Goal: Information Seeking & Learning: Learn about a topic

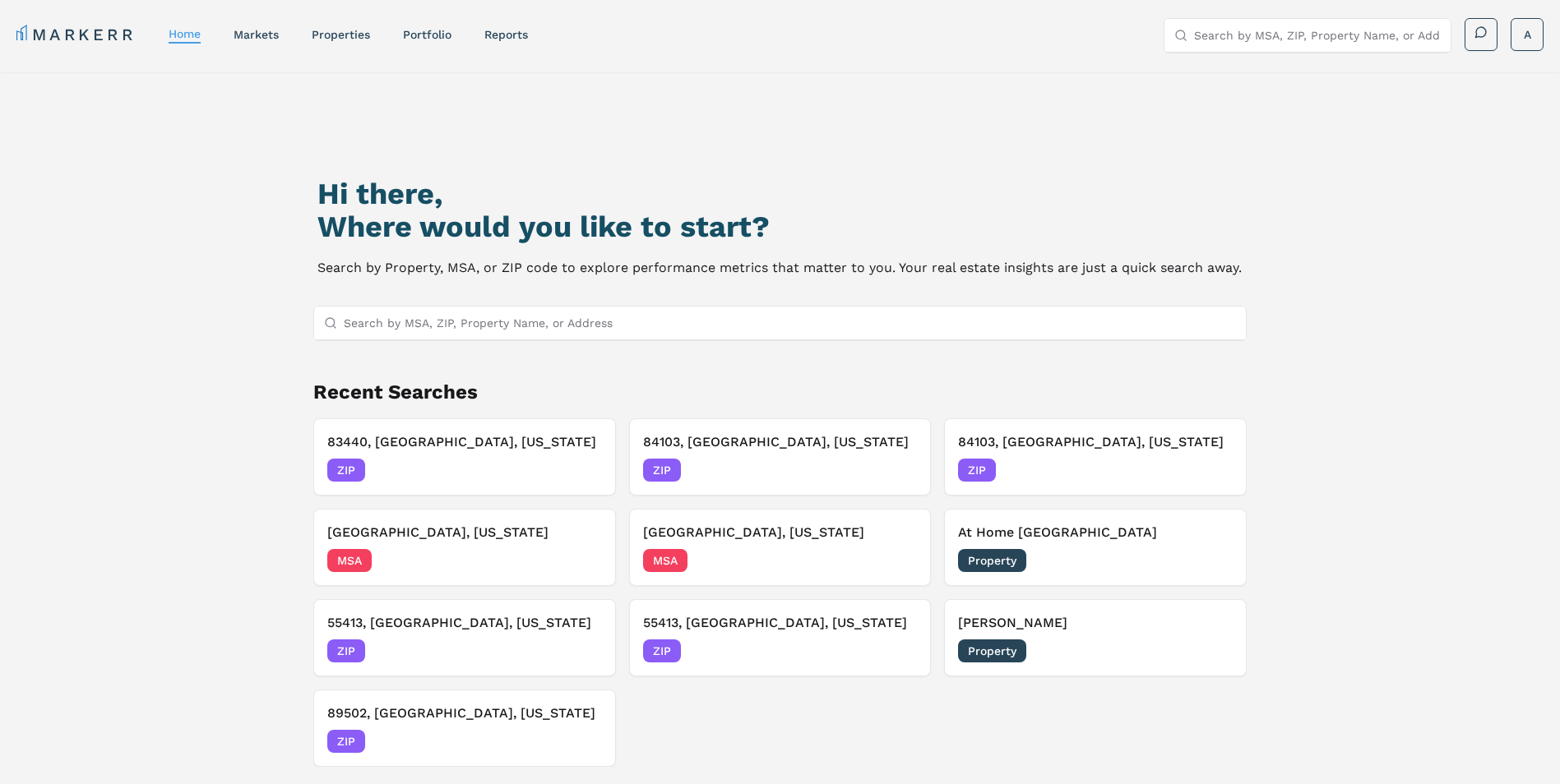
click at [442, 320] on input "Search by MSA, ZIP, Property Name, or Address" at bounding box center [790, 323] width 893 height 33
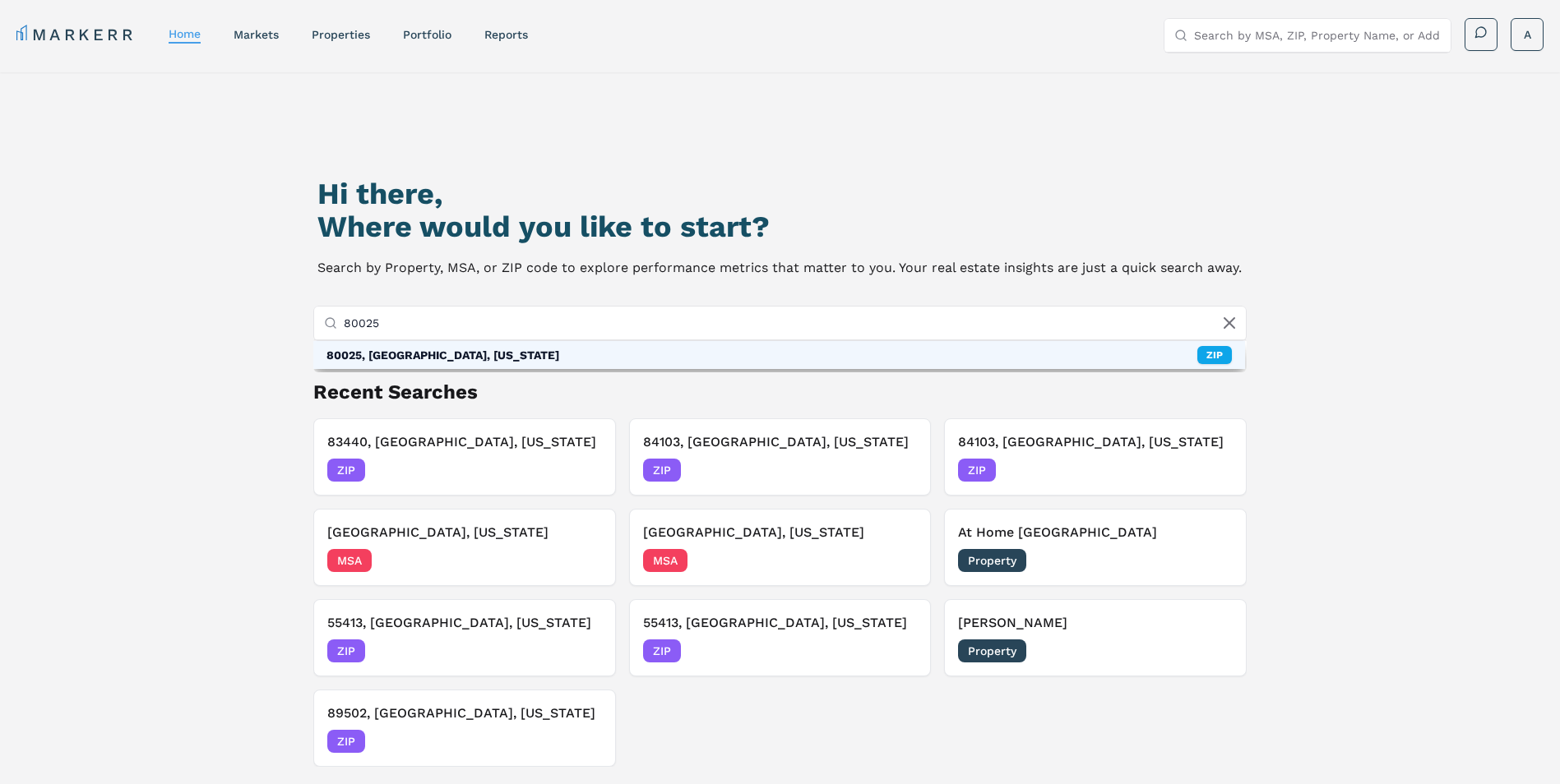
type input "80025"
click at [460, 353] on div "80025, [GEOGRAPHIC_DATA], [US_STATE]" at bounding box center [443, 354] width 233 height 16
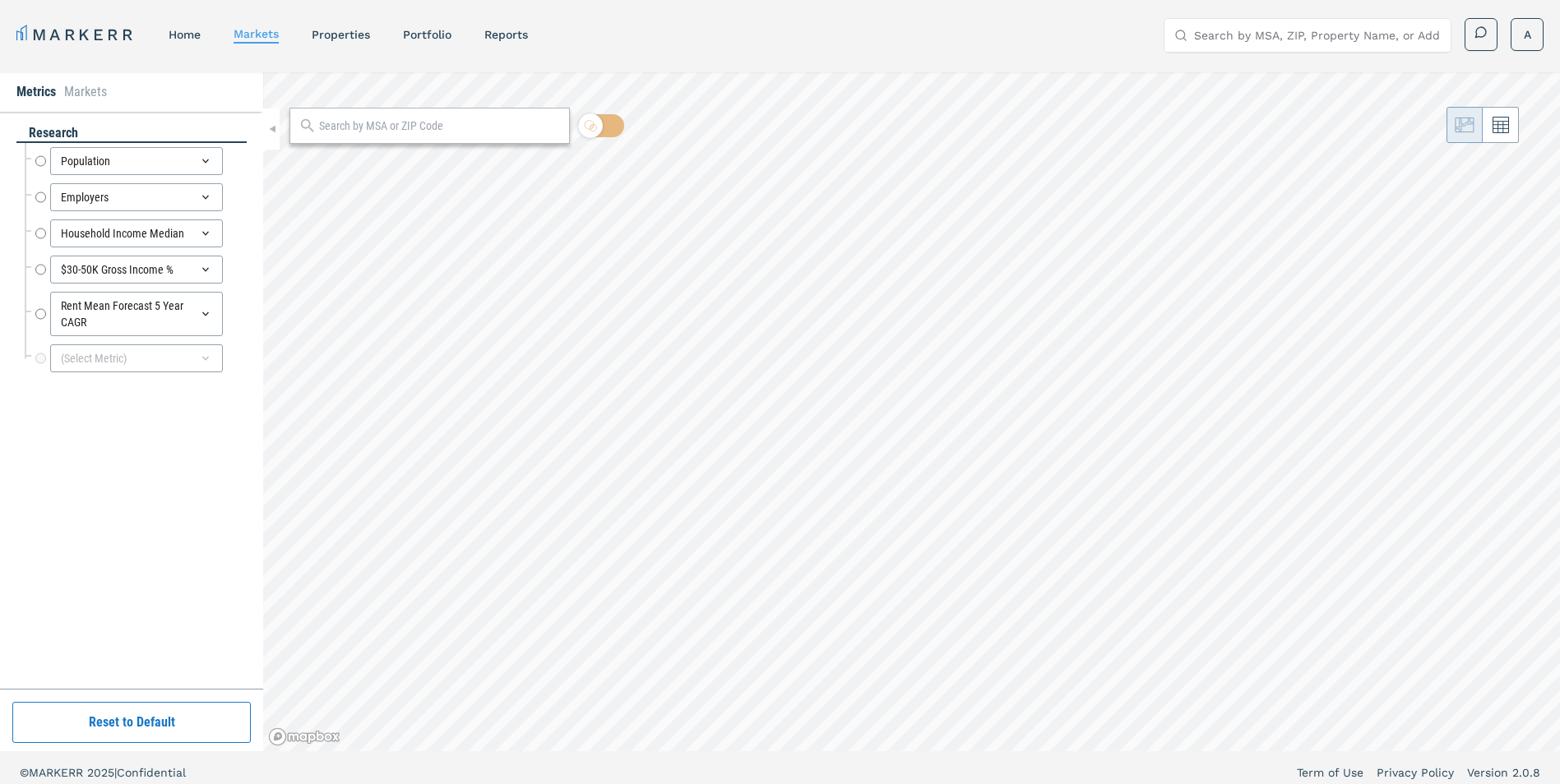
radio input "true"
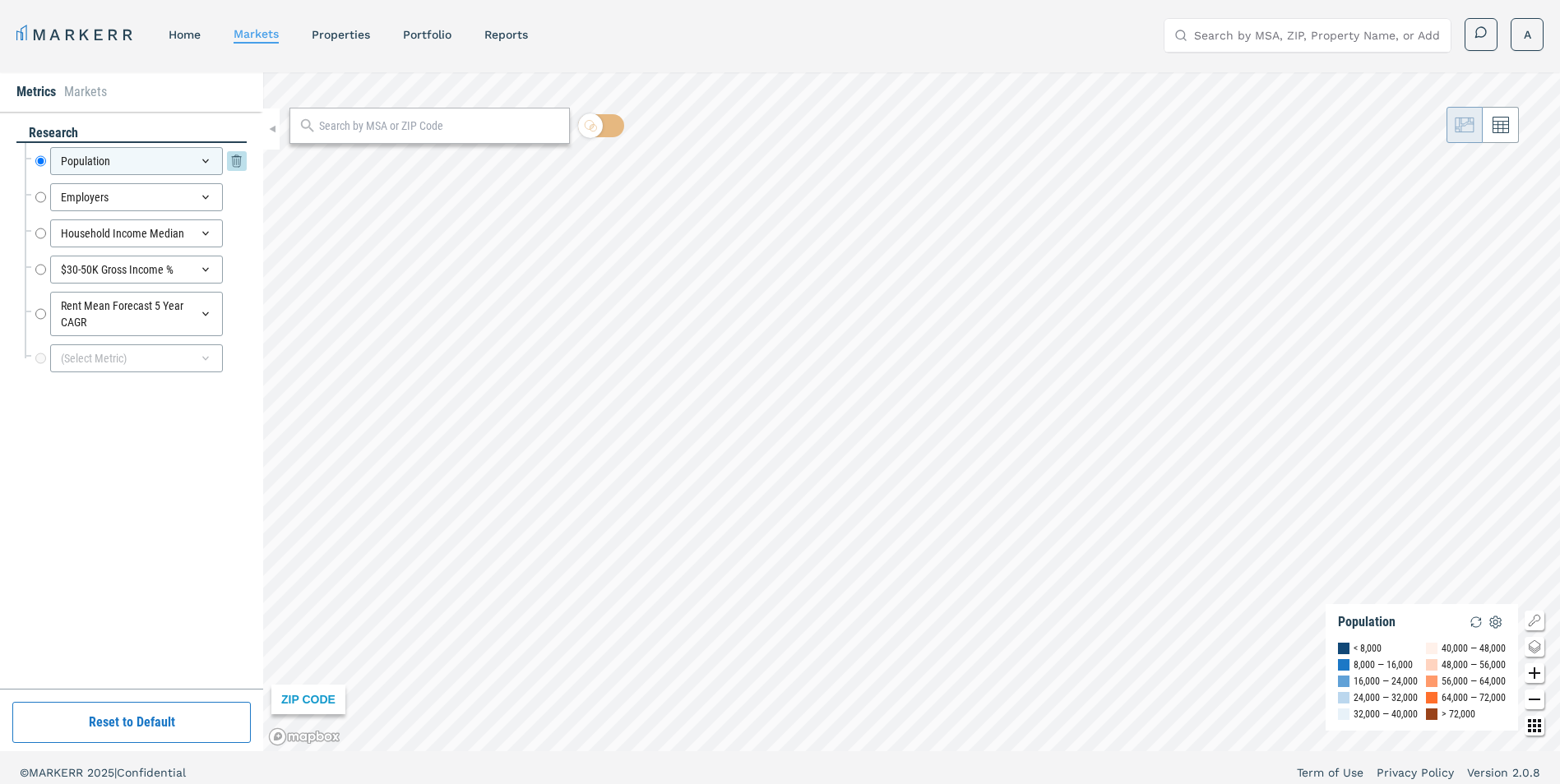
click at [37, 163] on input "Population" at bounding box center [41, 161] width 11 height 28
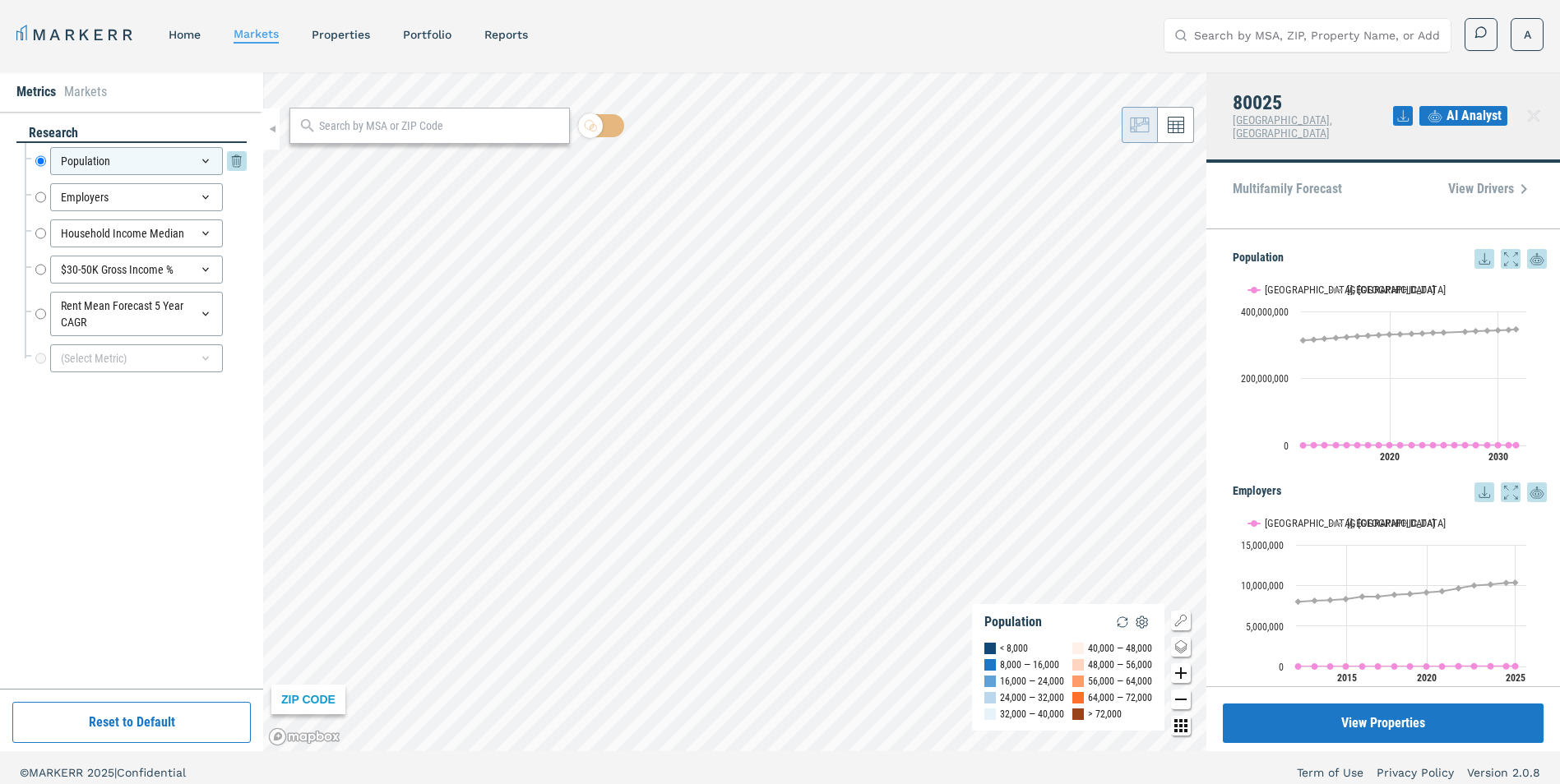
click at [94, 166] on div "Population" at bounding box center [136, 161] width 172 height 28
click at [20, 219] on div "Population Population Employers Employers Household Income Median Household Inc…" at bounding box center [131, 265] width 230 height 245
click at [233, 191] on icon at bounding box center [236, 197] width 20 height 20
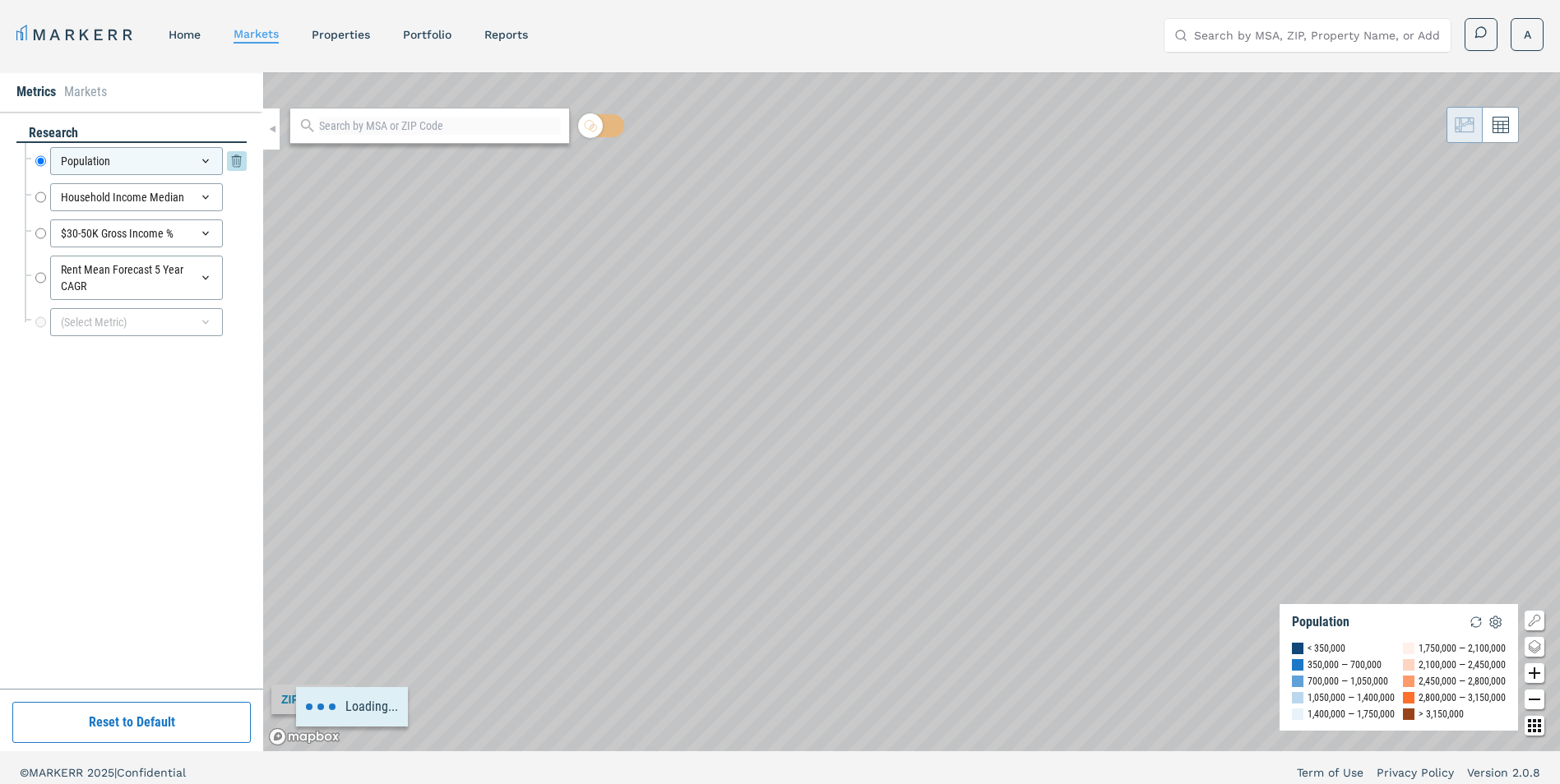
click at [235, 166] on icon at bounding box center [236, 161] width 20 height 20
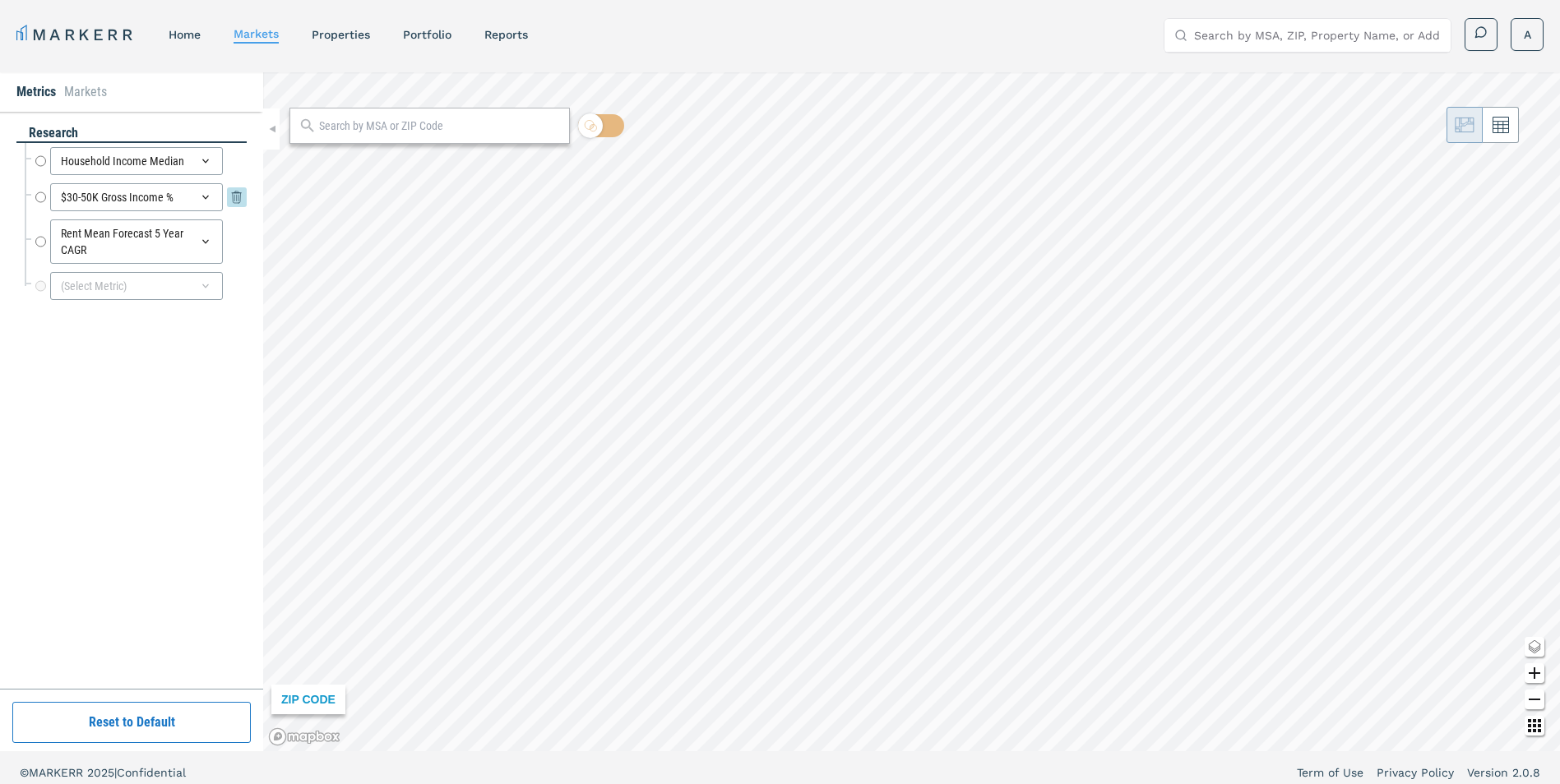
click at [236, 200] on icon at bounding box center [236, 197] width 20 height 20
click at [236, 200] on icon at bounding box center [237, 205] width 10 height 10
click at [375, 122] on input "text" at bounding box center [440, 126] width 242 height 17
type input "80025"
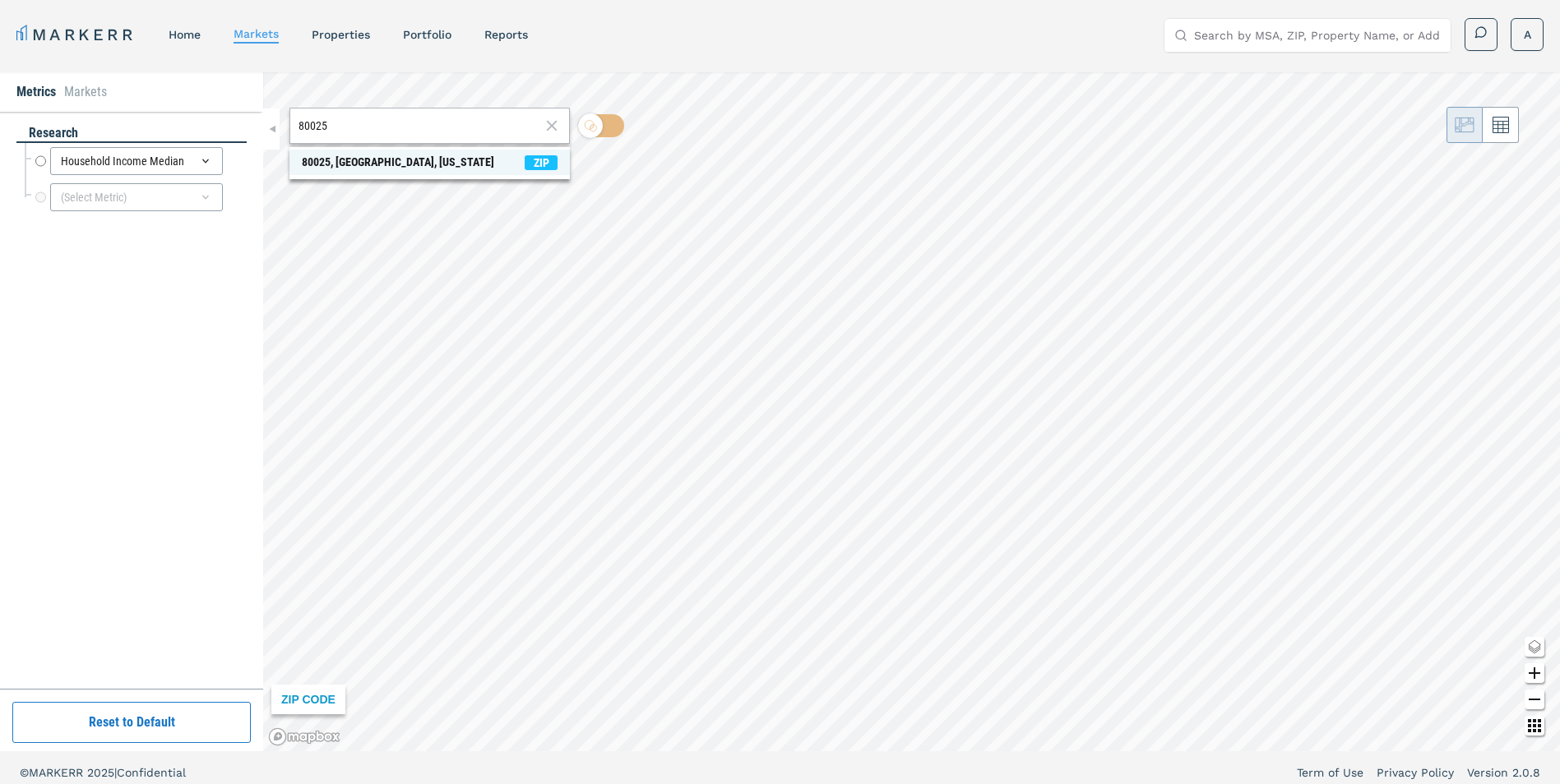
click at [438, 155] on span "80025, [GEOGRAPHIC_DATA], [US_STATE] ZIP" at bounding box center [430, 162] width 280 height 25
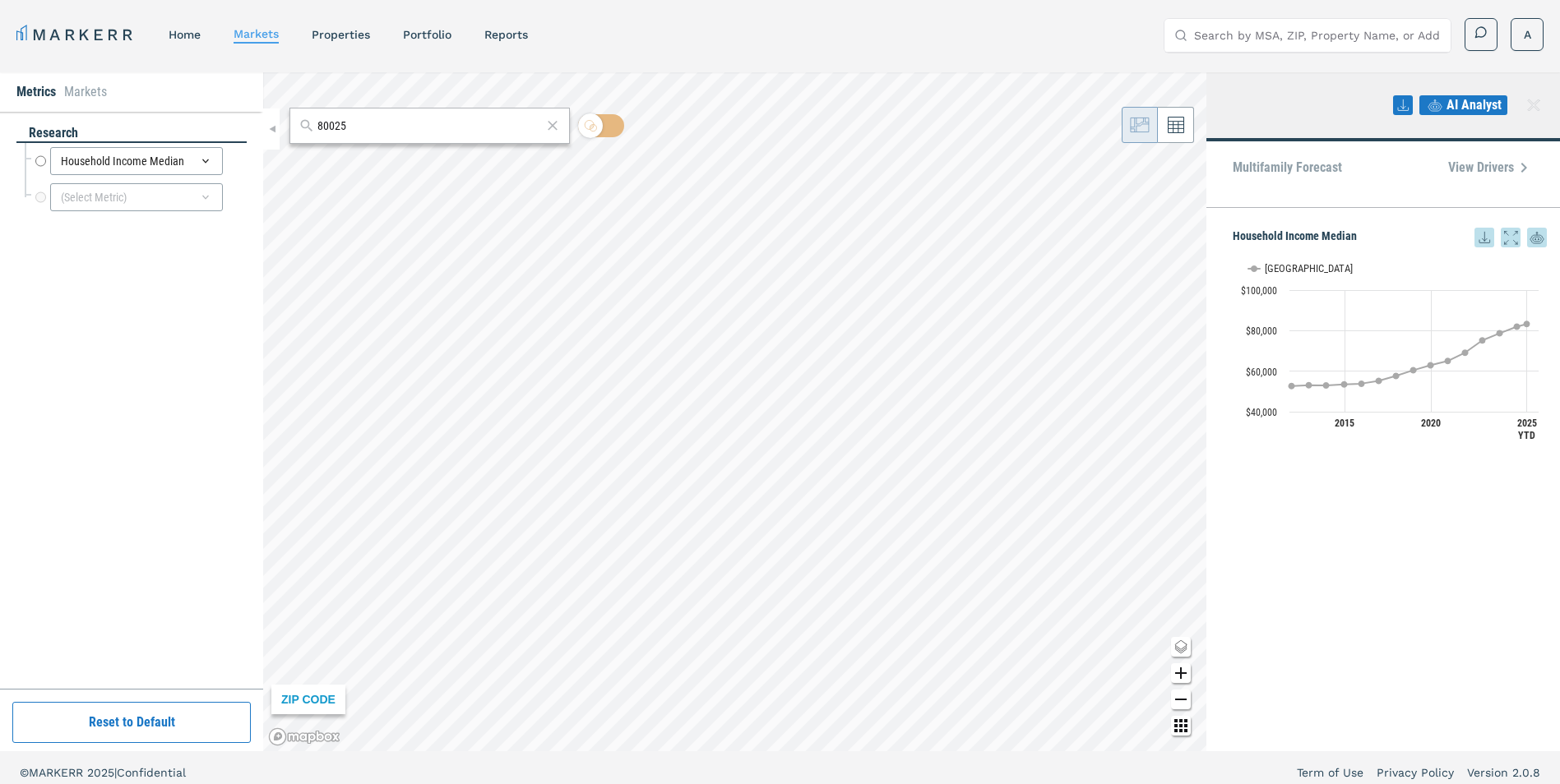
click at [309, 697] on div "ZIP CODE" at bounding box center [308, 699] width 74 height 30
click at [1167, 127] on button at bounding box center [1176, 125] width 37 height 37
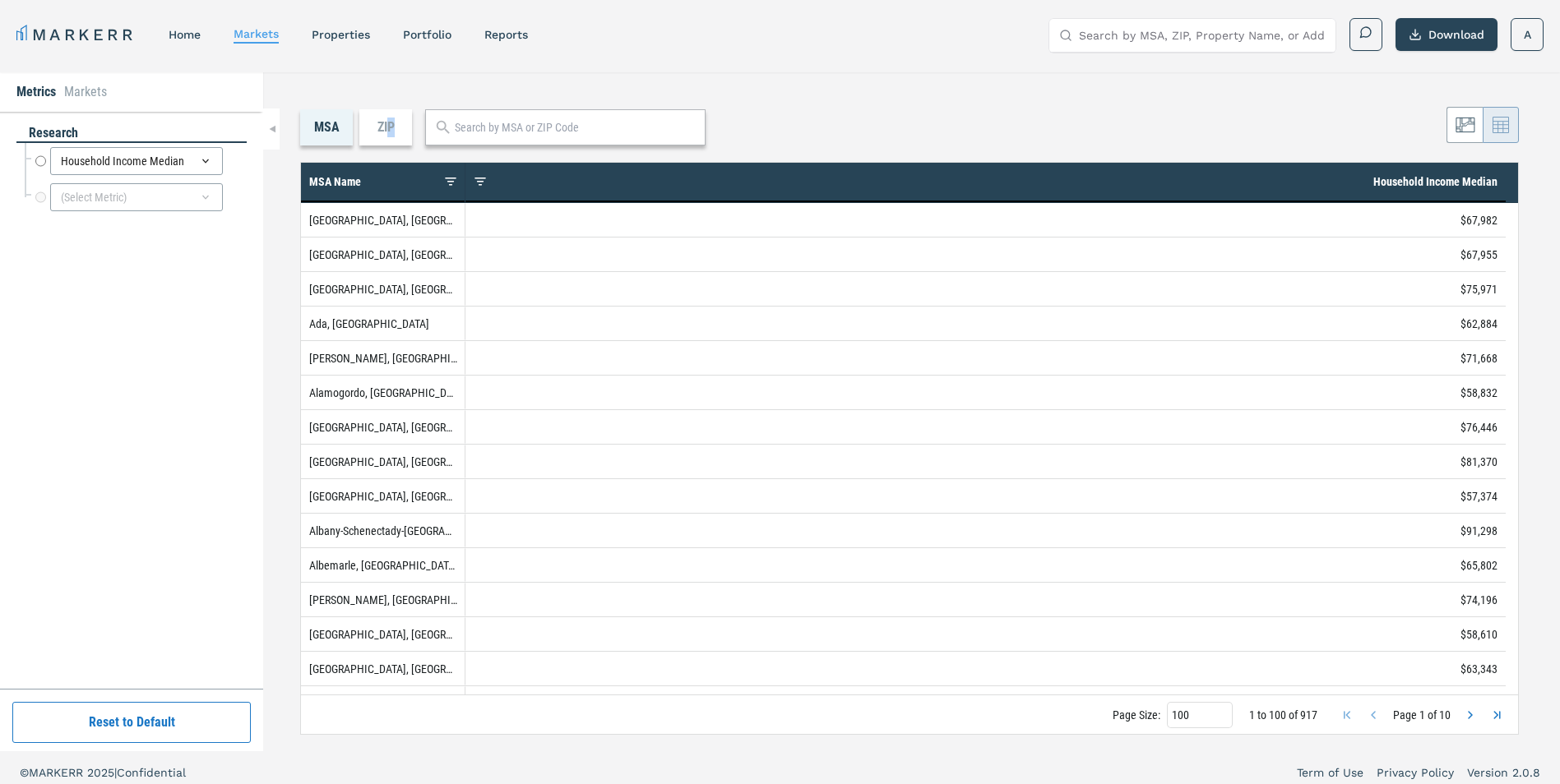
click at [393, 133] on div "ZIP" at bounding box center [386, 127] width 53 height 37
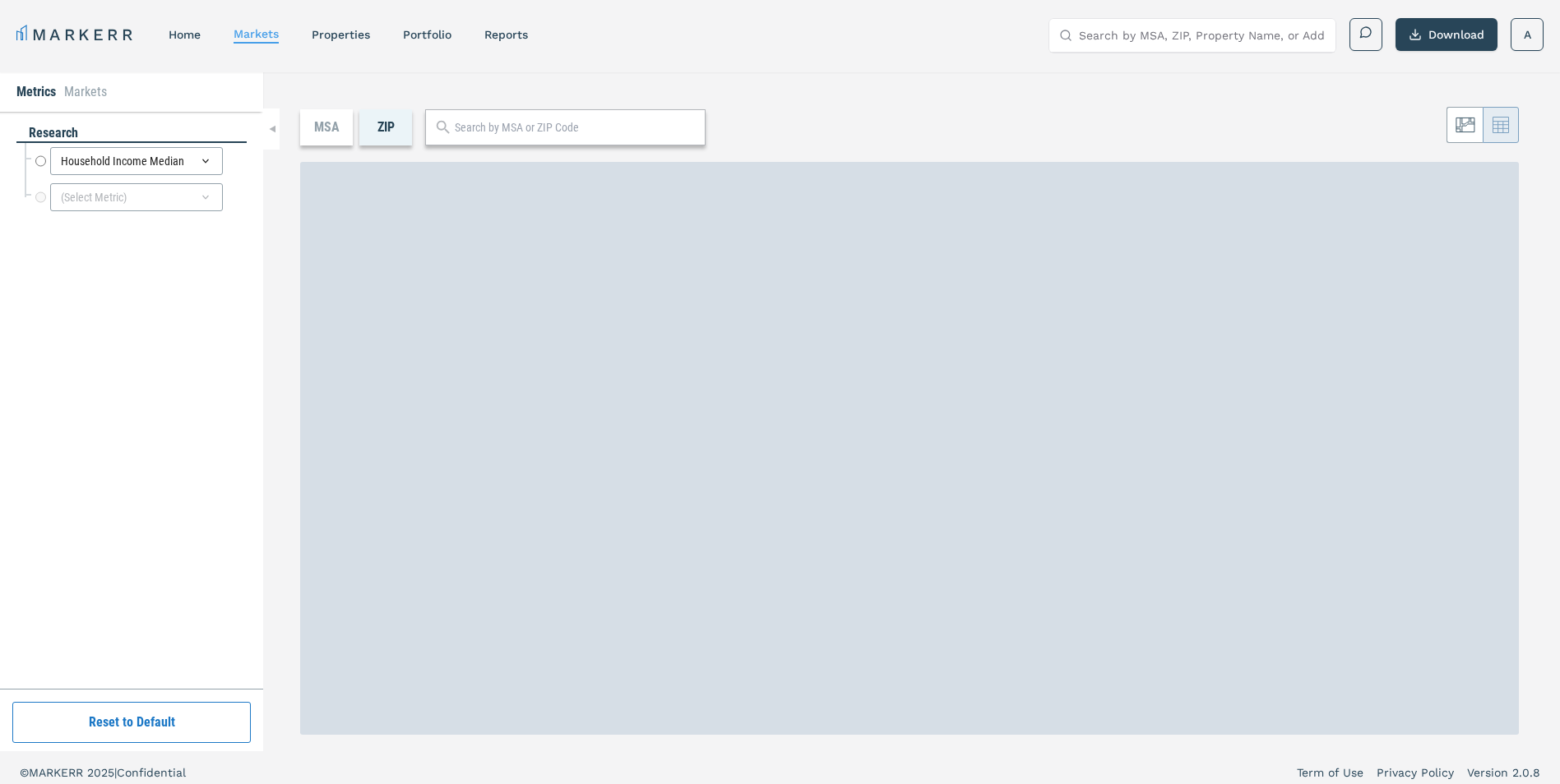
drag, startPoint x: 393, startPoint y: 133, endPoint x: 540, endPoint y: 131, distance: 147.0
click at [540, 131] on input "text" at bounding box center [575, 127] width 242 height 17
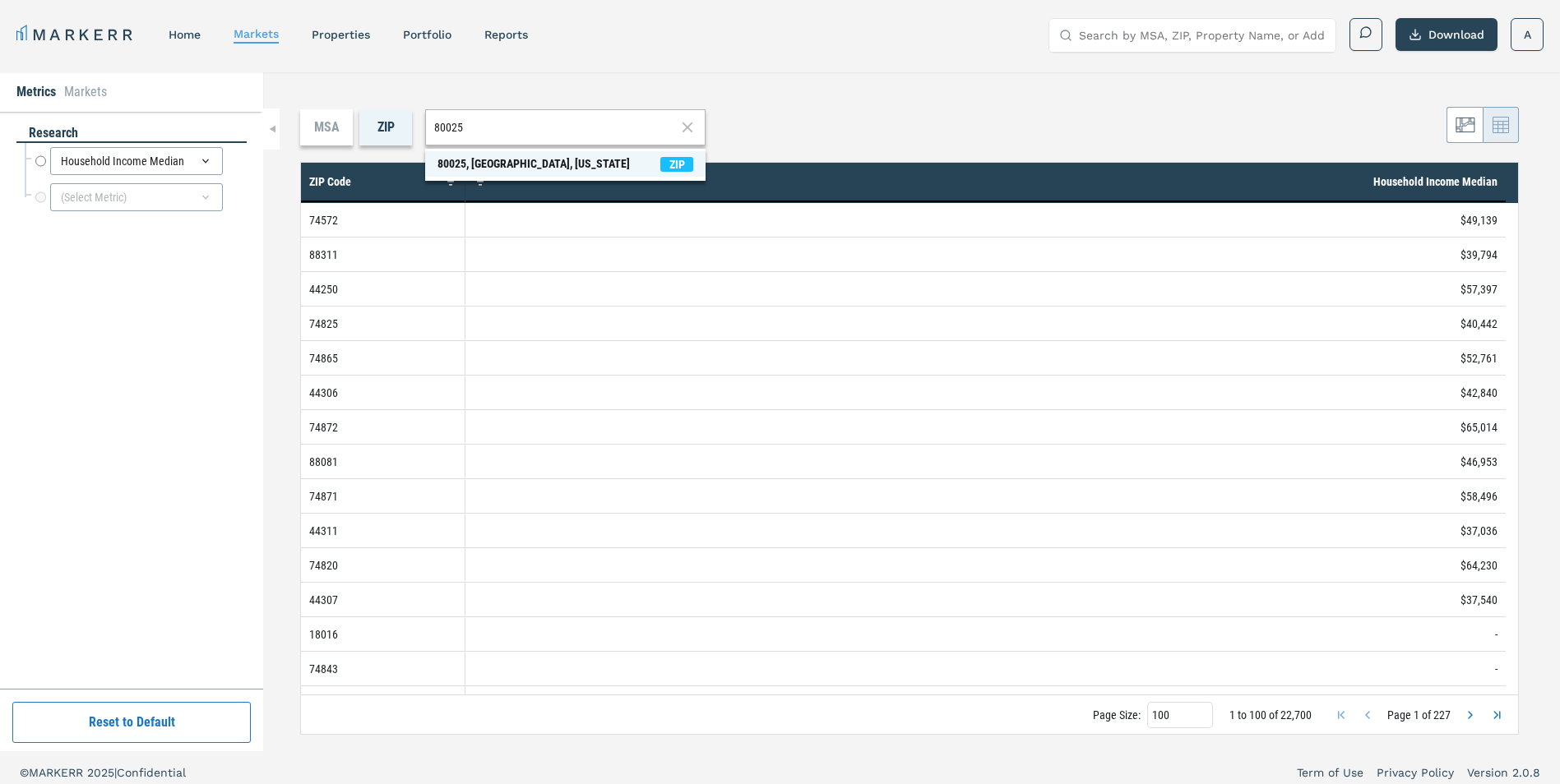
type input "80025"
click at [618, 167] on span "80025, [GEOGRAPHIC_DATA], [US_STATE] ZIP" at bounding box center [565, 164] width 280 height 25
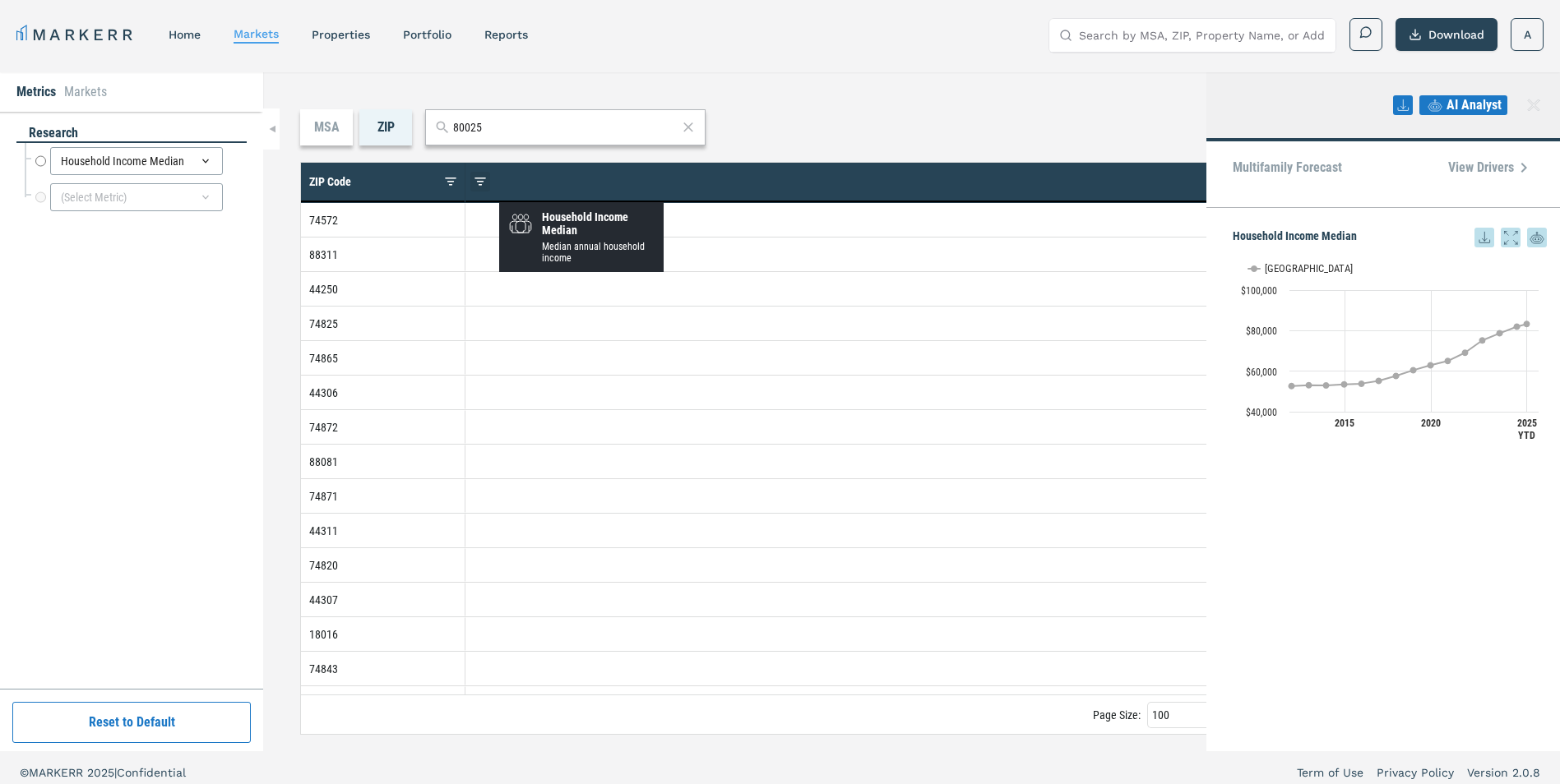
click at [479, 183] on span at bounding box center [480, 181] width 13 height 13
click at [461, 186] on div "ZIP Code" at bounding box center [383, 183] width 165 height 39
click at [458, 183] on div "ZIP Code" at bounding box center [383, 183] width 165 height 39
click at [449, 183] on span at bounding box center [450, 181] width 13 height 13
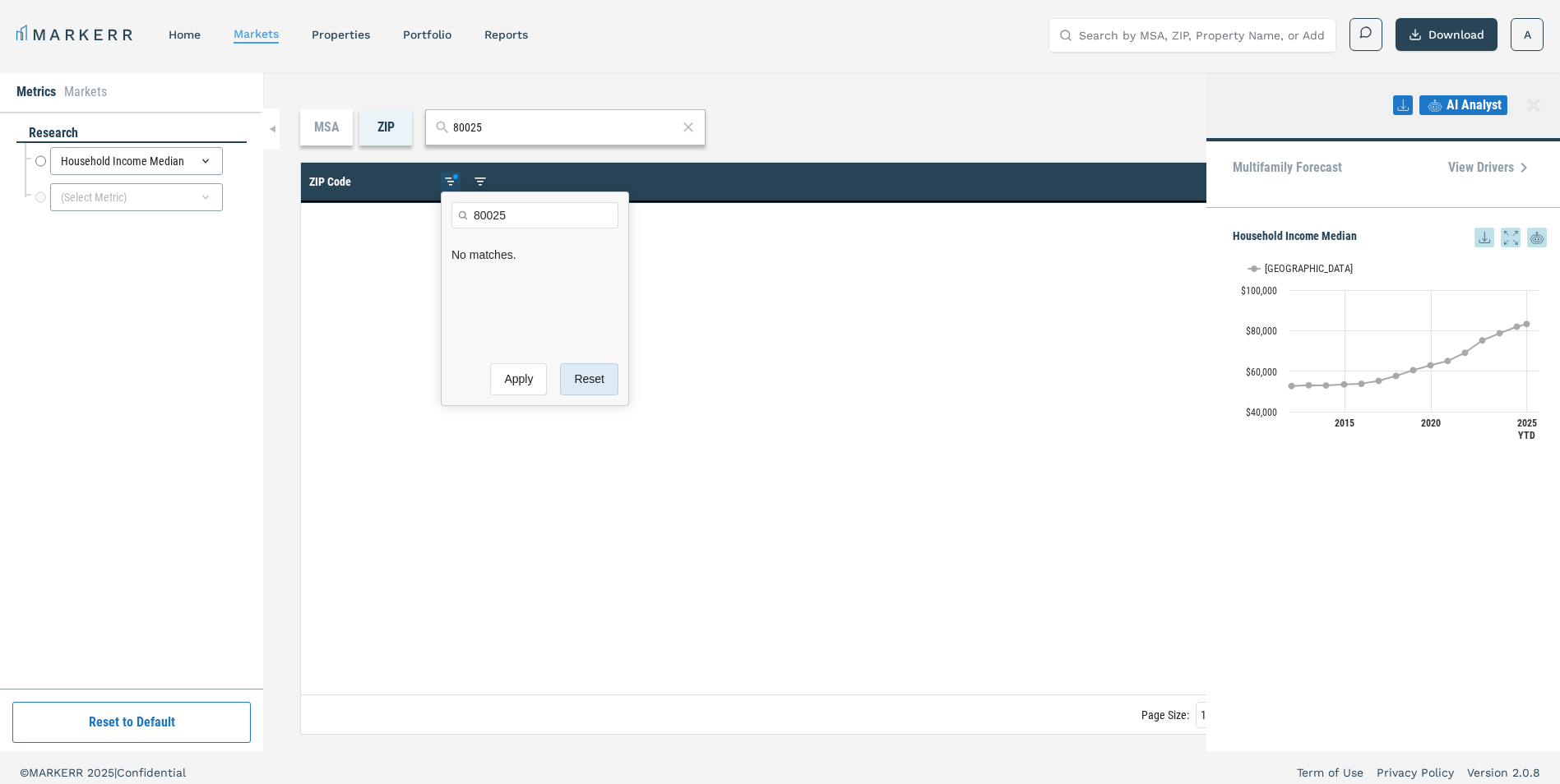
type input "80025"
click at [572, 390] on button "Reset" at bounding box center [589, 380] width 59 height 32
checkbox input "true"
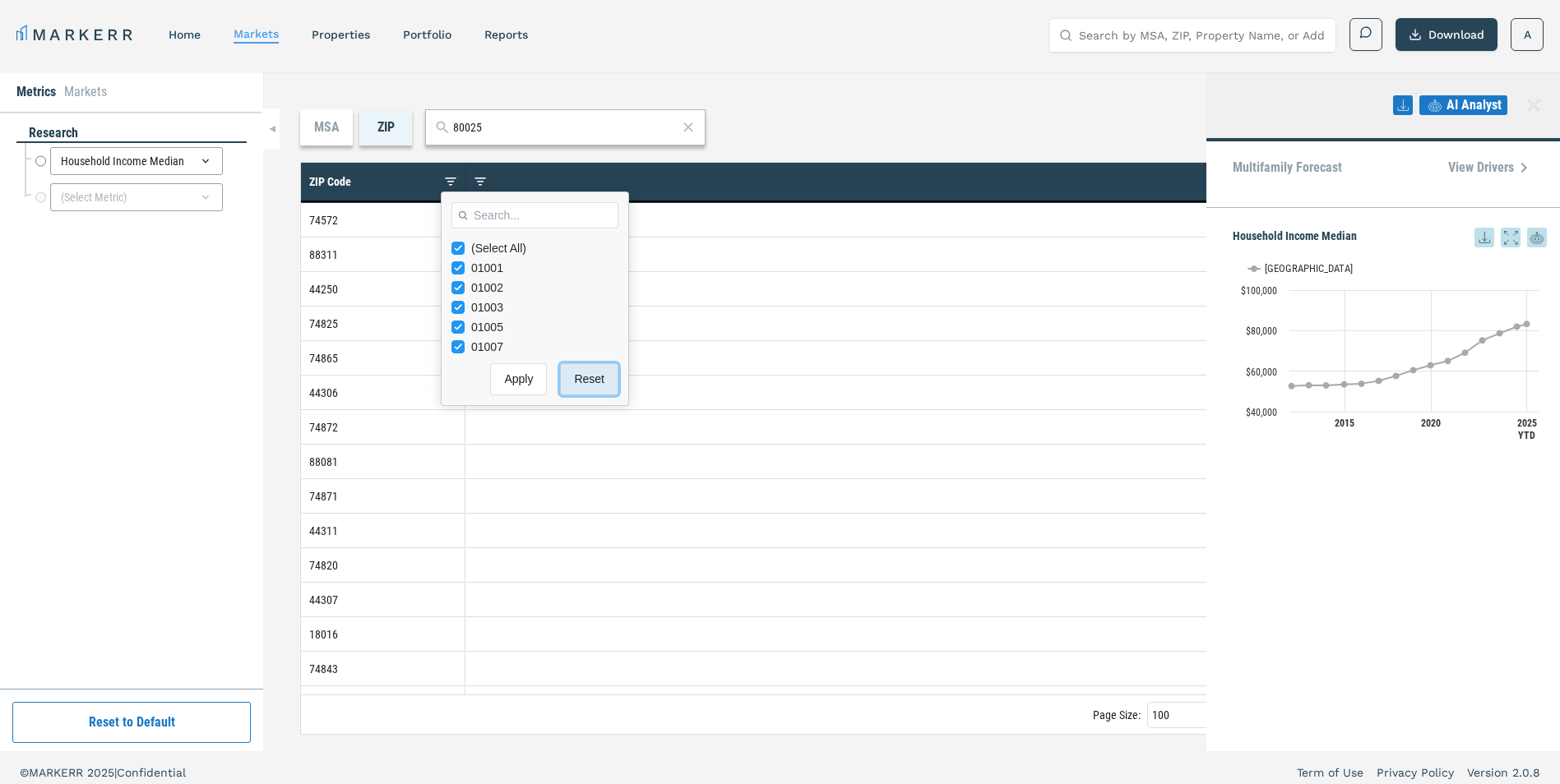
click at [579, 392] on button "Reset" at bounding box center [589, 380] width 59 height 32
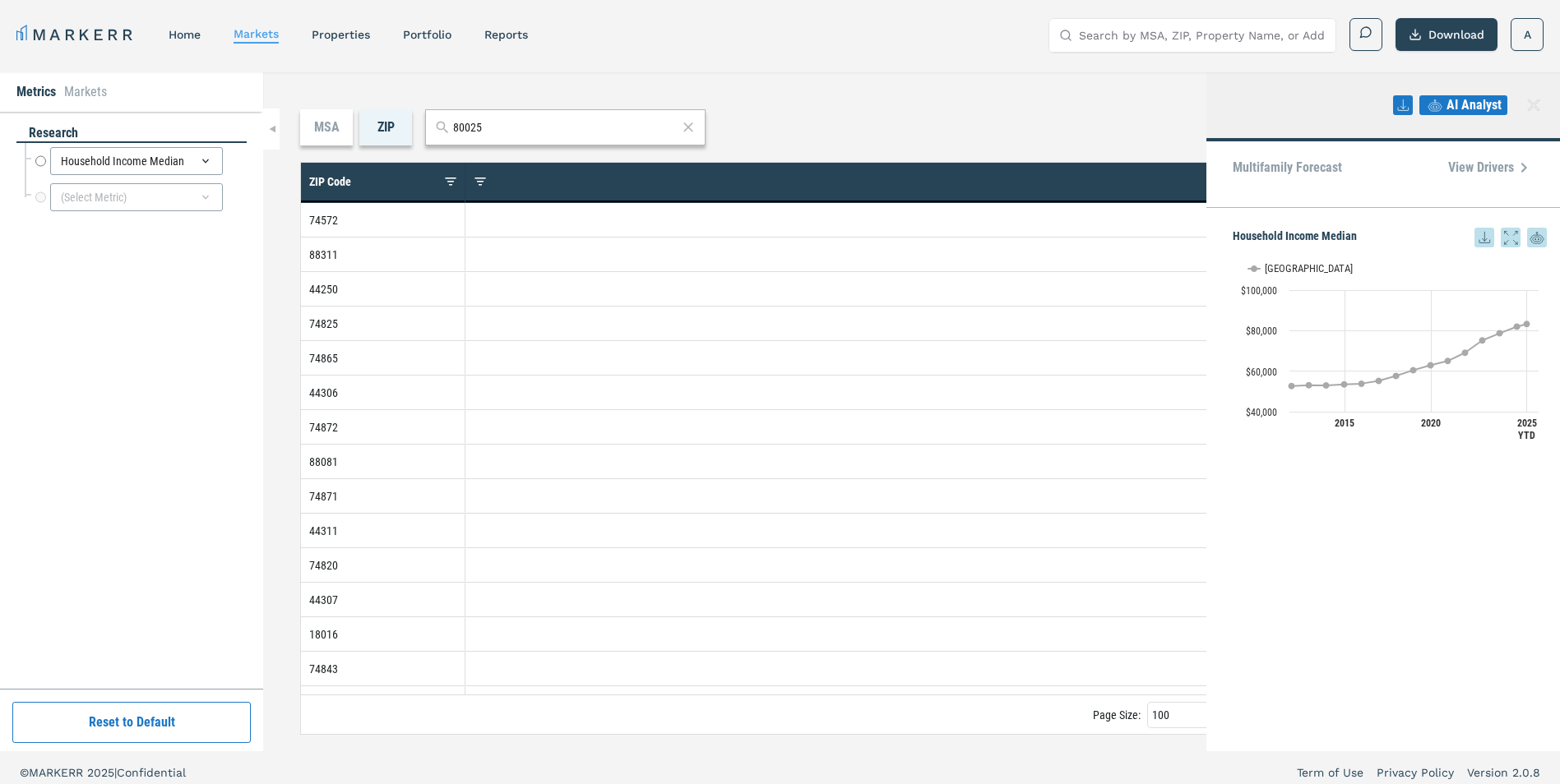
click at [591, 121] on input "80025" at bounding box center [565, 127] width 224 height 17
click at [697, 131] on icon at bounding box center [687, 127] width 16 height 20
click at [1526, 110] on icon at bounding box center [1534, 104] width 20 height 20
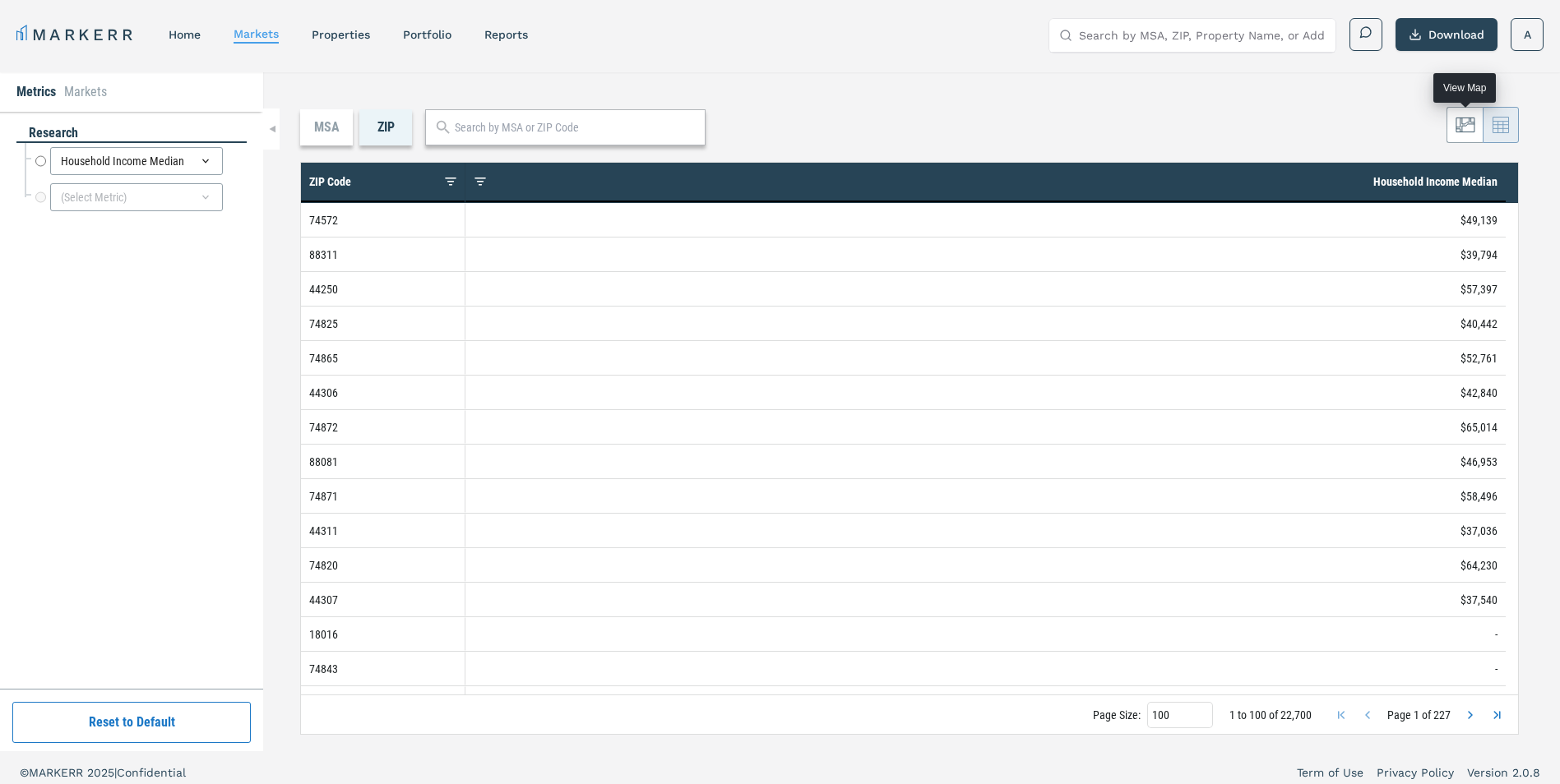
click at [1452, 129] on button at bounding box center [1465, 125] width 37 height 37
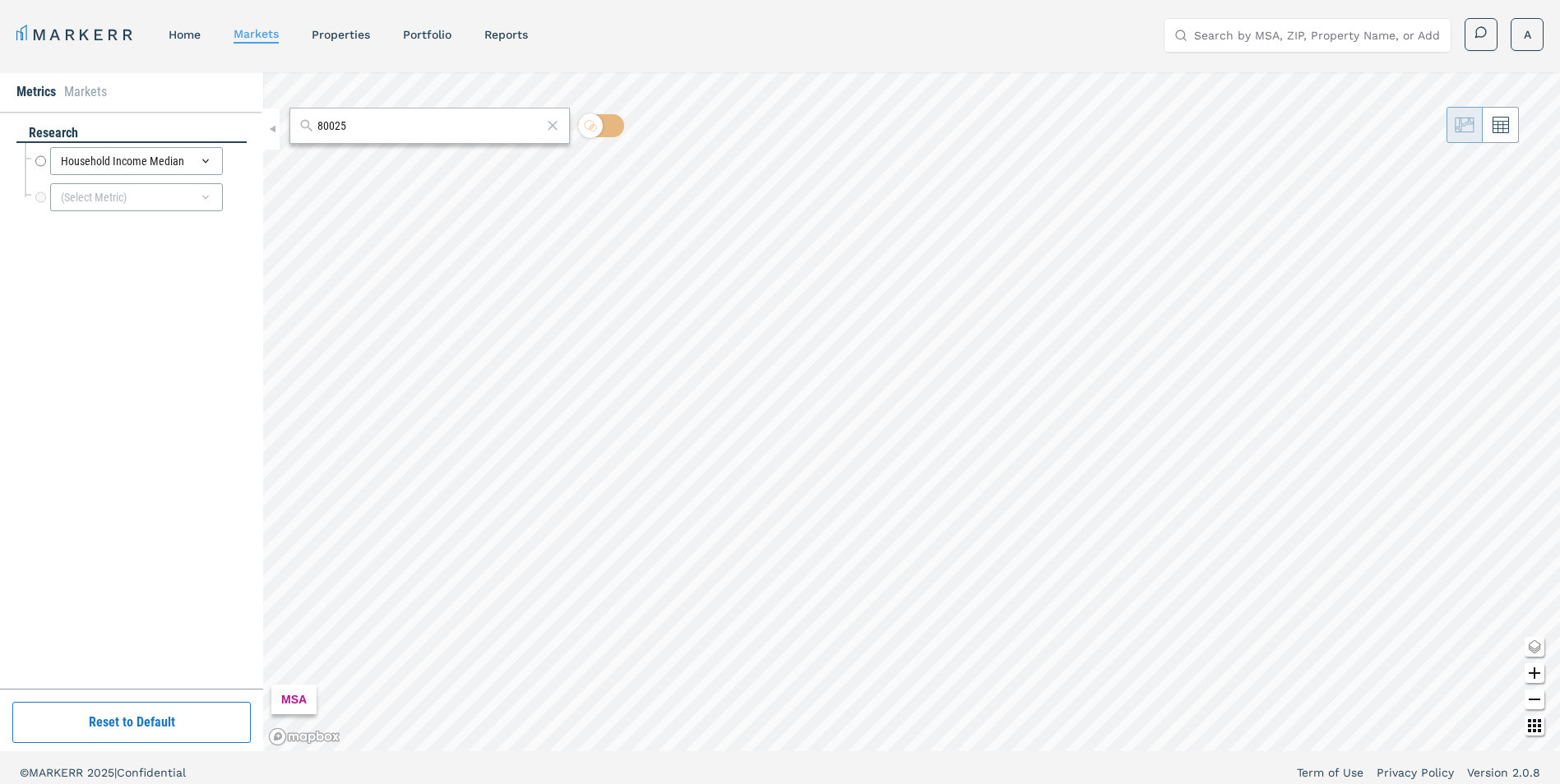
click at [364, 129] on input "80025" at bounding box center [430, 126] width 224 height 17
click at [411, 176] on div "80025, [GEOGRAPHIC_DATA], [US_STATE] ZIP" at bounding box center [430, 163] width 280 height 32
click at [410, 167] on div "80025, [GEOGRAPHIC_DATA], [US_STATE]" at bounding box center [398, 162] width 192 height 17
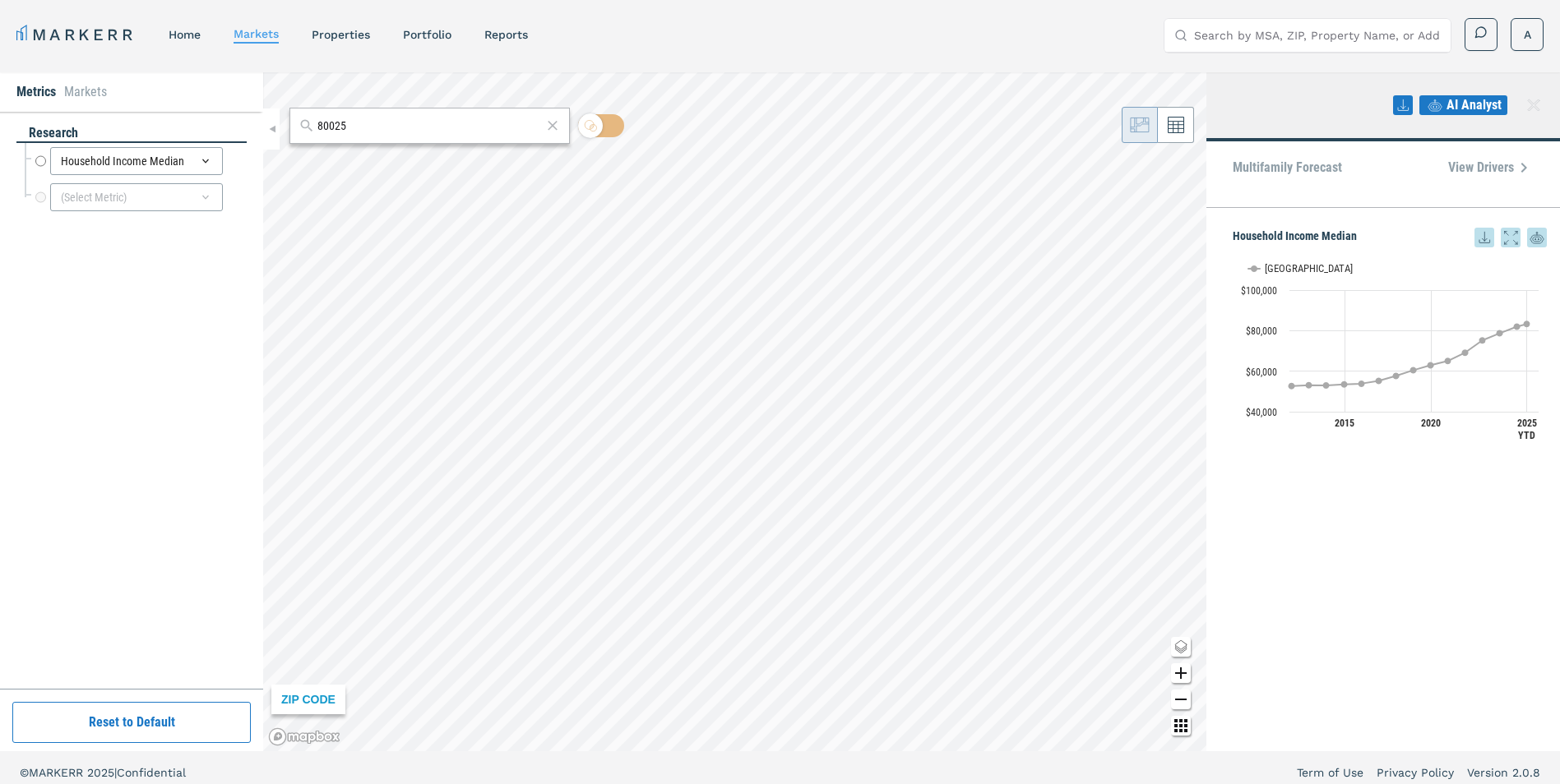
drag, startPoint x: 376, startPoint y: 122, endPoint x: 234, endPoint y: 120, distance: 142.0
click at [235, 121] on div "Metrics Markets research Household Income Median Household Income Median (Selec…" at bounding box center [780, 412] width 1560 height 680
type input "80026"
click at [520, 166] on span "80026, [GEOGRAPHIC_DATA], [US_STATE] ZIP" at bounding box center [430, 162] width 280 height 25
click at [557, 123] on icon at bounding box center [553, 126] width 10 height 10
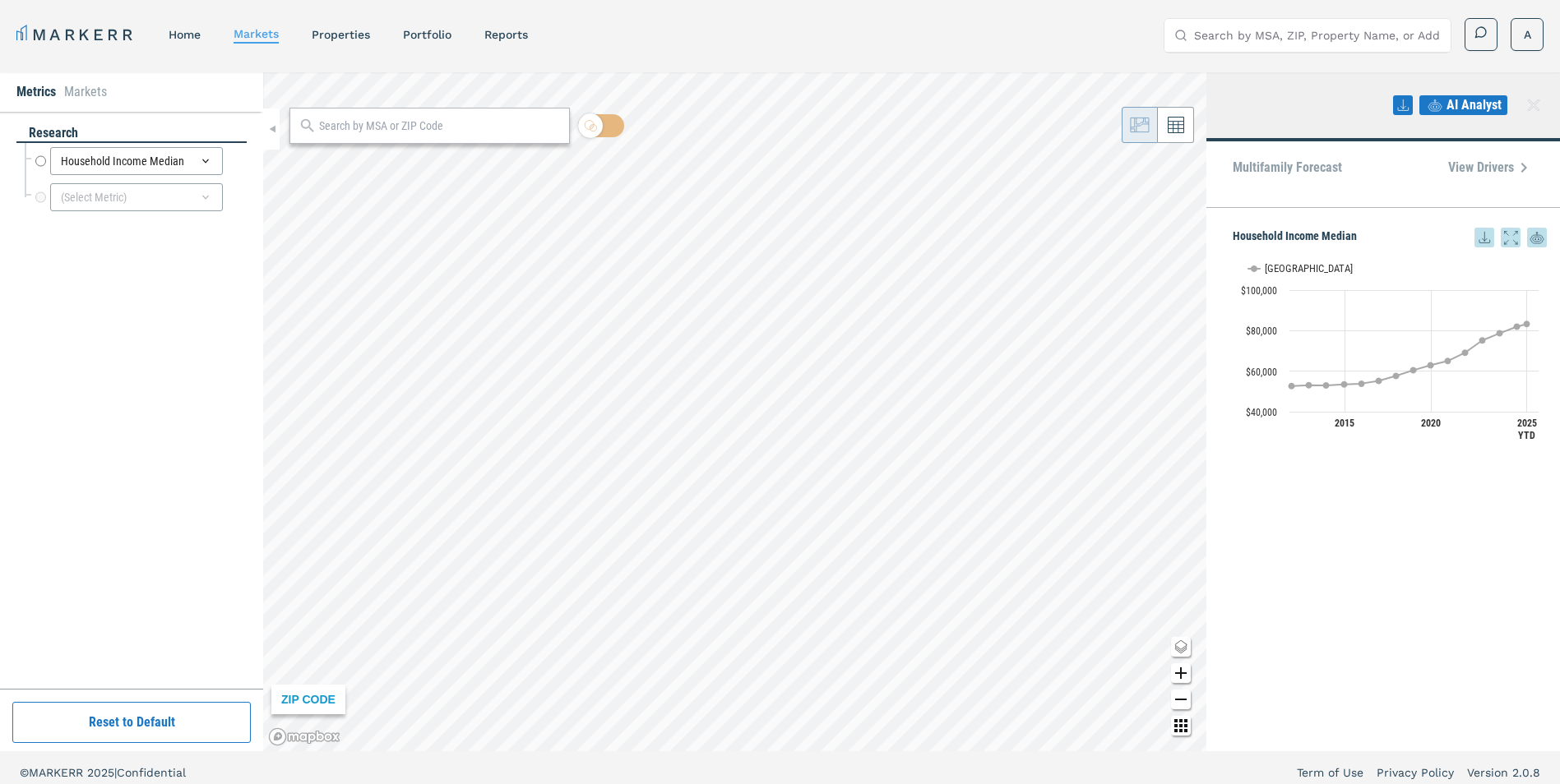
click at [480, 130] on input "text" at bounding box center [440, 126] width 242 height 17
type input "80027"
click at [482, 170] on span "80027, [GEOGRAPHIC_DATA], [US_STATE] ZIP" at bounding box center [430, 162] width 280 height 25
click at [554, 134] on icon at bounding box center [552, 125] width 16 height 20
click at [554, 128] on input "text" at bounding box center [440, 126] width 242 height 17
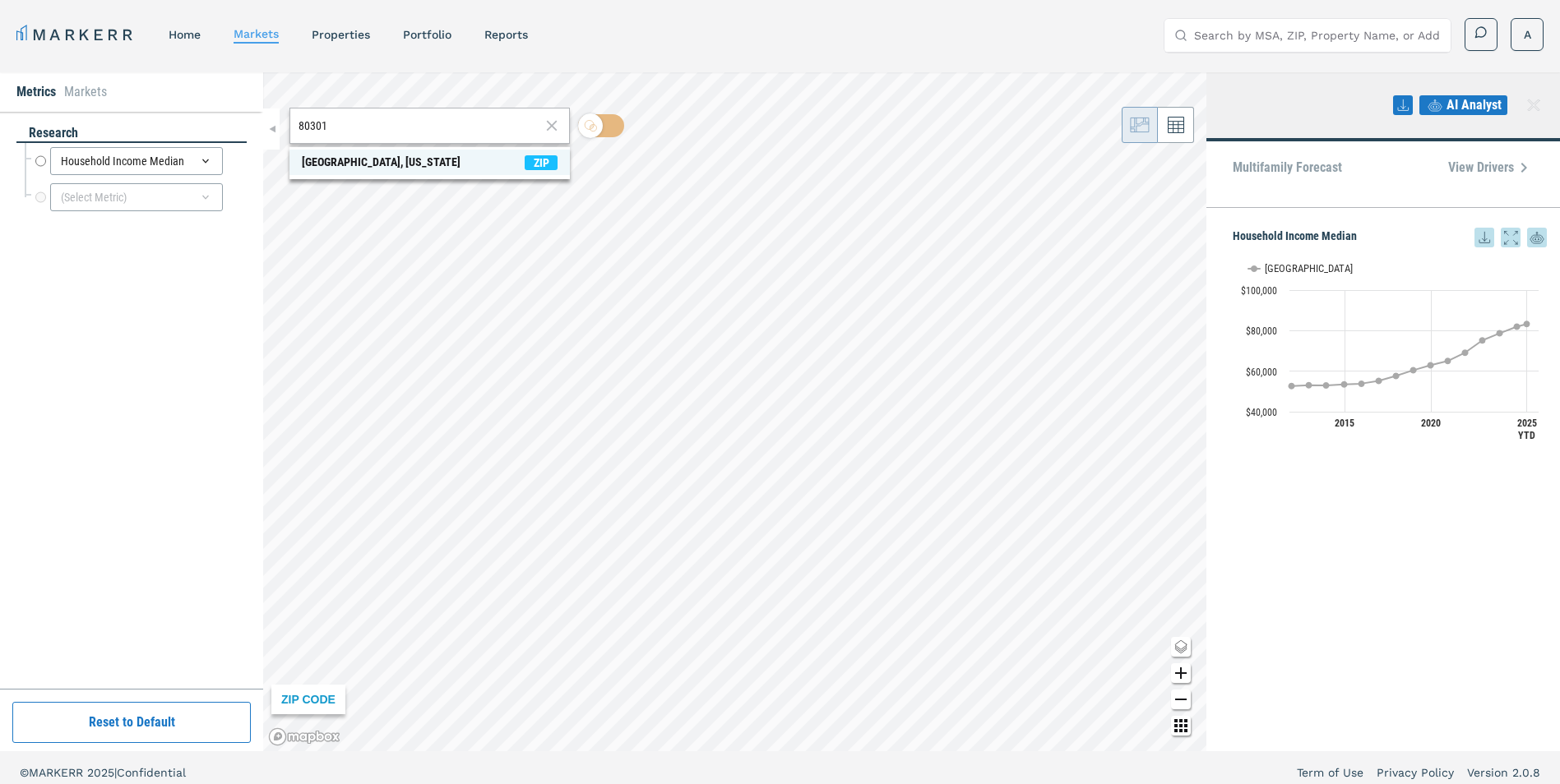
type input "80301"
click at [471, 157] on span "80301, [GEOGRAPHIC_DATA], [US_STATE] ZIP" at bounding box center [430, 162] width 280 height 25
click at [556, 132] on icon at bounding box center [552, 125] width 16 height 20
click at [528, 133] on input "text" at bounding box center [440, 126] width 242 height 17
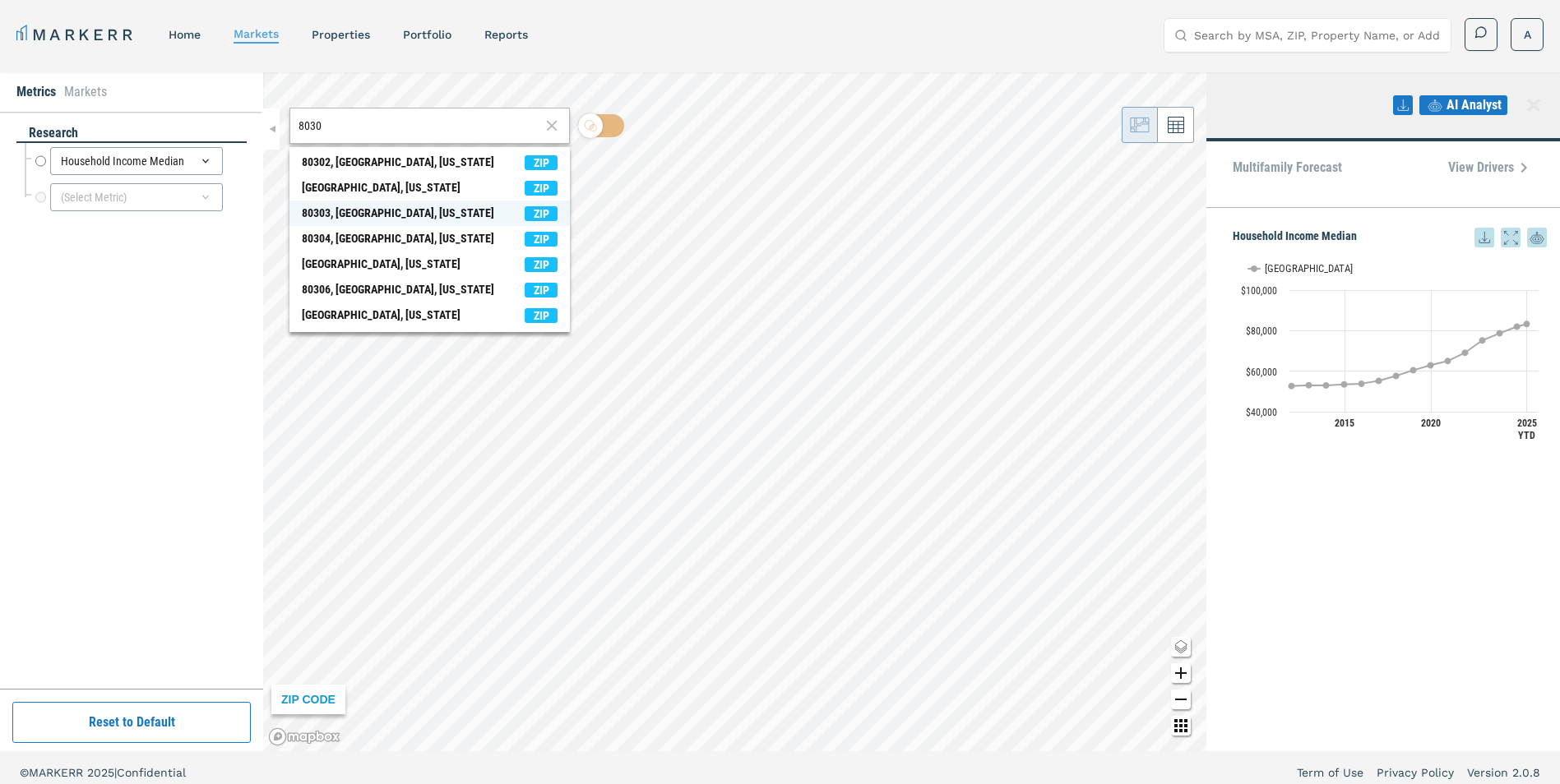
click at [488, 214] on span "80303, [GEOGRAPHIC_DATA], [US_STATE] ZIP" at bounding box center [430, 213] width 280 height 25
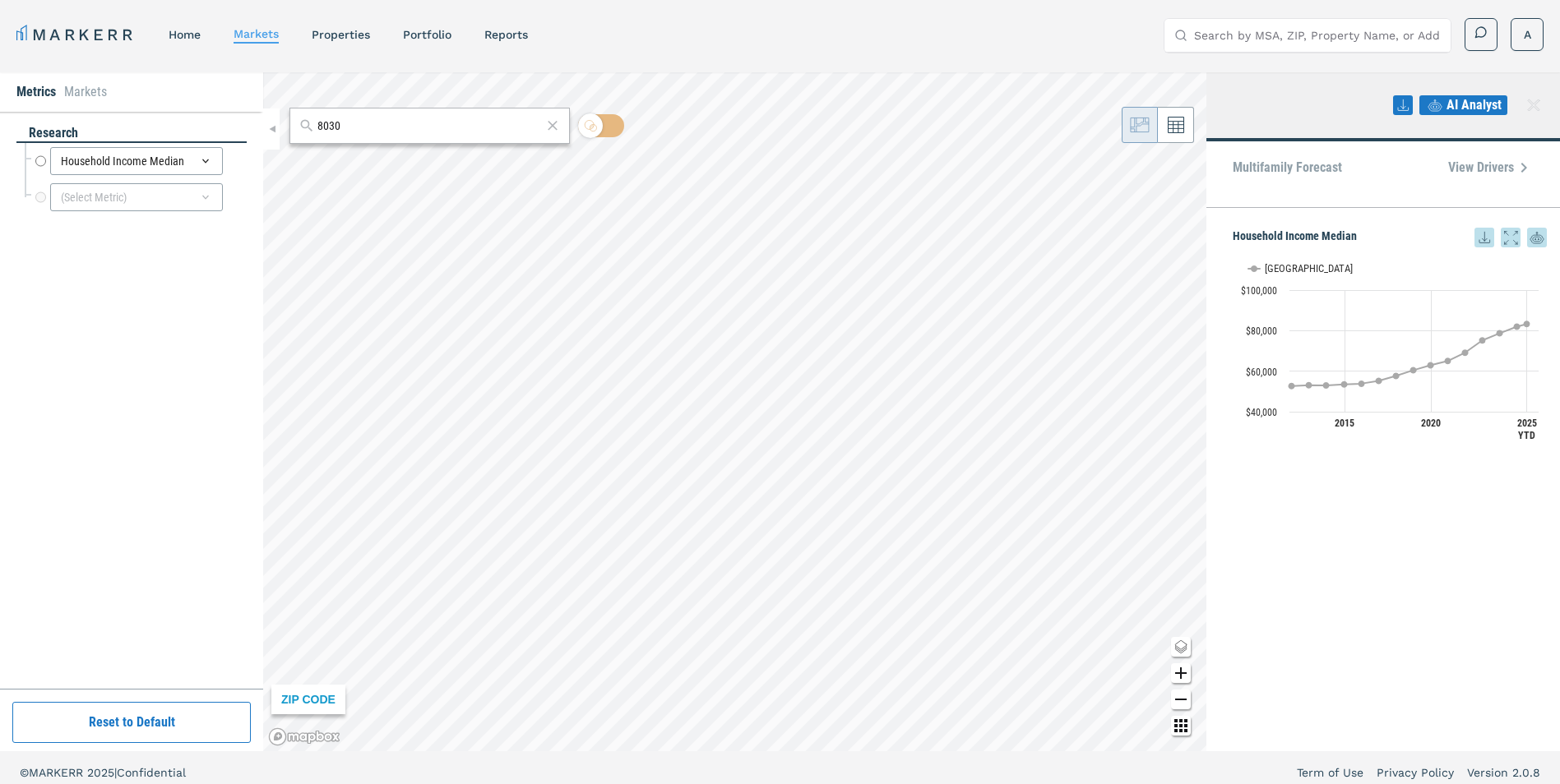
click at [1547, 92] on div "AI Analyst" at bounding box center [1383, 106] width 353 height 69
click at [1520, 106] on div "AI Analyst" at bounding box center [1470, 104] width 154 height 26
click at [1528, 104] on icon at bounding box center [1534, 104] width 20 height 20
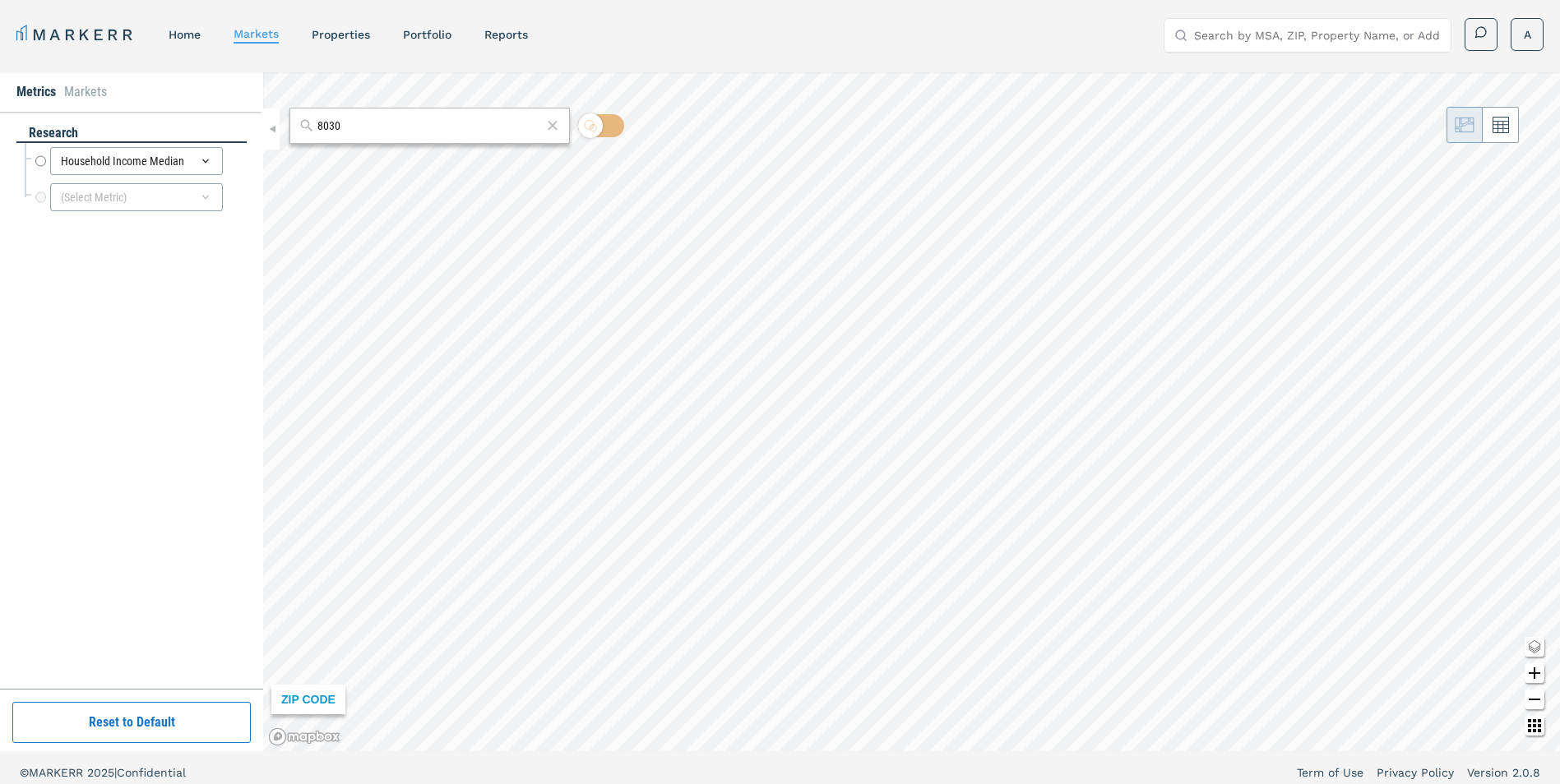
click at [372, 139] on div "8030" at bounding box center [430, 126] width 280 height 37
click at [381, 130] on input "8030" at bounding box center [430, 126] width 224 height 17
click at [382, 154] on div "80303, [GEOGRAPHIC_DATA], [US_STATE]" at bounding box center [398, 162] width 192 height 17
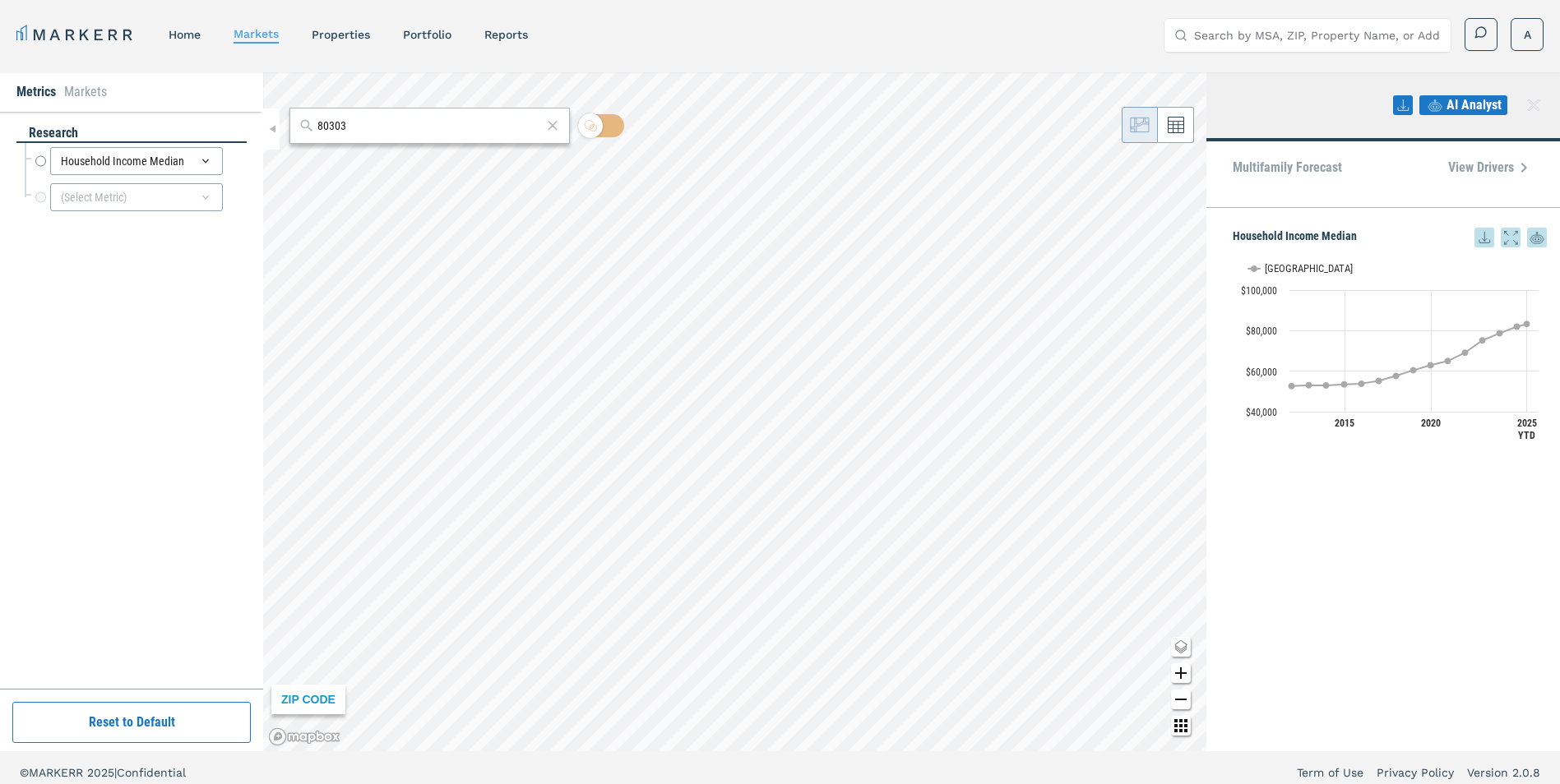
drag, startPoint x: 405, startPoint y: 124, endPoint x: 300, endPoint y: 138, distance: 105.9
click at [309, 138] on div "80303" at bounding box center [430, 126] width 280 height 37
click at [295, 704] on div "ZIP CODE" at bounding box center [308, 699] width 74 height 30
click at [443, 140] on div "80303" at bounding box center [430, 126] width 280 height 37
click at [429, 134] on input "80303" at bounding box center [430, 126] width 224 height 17
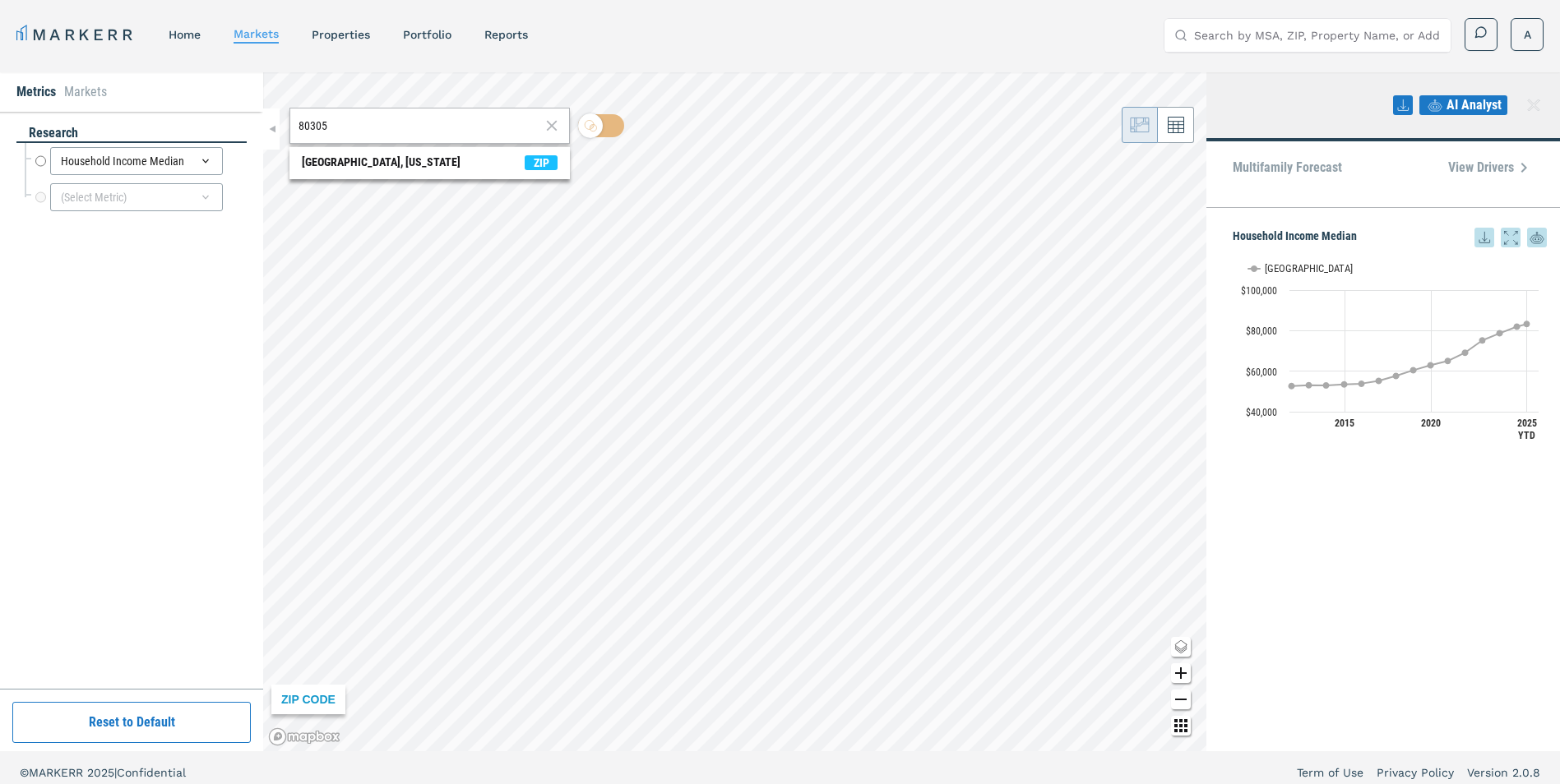
click at [399, 127] on input "80305" at bounding box center [419, 126] width 242 height 17
click at [405, 161] on div "[GEOGRAPHIC_DATA], [US_STATE]" at bounding box center [381, 162] width 159 height 17
click at [433, 133] on input "80310" at bounding box center [430, 126] width 224 height 17
type input "80540"
click at [1524, 105] on icon at bounding box center [1534, 104] width 20 height 20
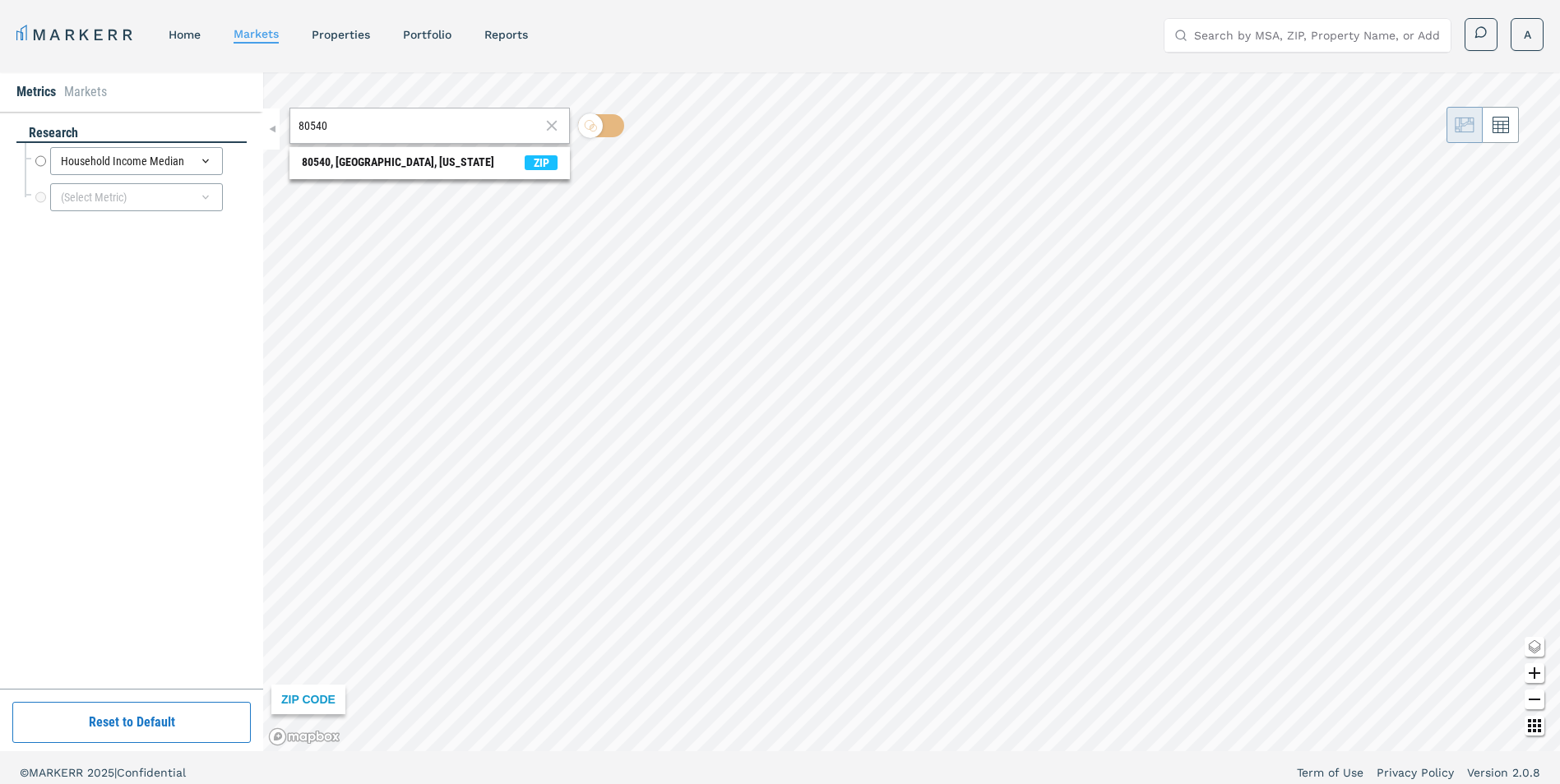
click at [436, 133] on input "80540" at bounding box center [419, 126] width 242 height 17
click at [85, 93] on li "Markets" at bounding box center [85, 92] width 42 height 20
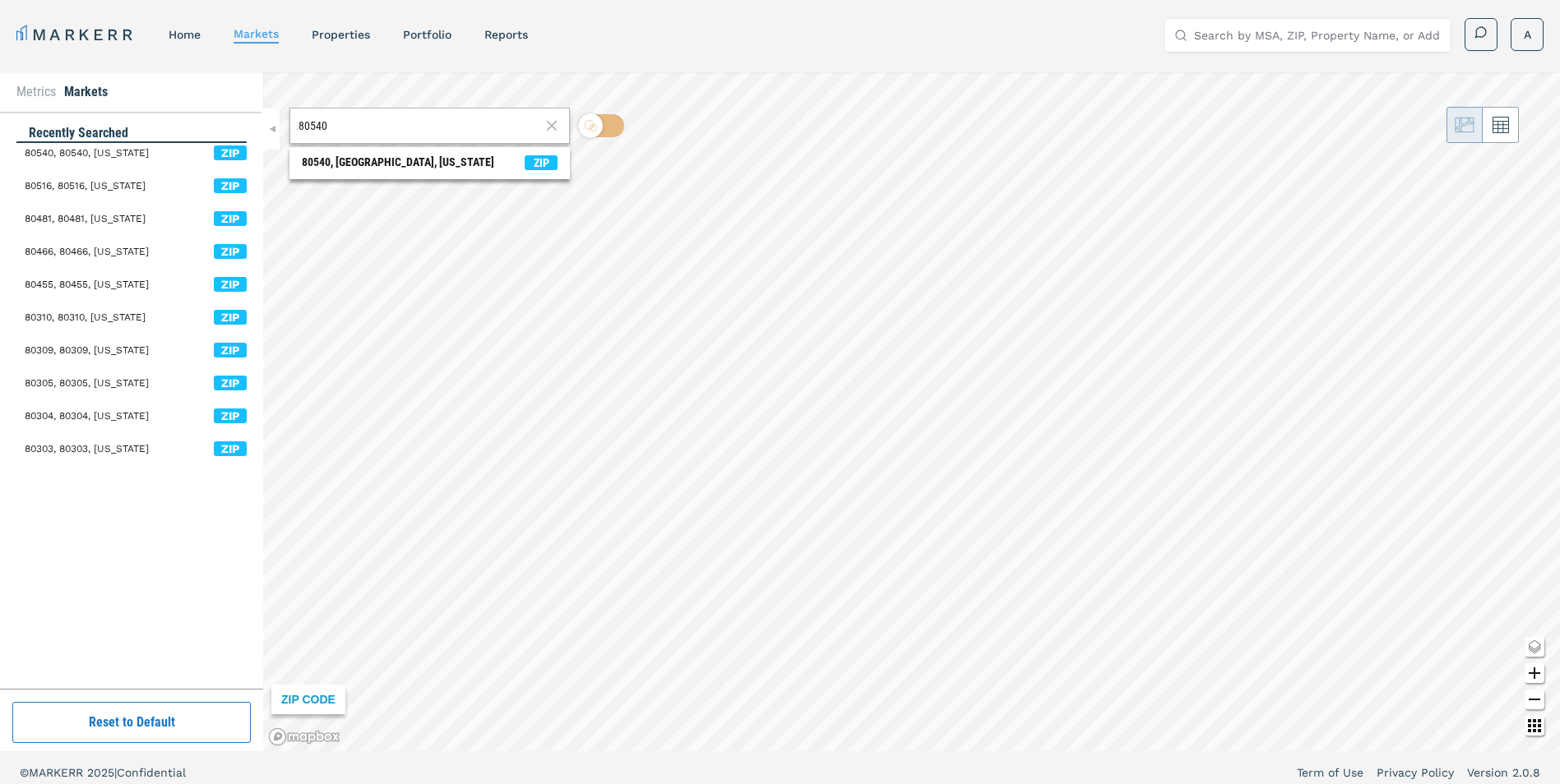
click at [89, 148] on span "80540, 80540, [US_STATE]" at bounding box center [87, 152] width 124 height 14
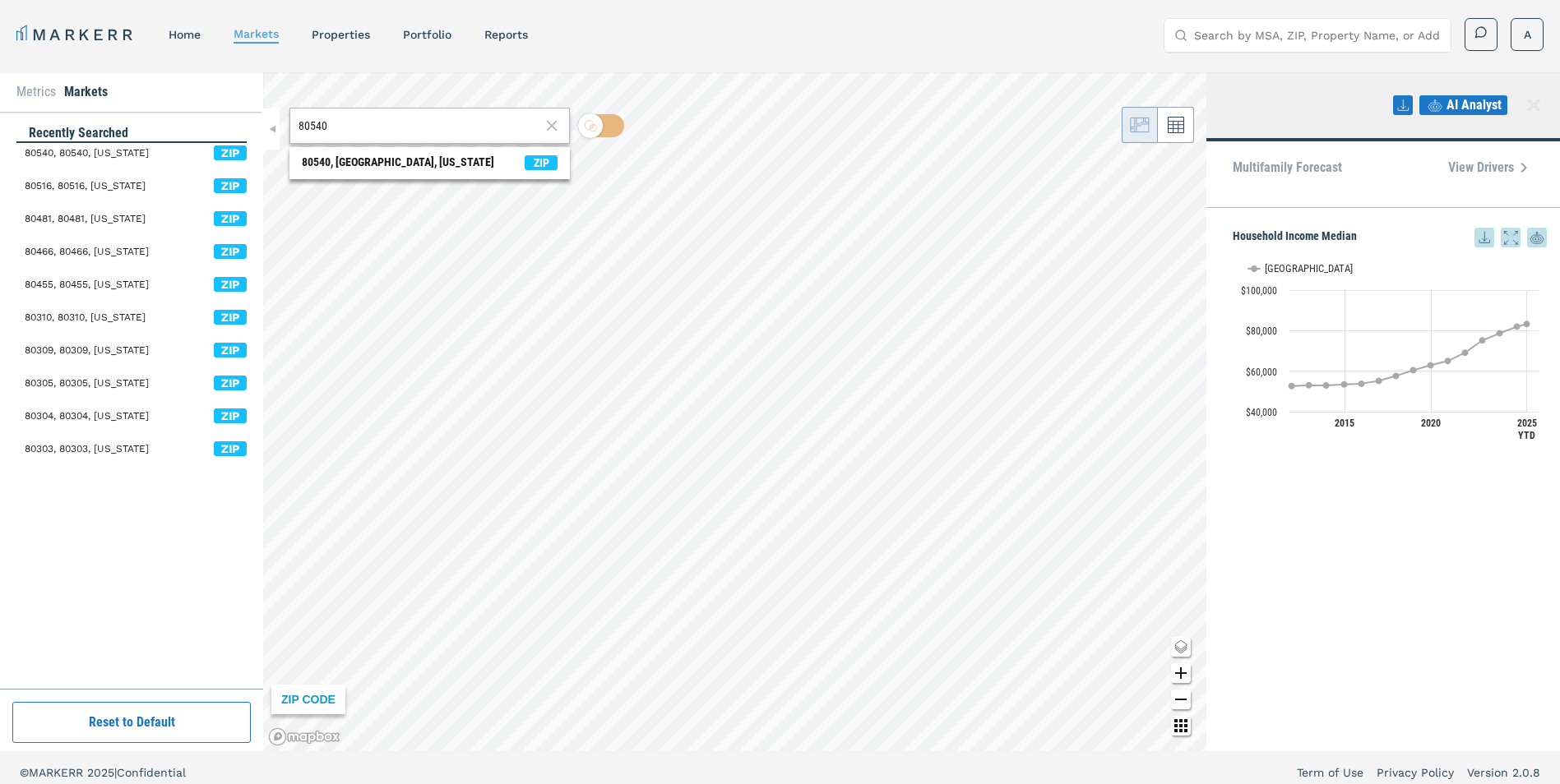
click at [54, 201] on div "80540, 80540, [US_STATE] ZIP 80516, 80516, [US_STATE] ZIP 80481, 80481, [US_STA…" at bounding box center [135, 307] width 222 height 329
click at [189, 735] on button "Reset to Default" at bounding box center [132, 723] width 239 height 41
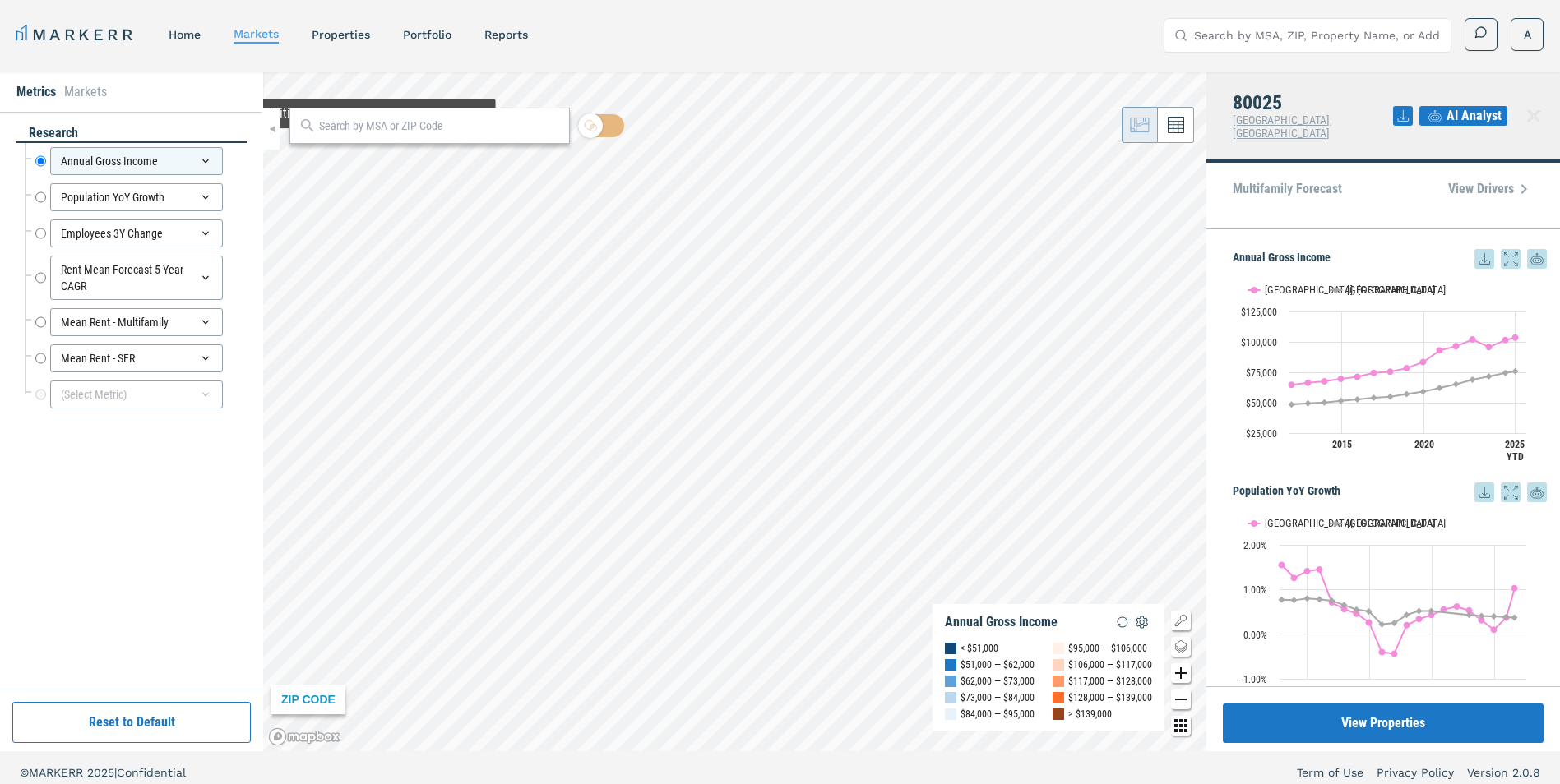
click at [362, 133] on input "text" at bounding box center [440, 126] width 242 height 17
type input "80025"
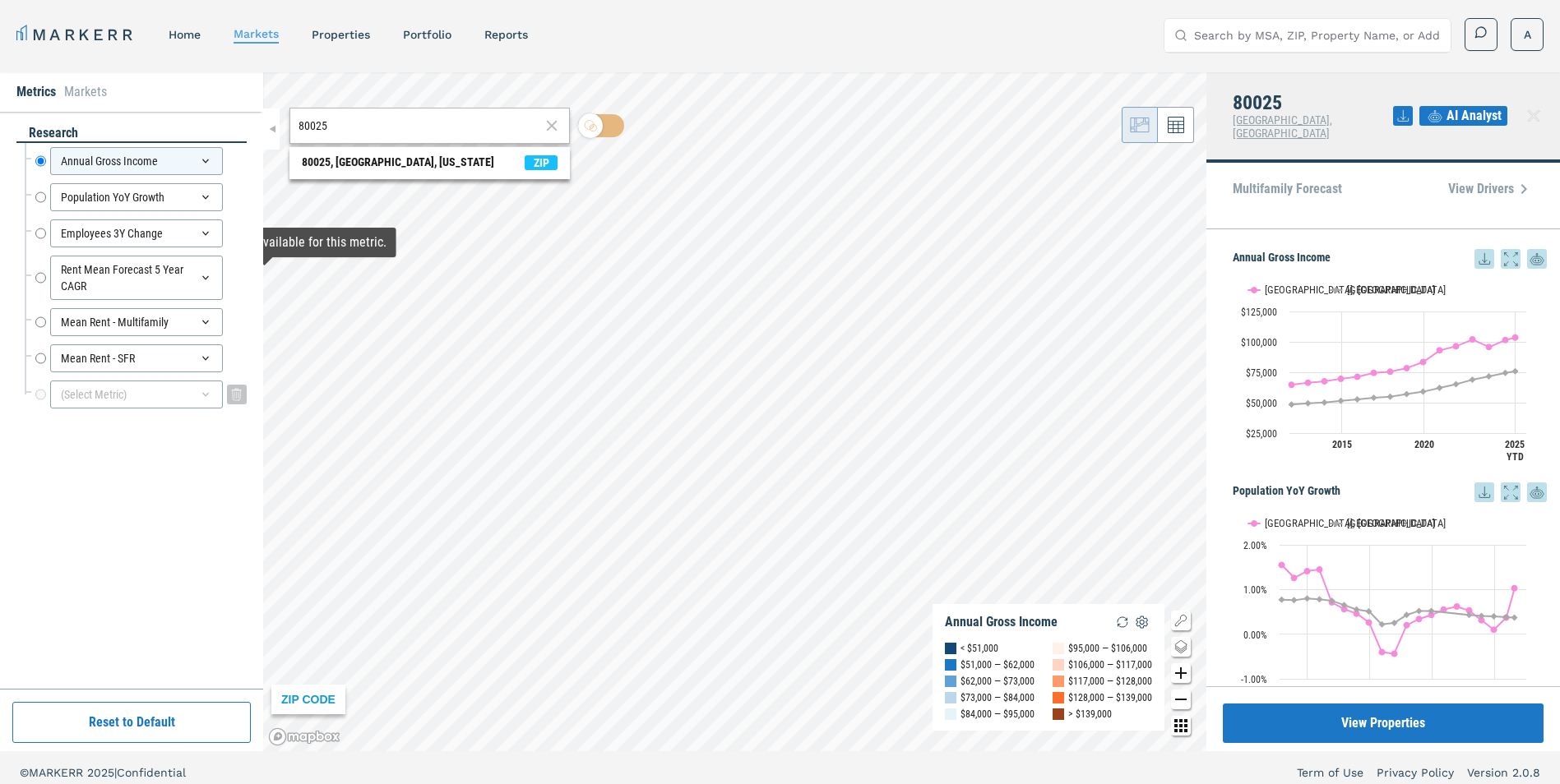
click at [112, 387] on div "(Select Metric)" at bounding box center [136, 394] width 172 height 28
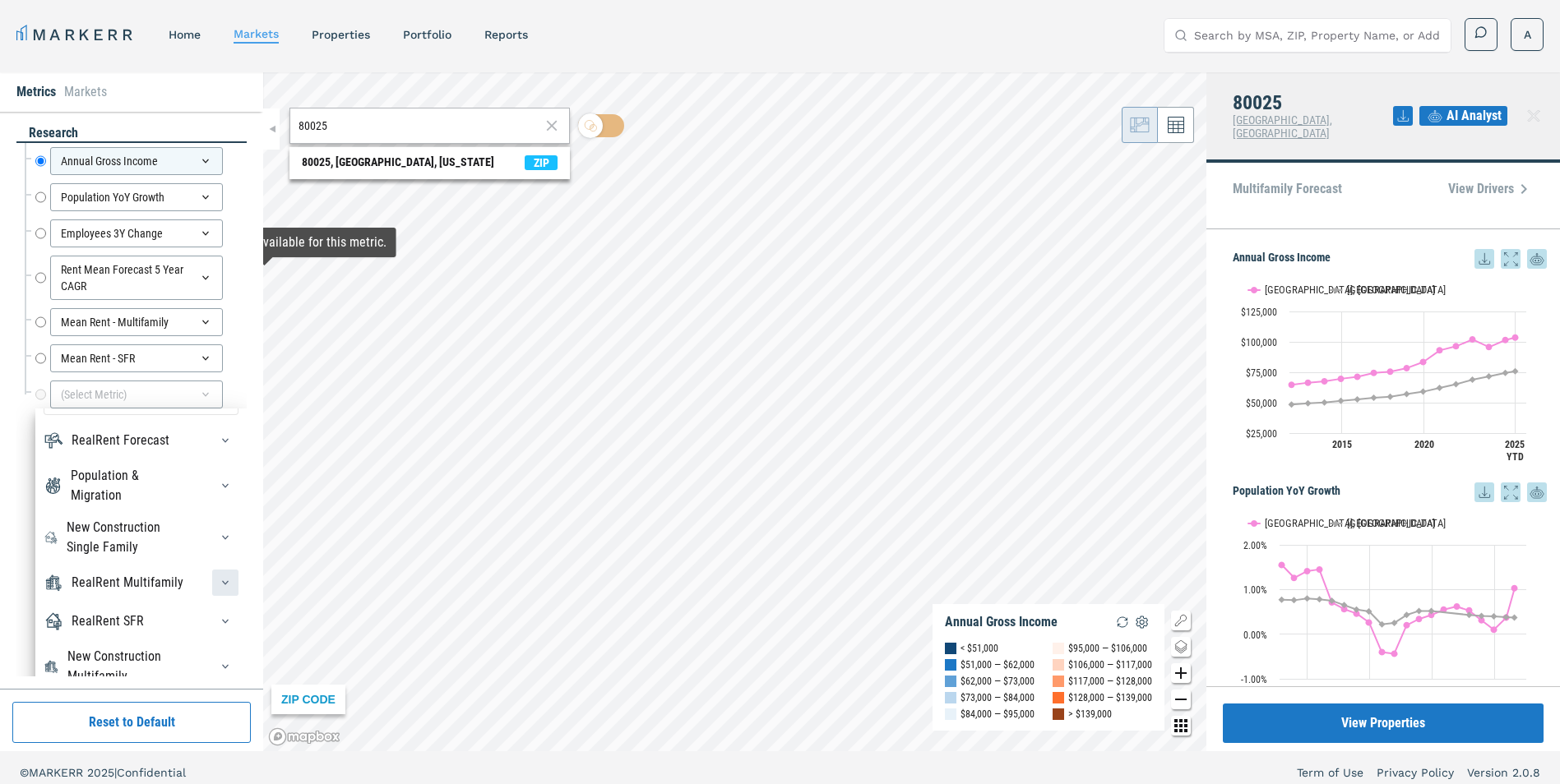
scroll to position [56, 0]
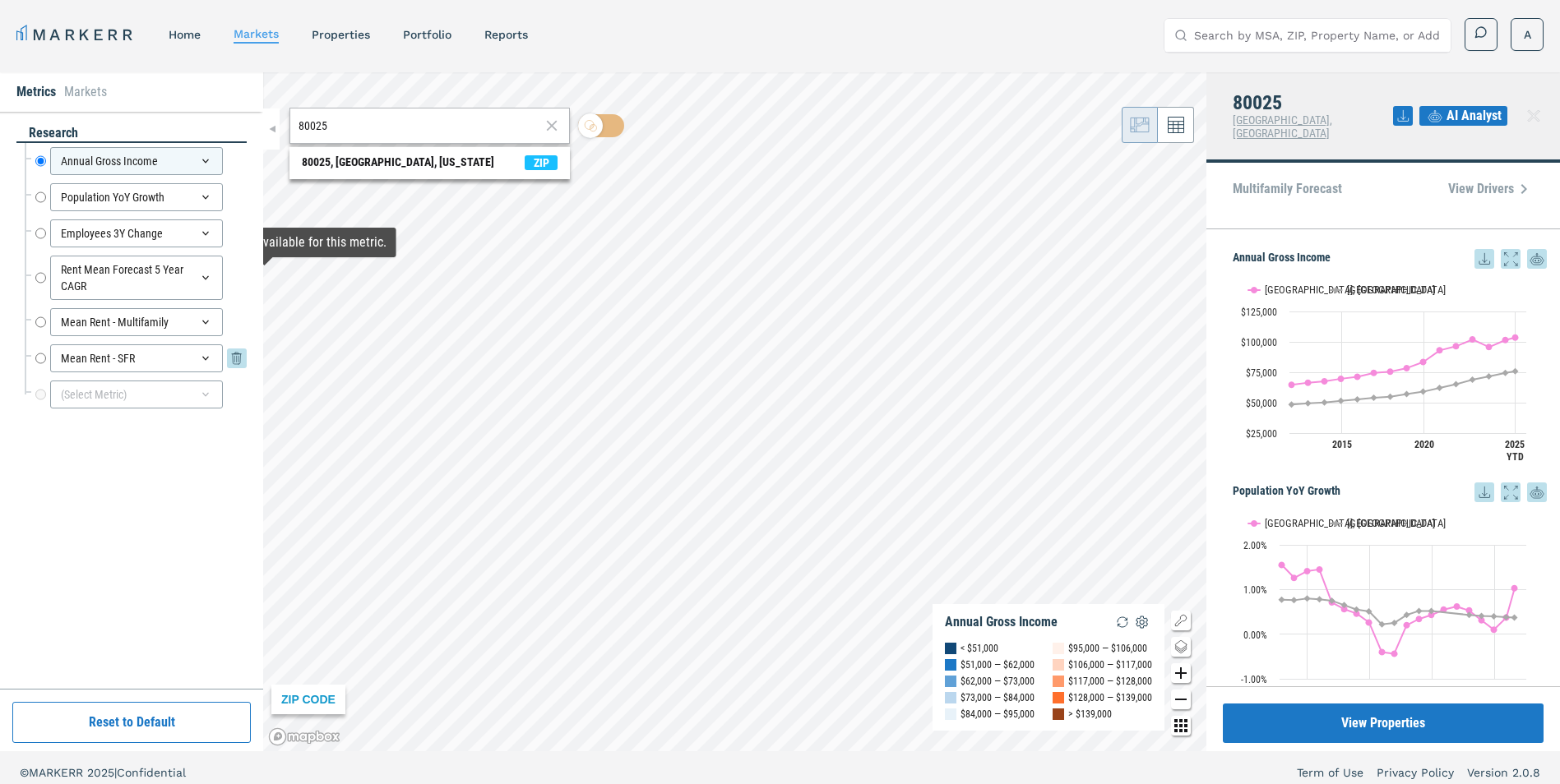
click at [216, 357] on div "Mean Rent - SFR Mean Rent - SFR" at bounding box center [141, 358] width 212 height 28
click at [225, 355] on div "Mean Rent - SFR Mean Rent - SFR" at bounding box center [141, 358] width 212 height 28
click at [235, 358] on icon at bounding box center [237, 358] width 10 height 10
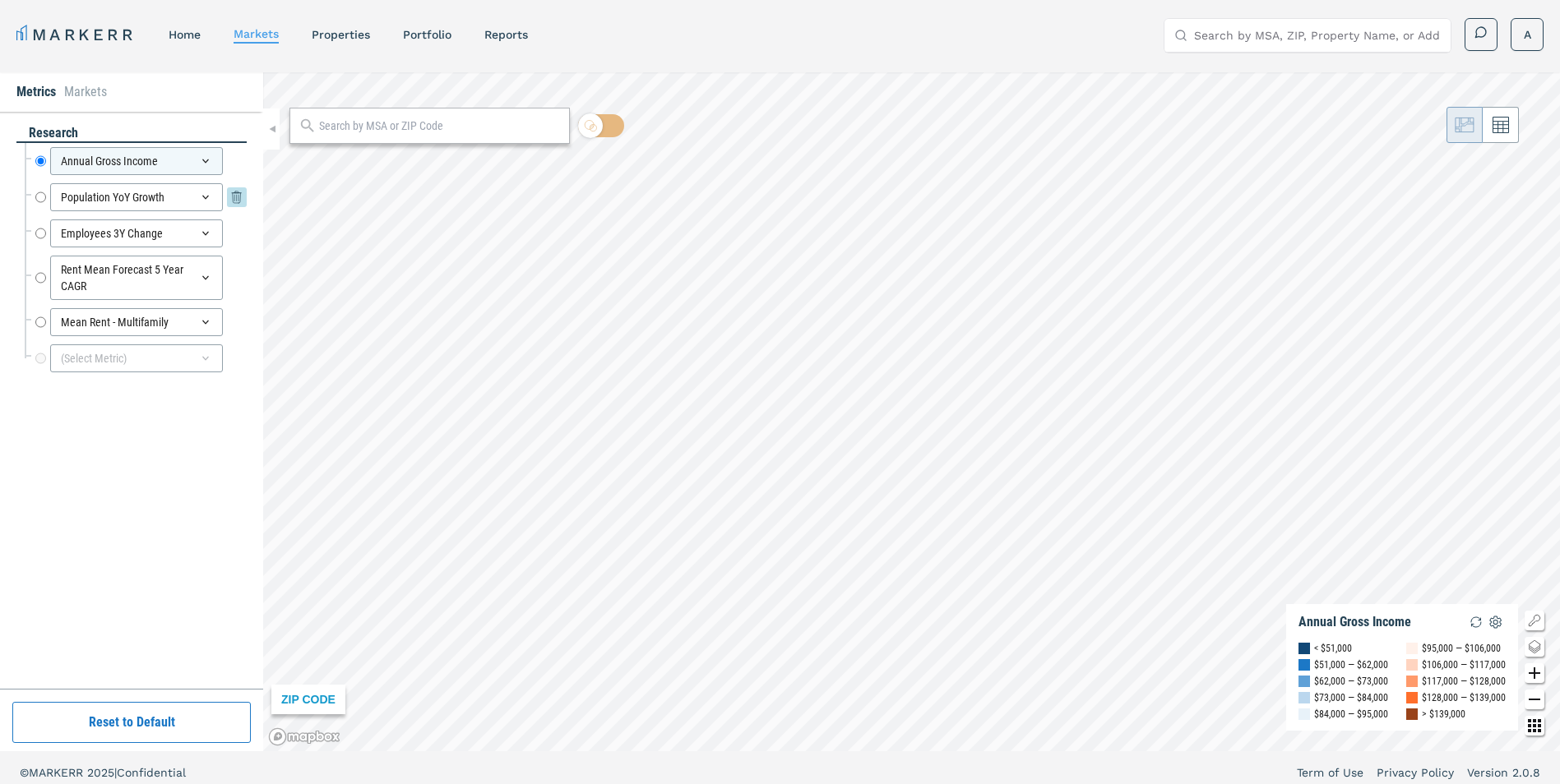
click at [201, 191] on icon at bounding box center [205, 197] width 13 height 13
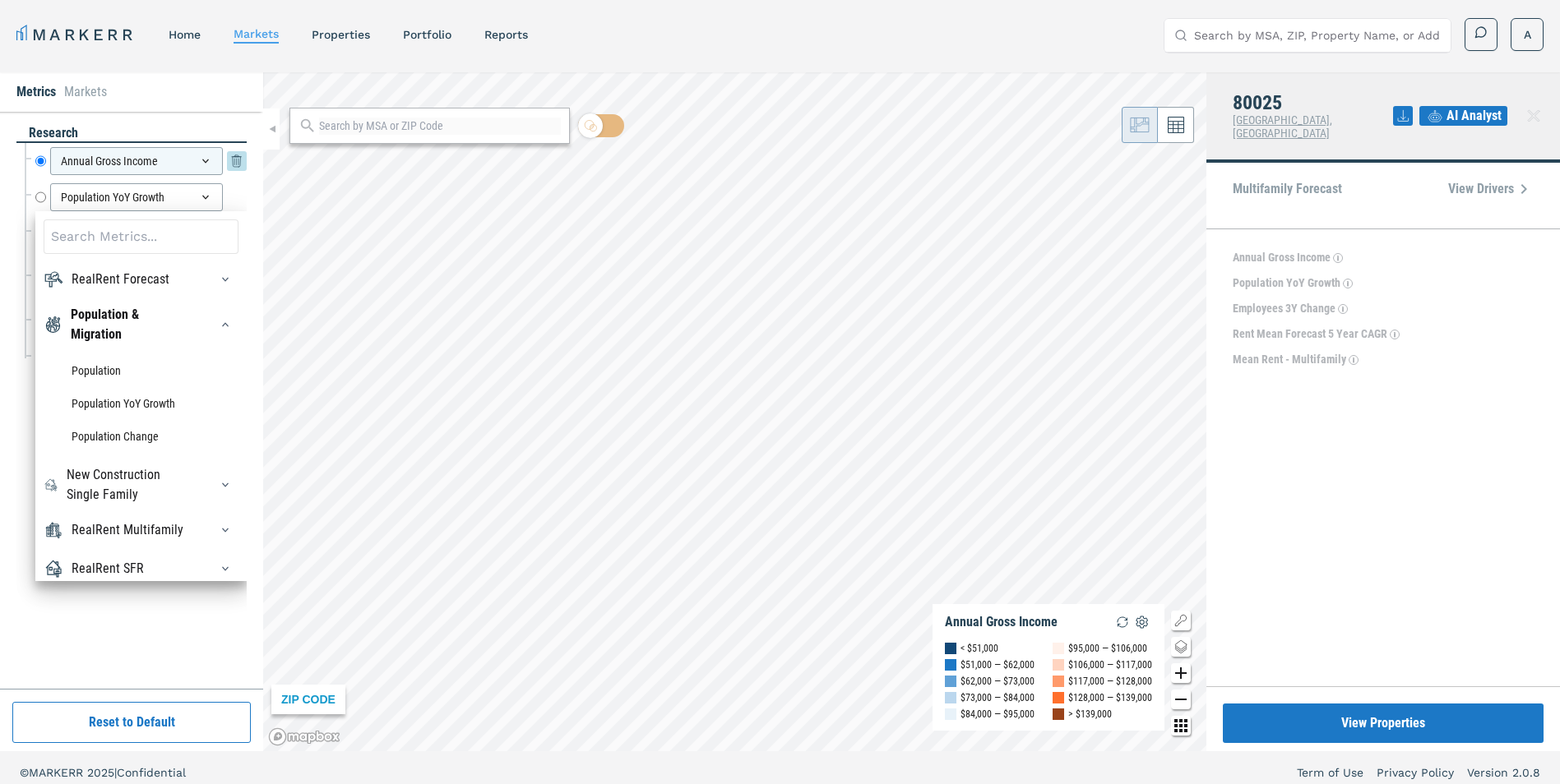
click at [199, 168] on div "Annual Gross Income" at bounding box center [136, 161] width 172 height 28
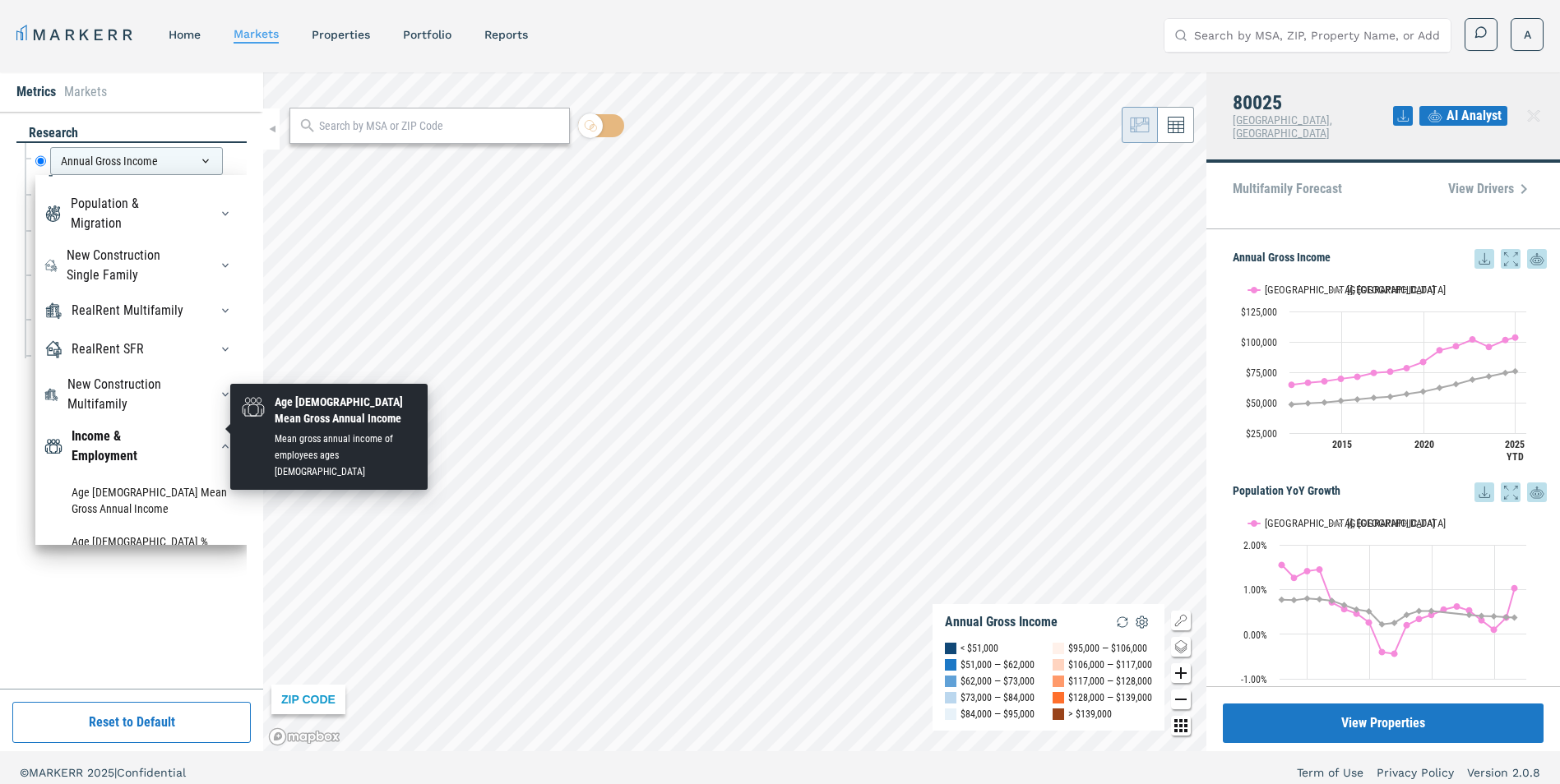
scroll to position [165, 0]
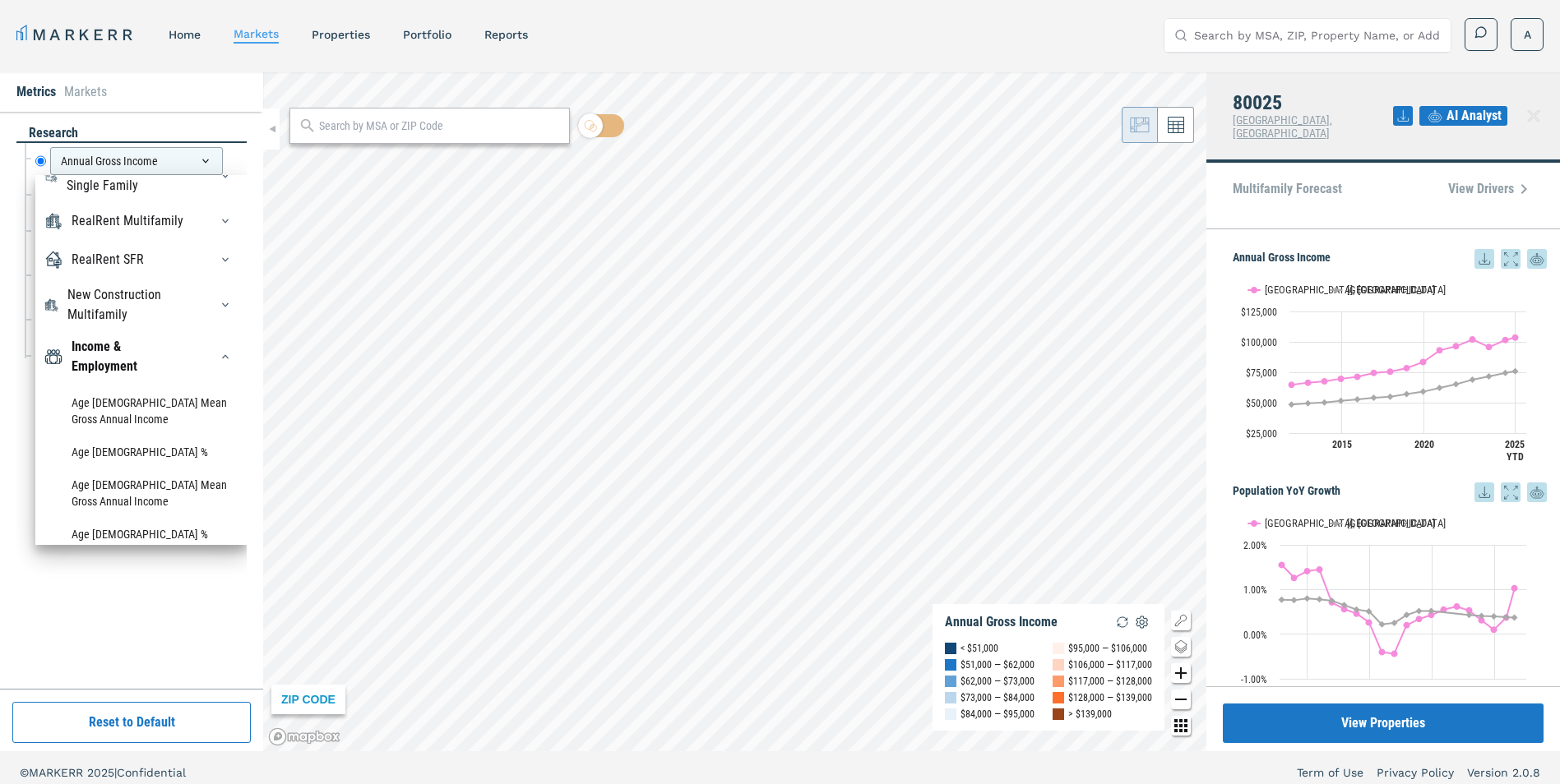
click at [17, 454] on div "research Annual Gross Income Annual Gross Income RealRent Forecast Rent Mean Fo…" at bounding box center [131, 400] width 230 height 552
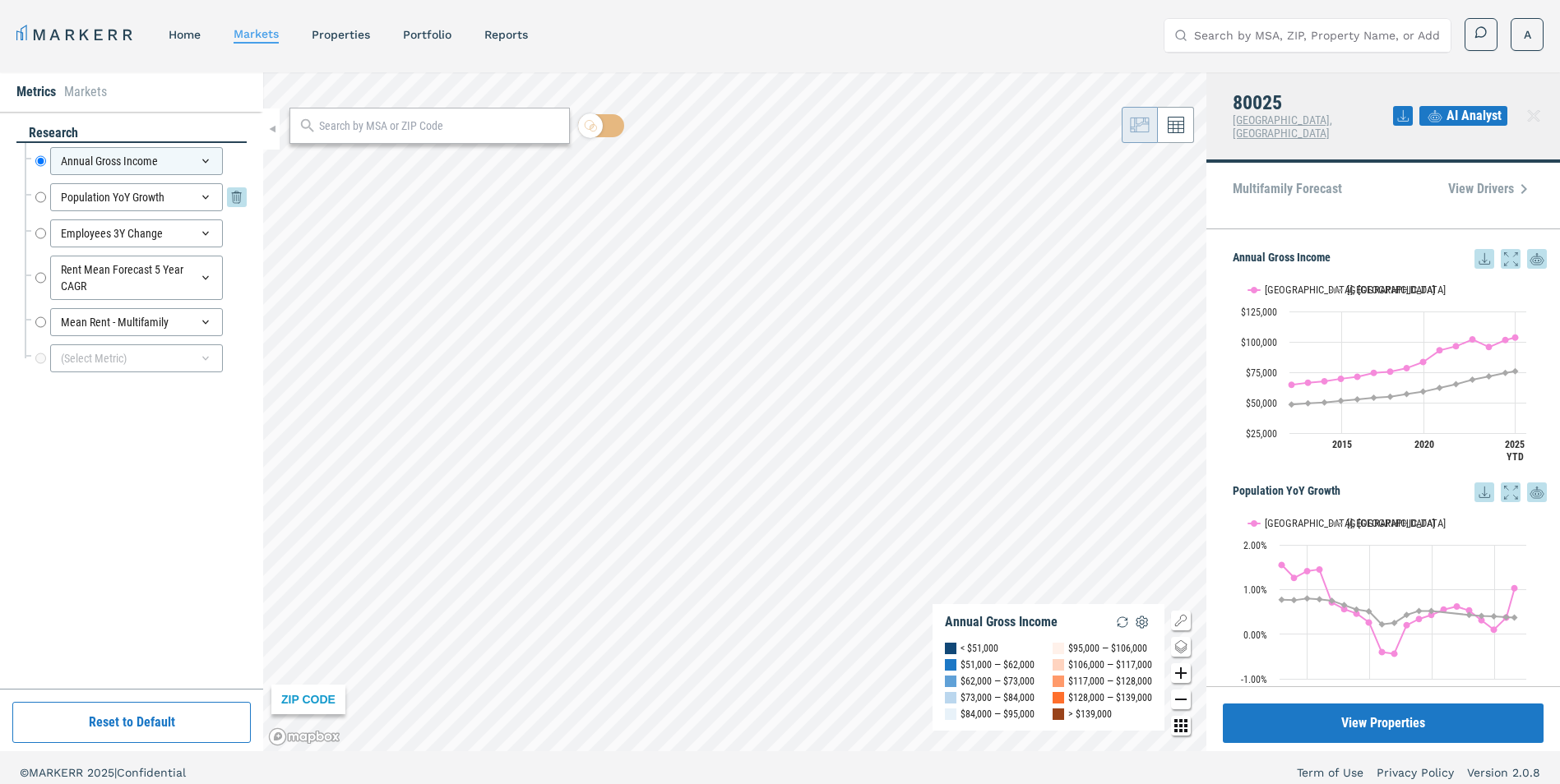
click at [167, 194] on div "Population YoY Growth" at bounding box center [136, 197] width 172 height 28
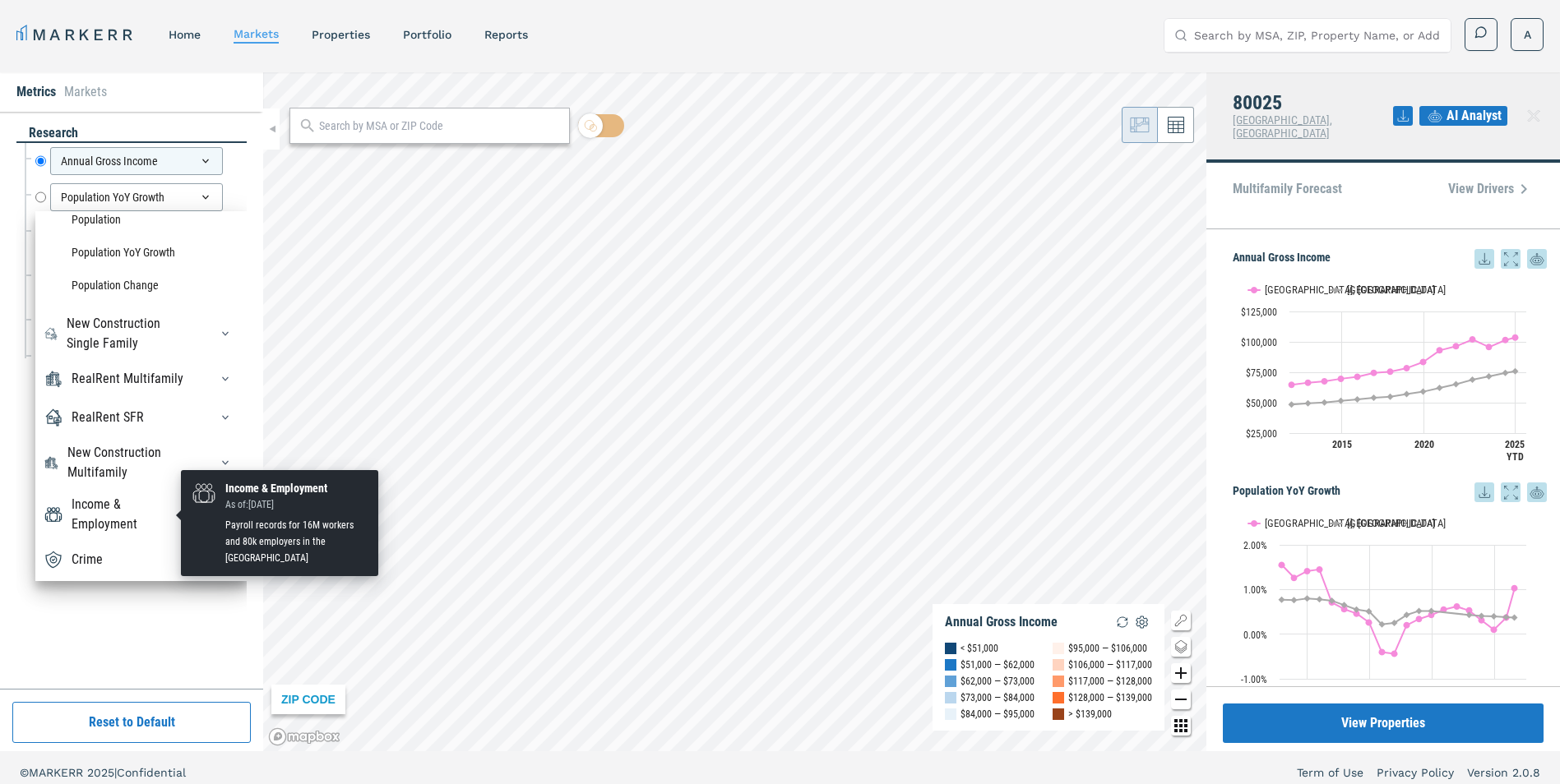
click at [144, 519] on div "Income & Employment" at bounding box center [130, 515] width 117 height 39
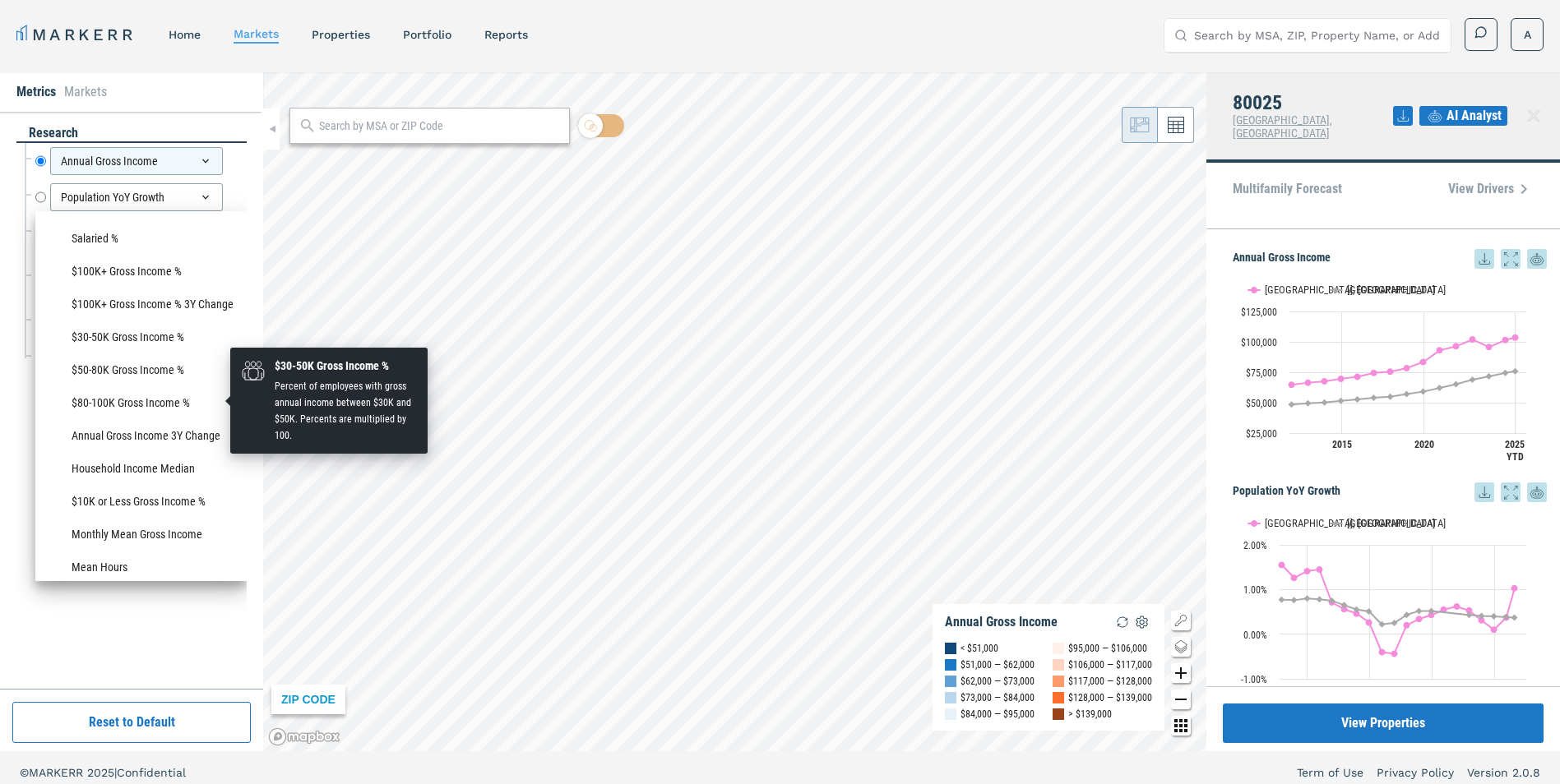
scroll to position [1397, 0]
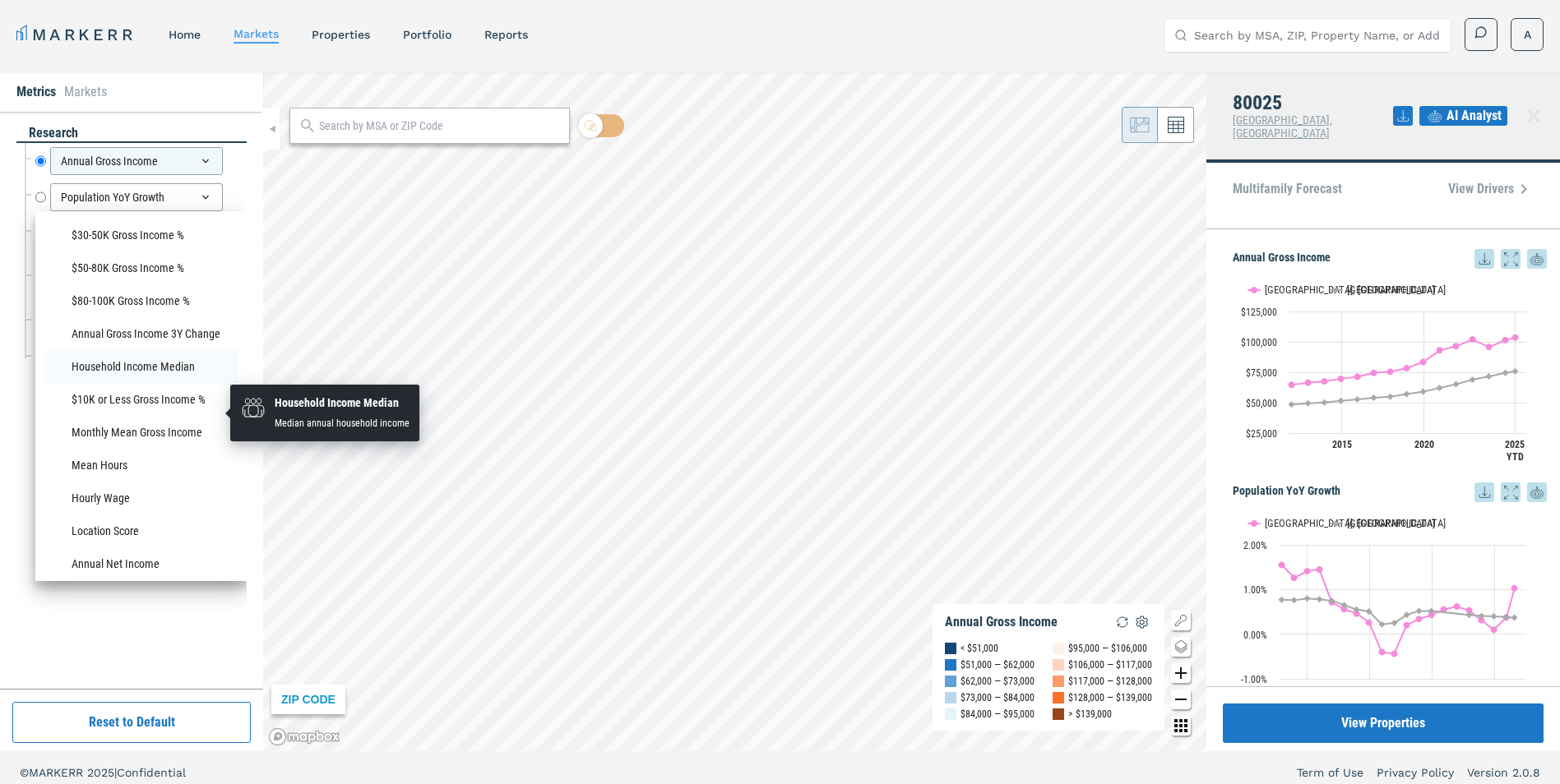
click at [144, 383] on li "Household Income Median" at bounding box center [140, 366] width 195 height 33
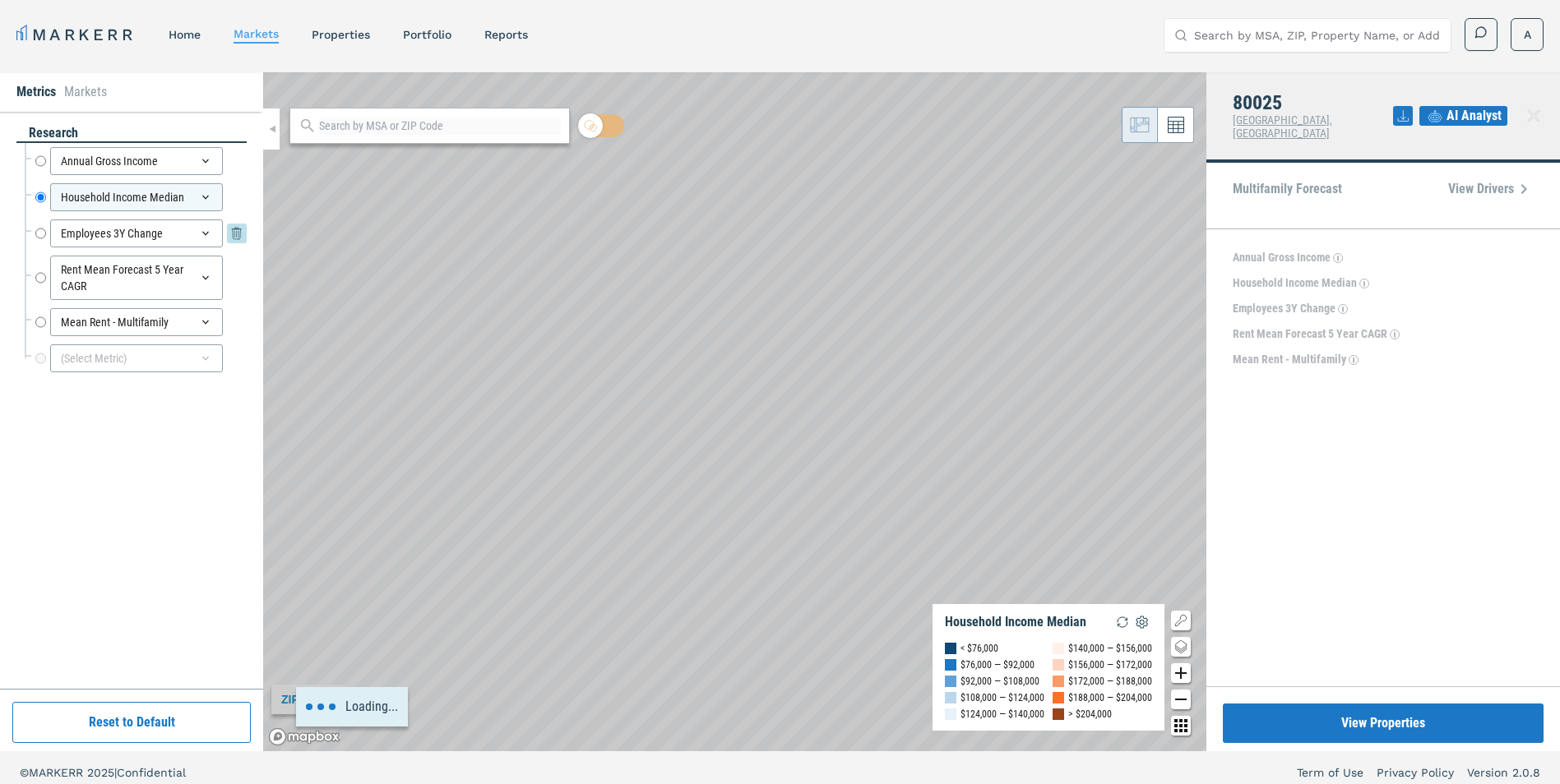
click at [232, 235] on icon at bounding box center [236, 233] width 20 height 20
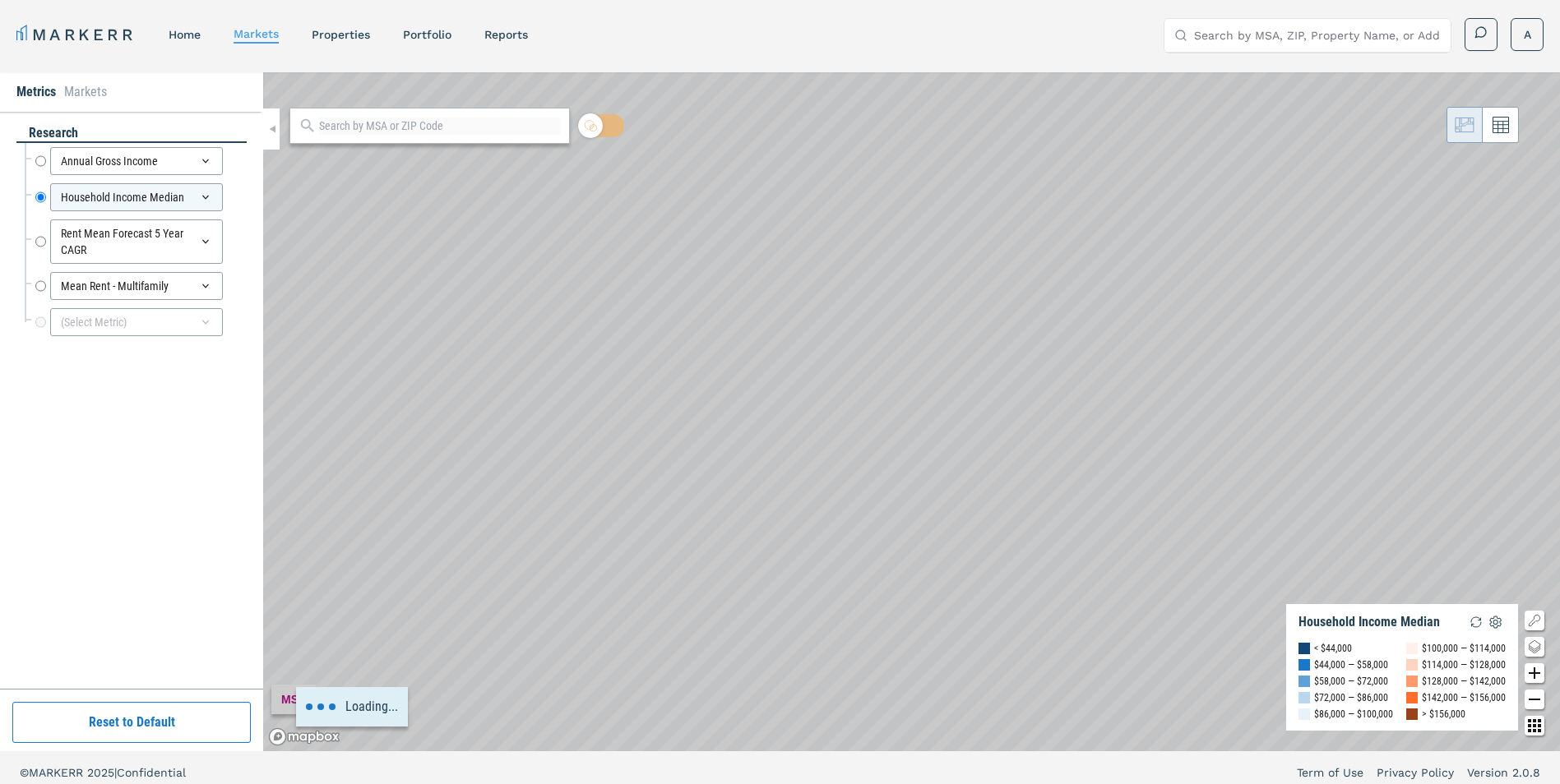
click at [232, 235] on icon at bounding box center [236, 241] width 20 height 20
click at [232, 235] on icon at bounding box center [236, 233] width 20 height 20
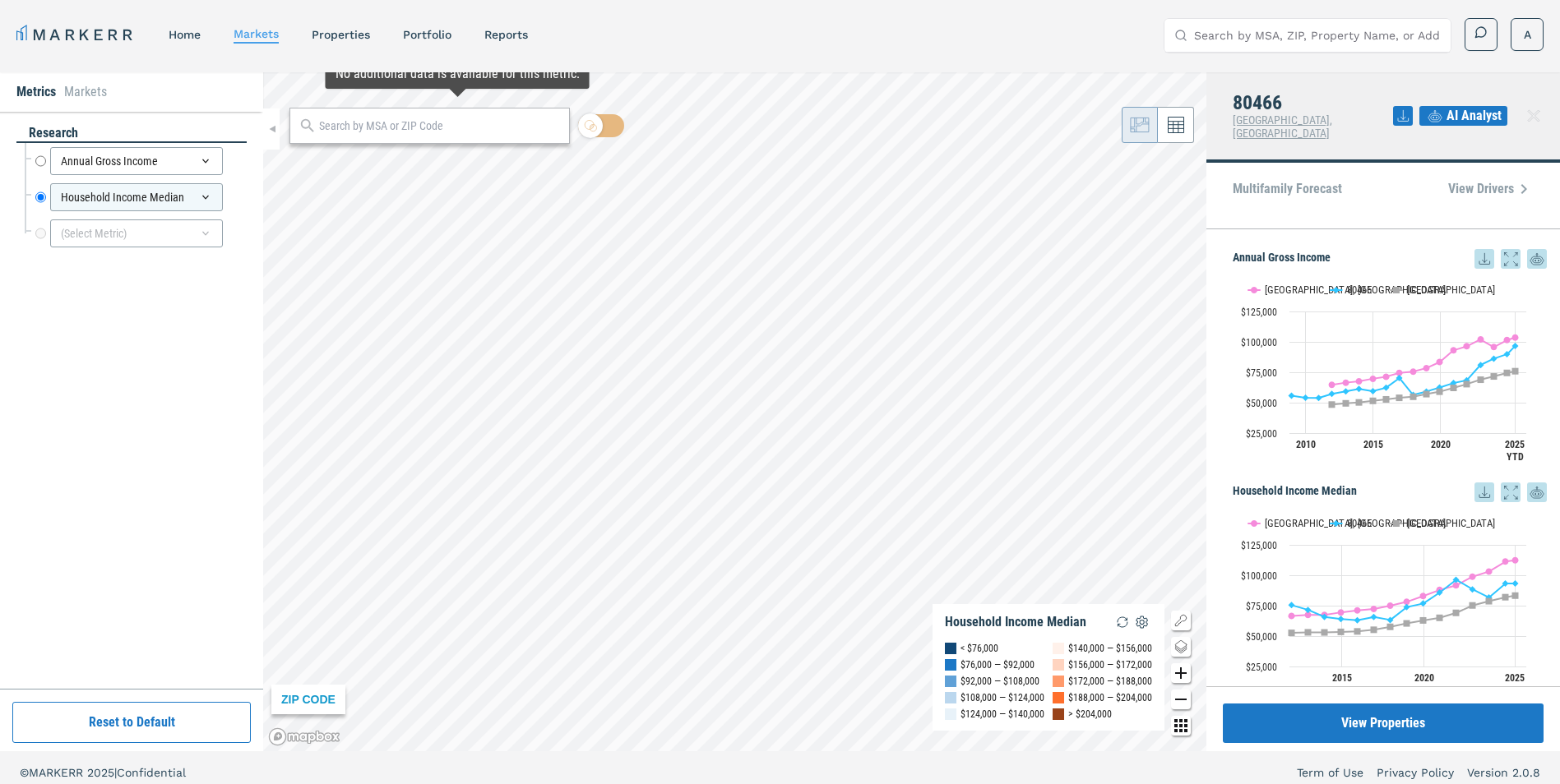
click at [442, 127] on input "text" at bounding box center [440, 126] width 242 height 17
type input "80025"
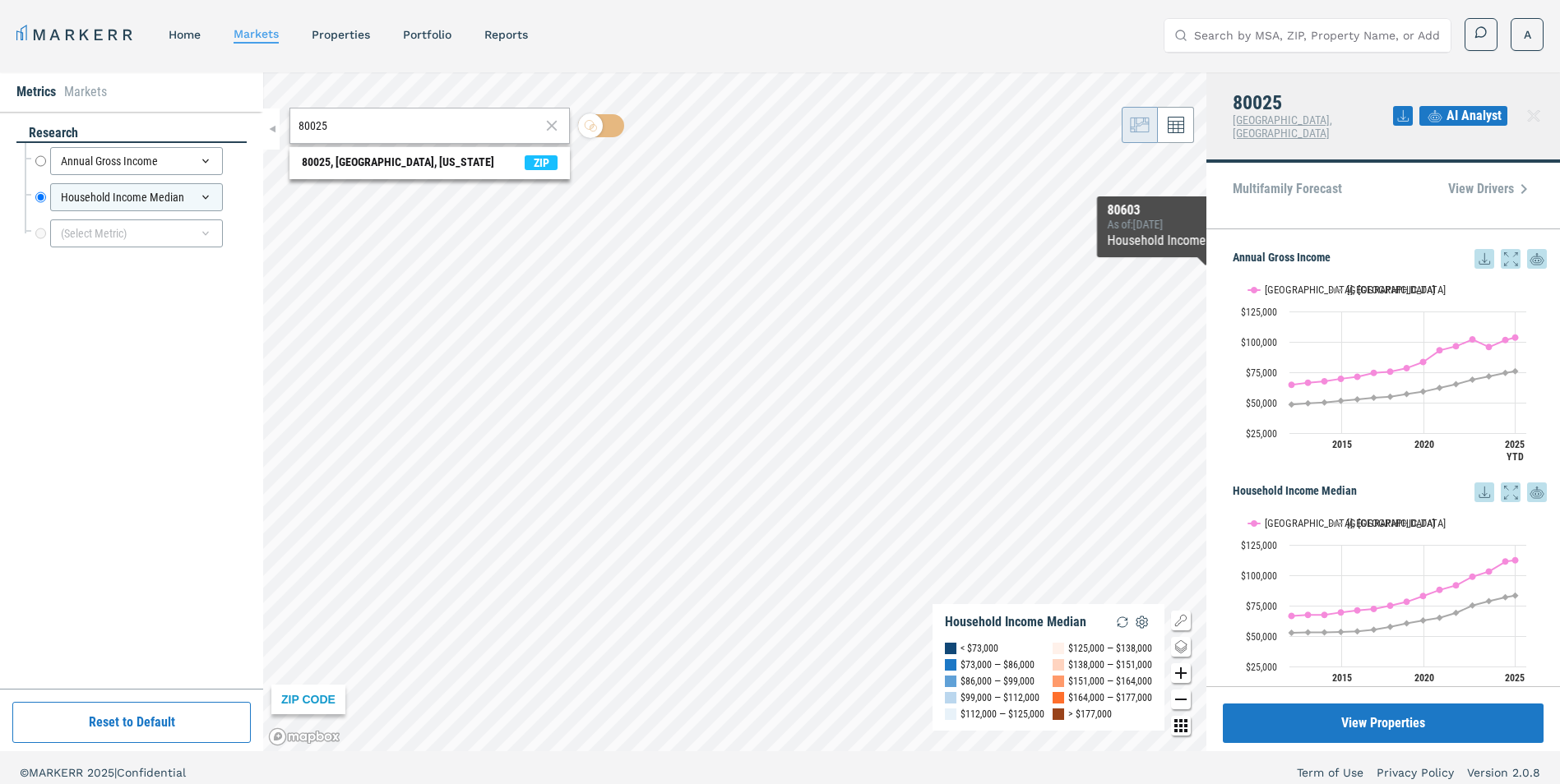
click at [1476, 249] on icon at bounding box center [1484, 258] width 20 height 20
click at [1277, 284] on button "Show Boulder, CO" at bounding box center [1280, 290] width 65 height 13
click at [1294, 284] on button "Show Boulder, CO" at bounding box center [1280, 290] width 65 height 13
click at [1479, 249] on icon at bounding box center [1484, 258] width 20 height 20
click at [1436, 346] on div "Download as XLS" at bounding box center [1411, 352] width 94 height 16
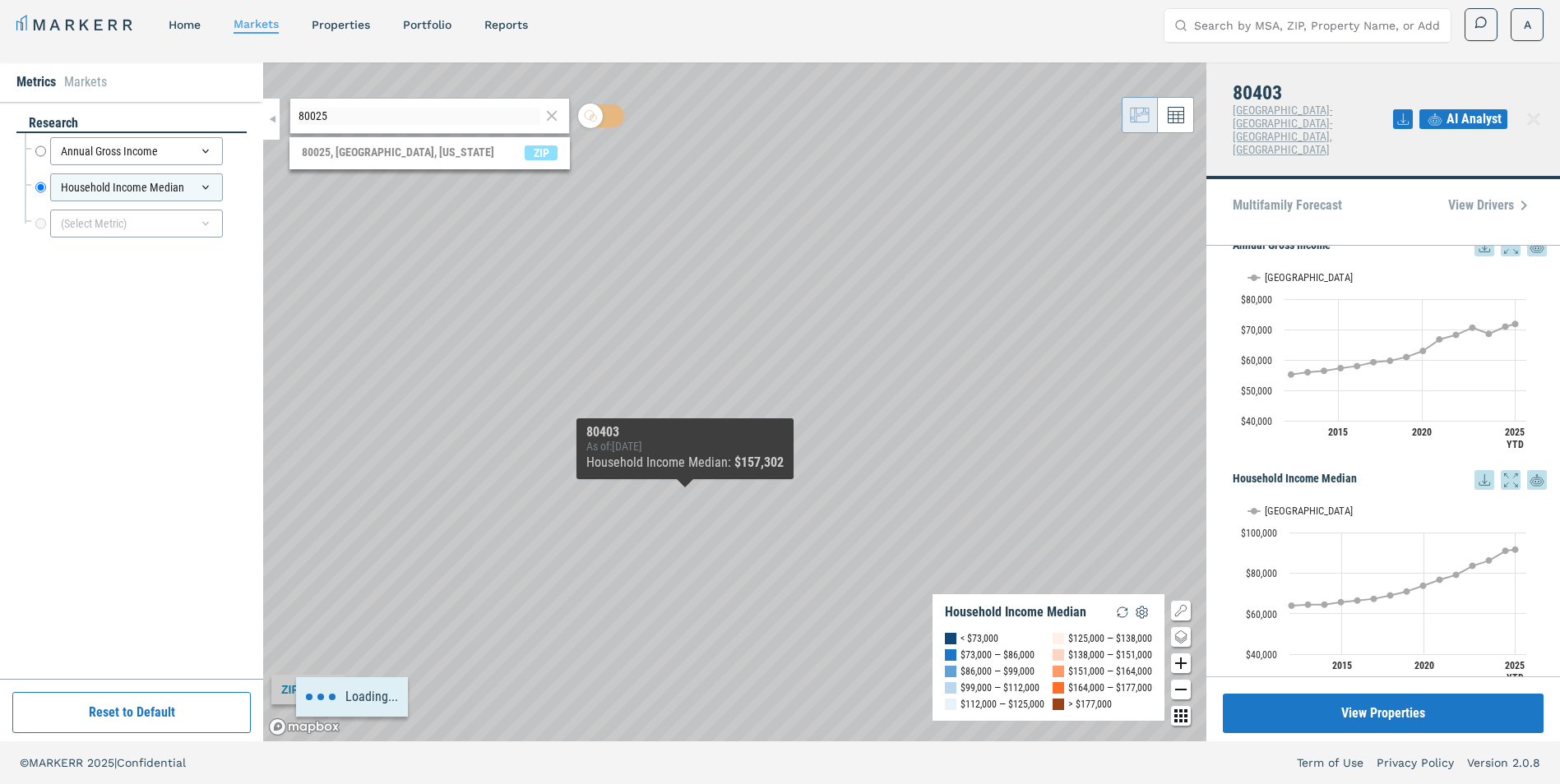
scroll to position [293, 0]
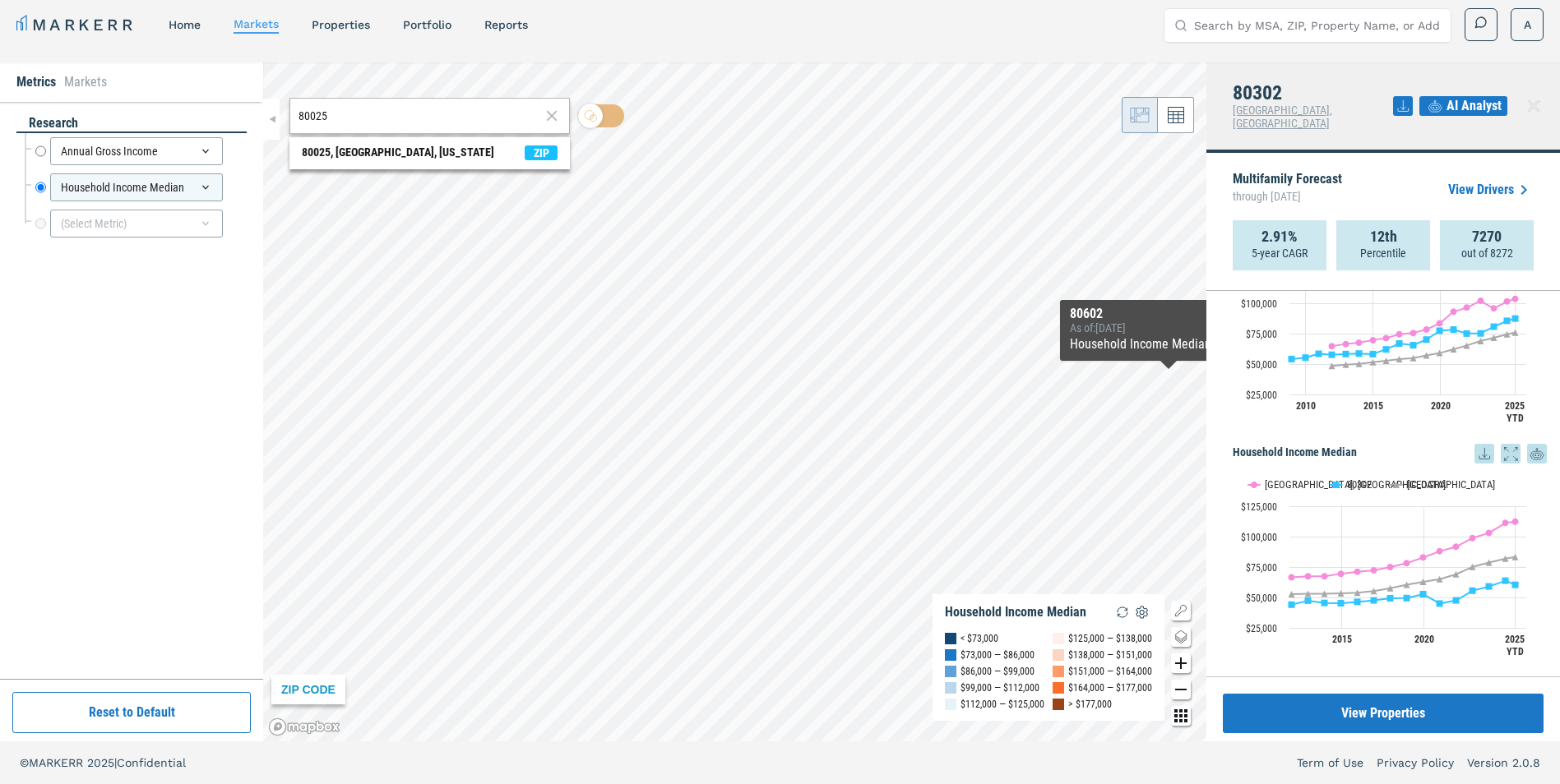
click at [1531, 97] on icon at bounding box center [1534, 105] width 20 height 20
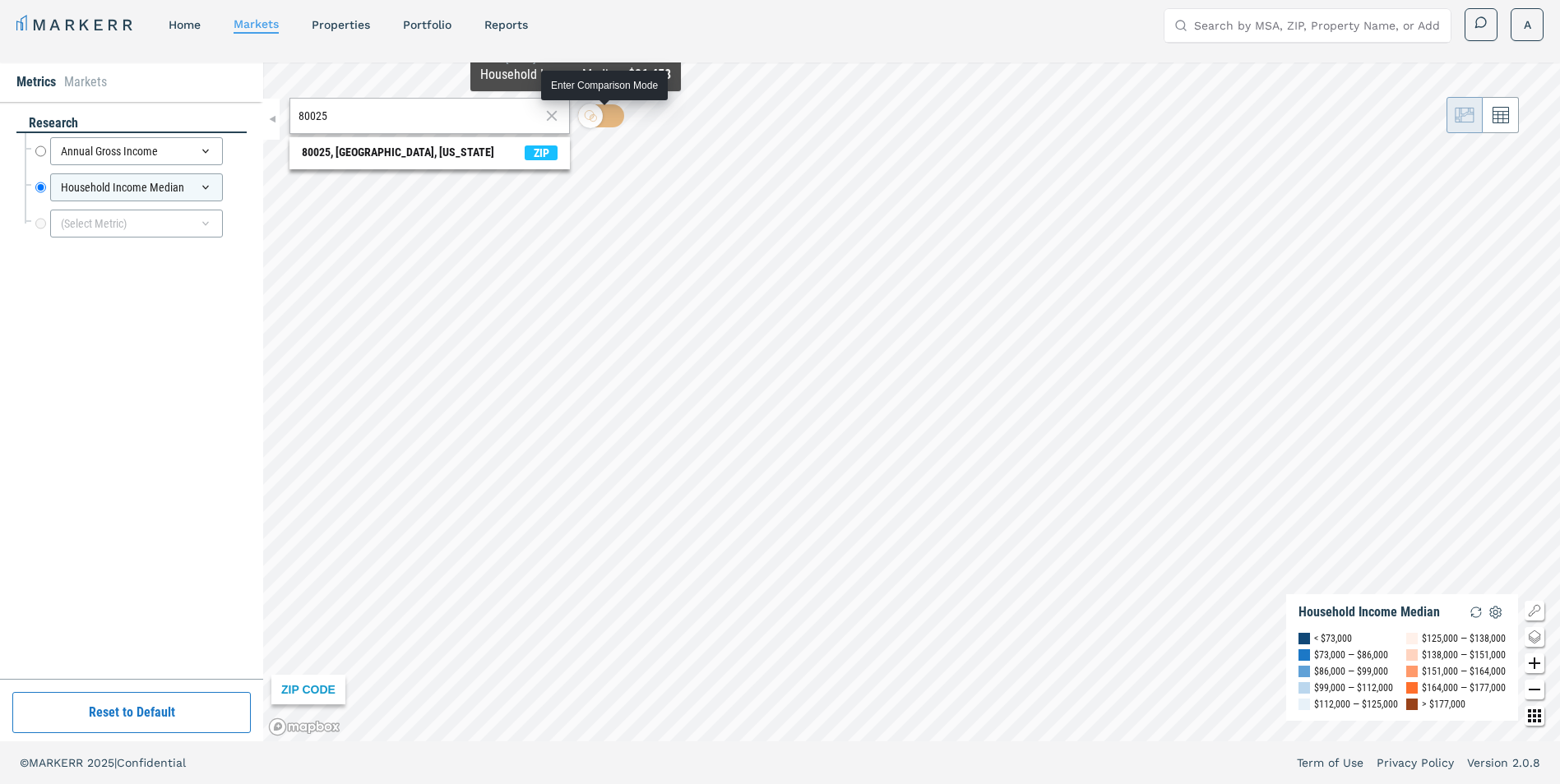
click at [596, 121] on icon at bounding box center [594, 119] width 7 height 7
click at [596, 121] on input "checkbox" at bounding box center [601, 116] width 46 height 23
checkbox input "true"
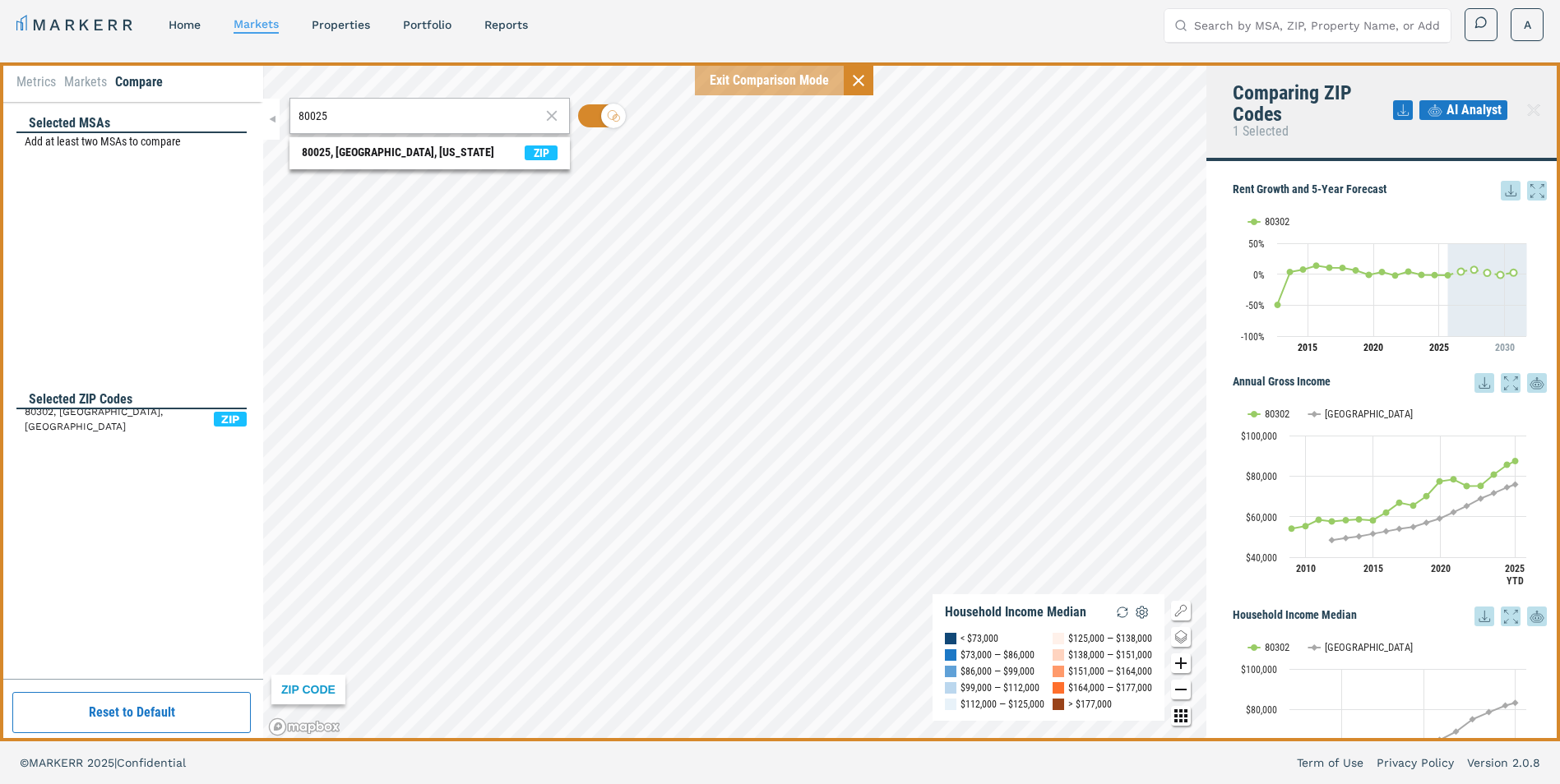
drag, startPoint x: 352, startPoint y: 114, endPoint x: 293, endPoint y: 111, distance: 59.1
click at [293, 111] on div "80025" at bounding box center [430, 116] width 280 height 37
click at [428, 149] on div "80025, [GEOGRAPHIC_DATA], [US_STATE]" at bounding box center [398, 152] width 192 height 17
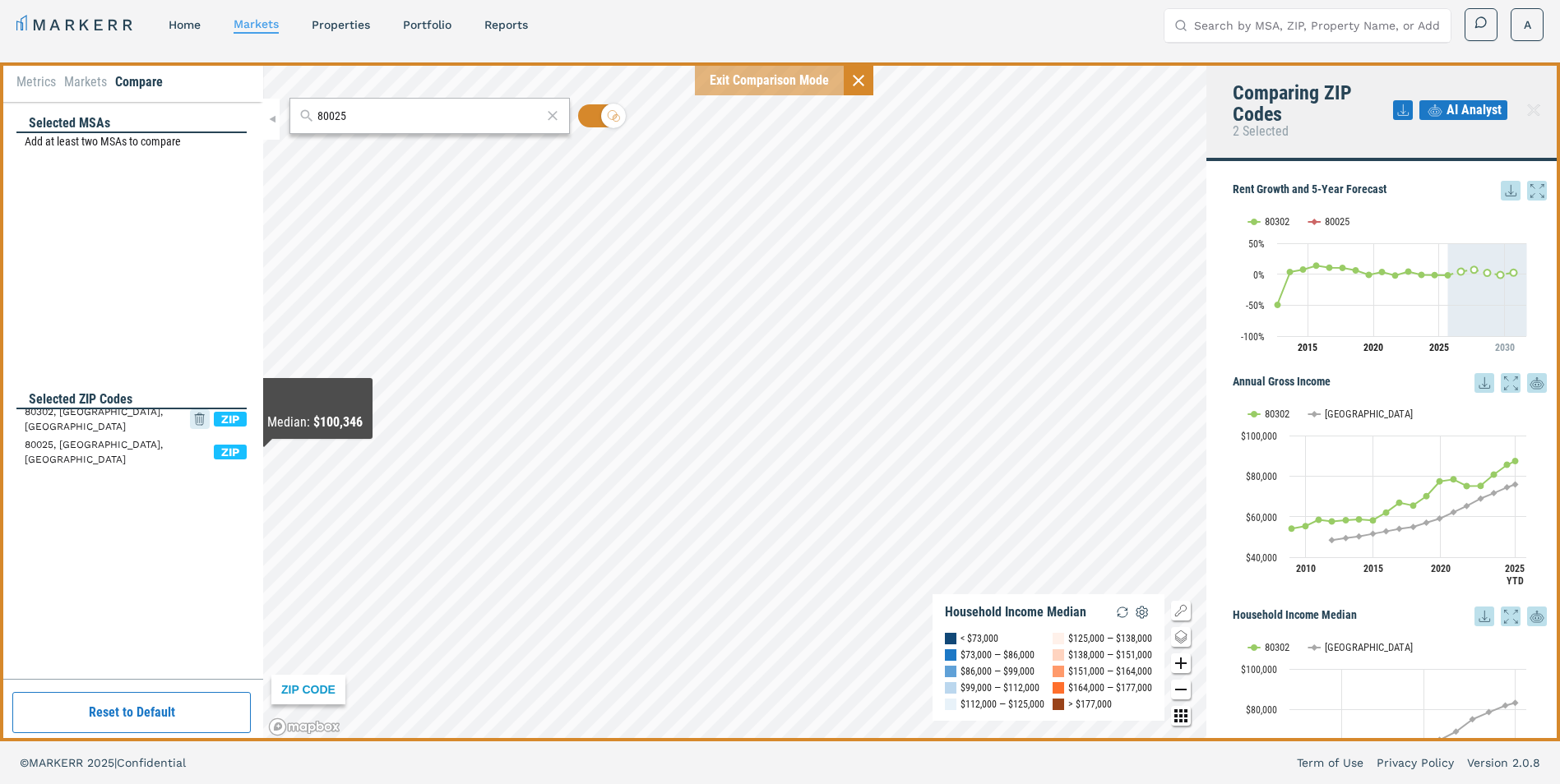
click at [200, 415] on icon at bounding box center [200, 420] width 8 height 10
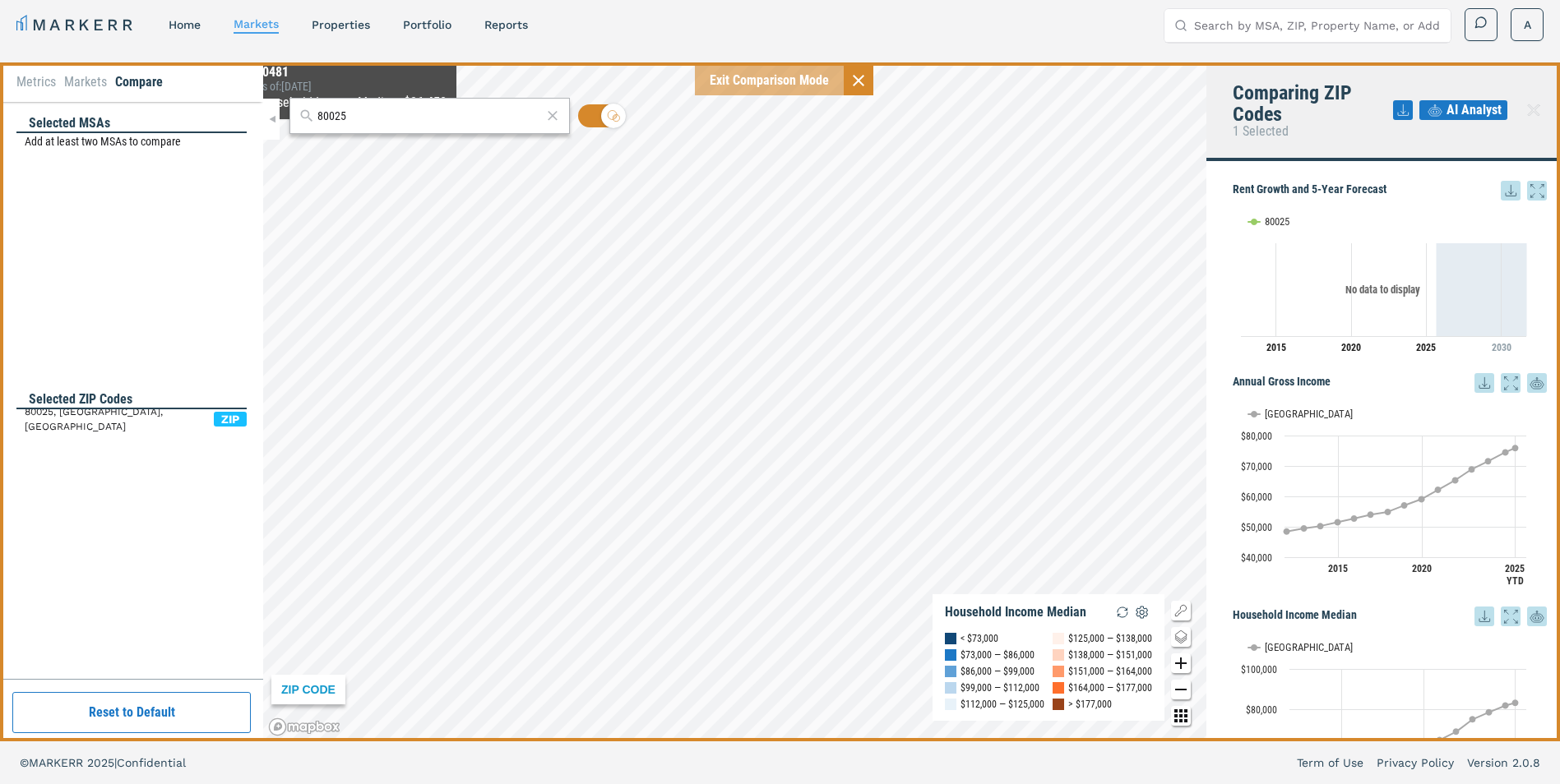
click at [354, 112] on input "80025" at bounding box center [430, 116] width 224 height 17
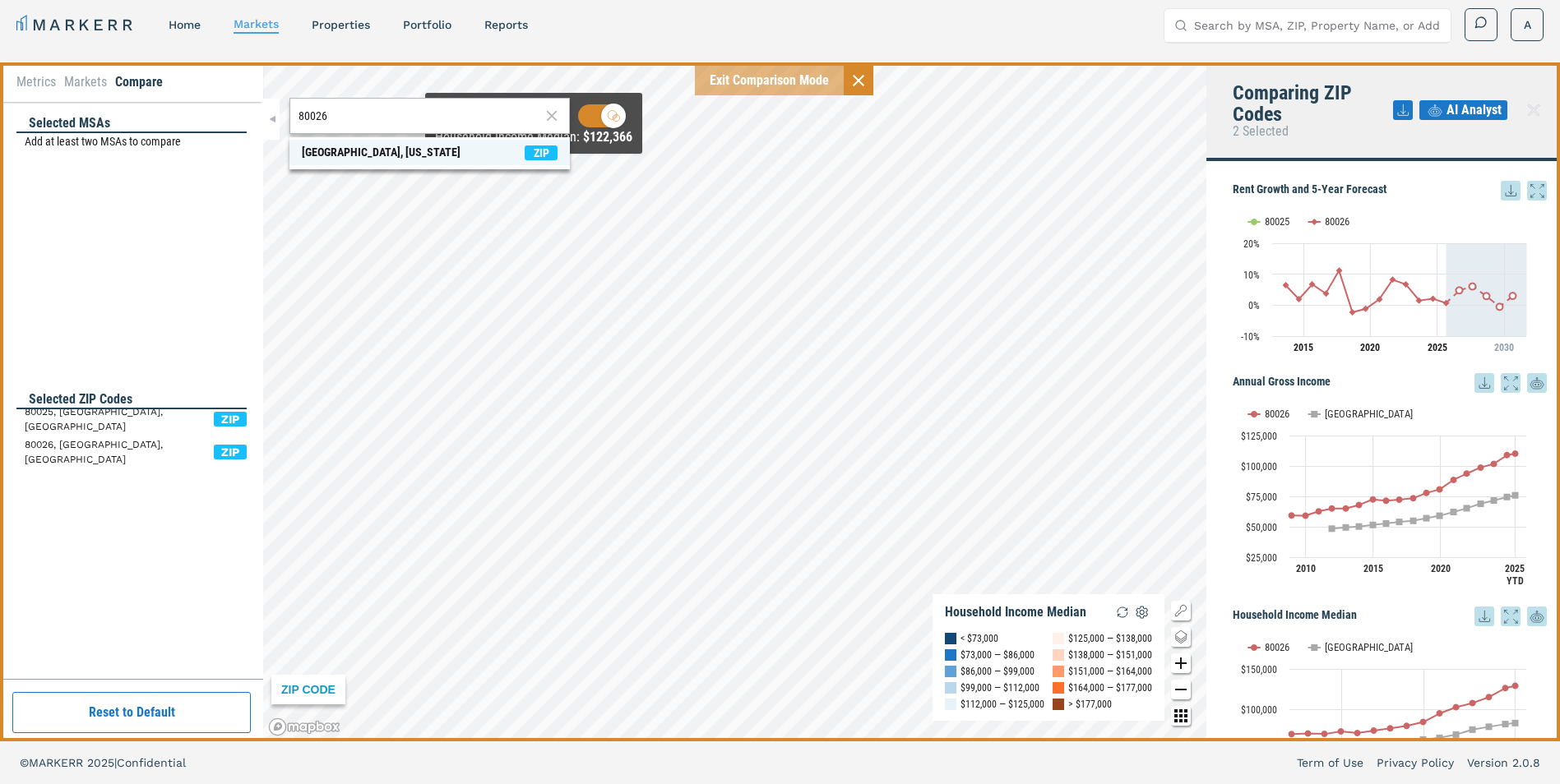
click at [526, 161] on span "80026, [GEOGRAPHIC_DATA], [US_STATE] ZIP" at bounding box center [430, 153] width 280 height 25
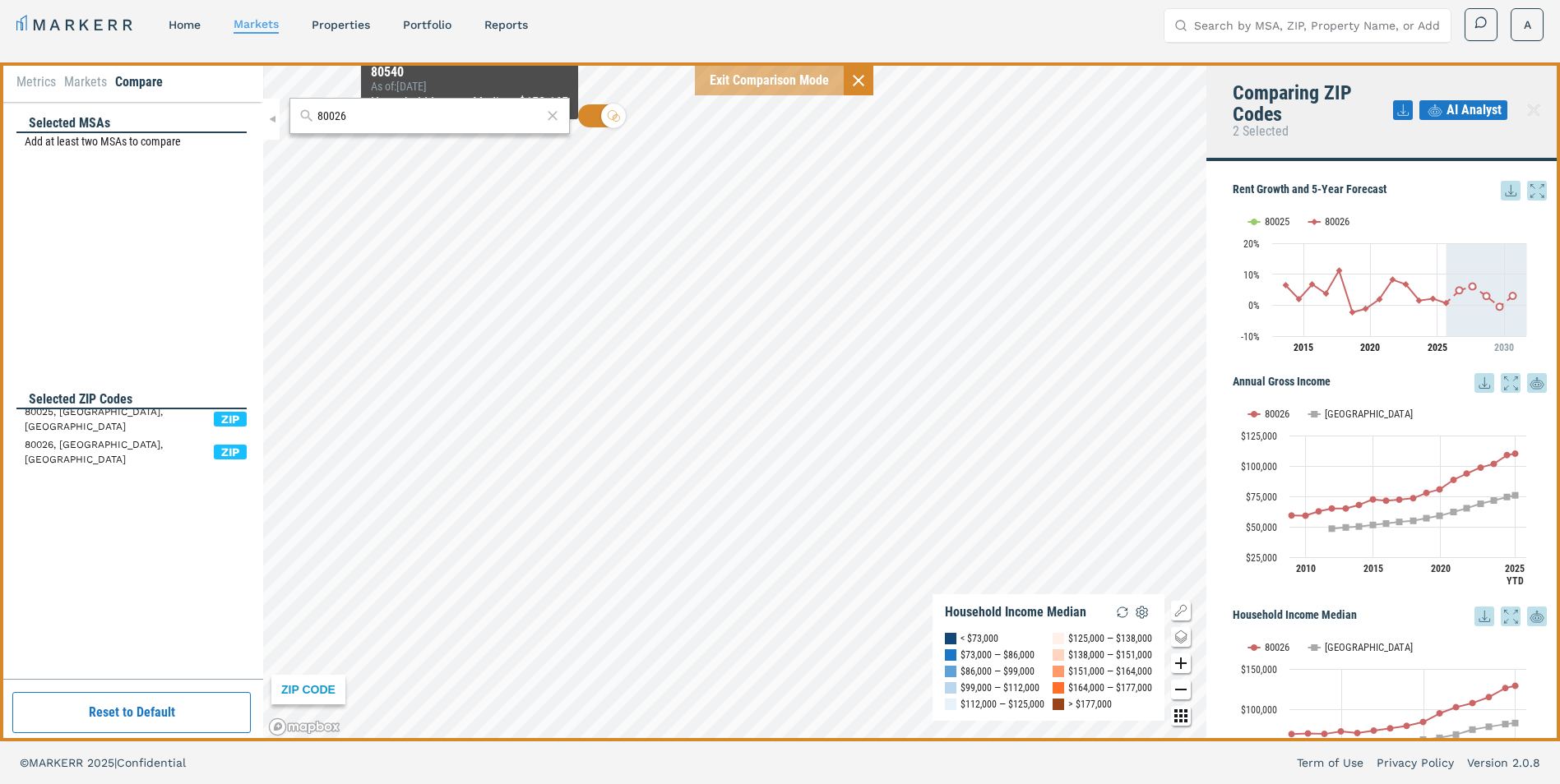
click at [367, 121] on input "80026" at bounding box center [430, 116] width 224 height 17
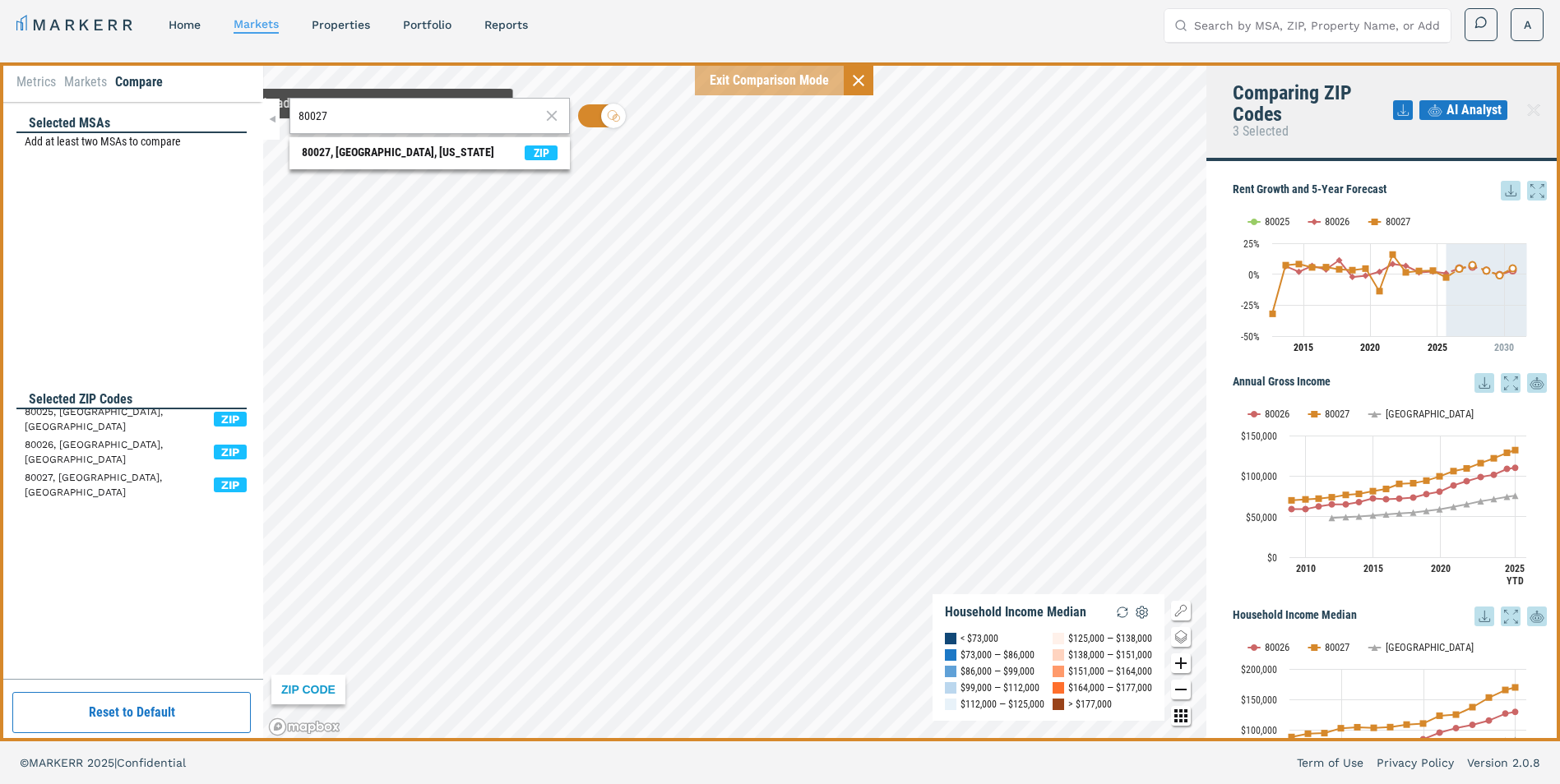
click at [378, 111] on input "80027" at bounding box center [419, 116] width 242 height 17
click at [396, 149] on div "[GEOGRAPHIC_DATA], [US_STATE]" at bounding box center [381, 152] width 159 height 17
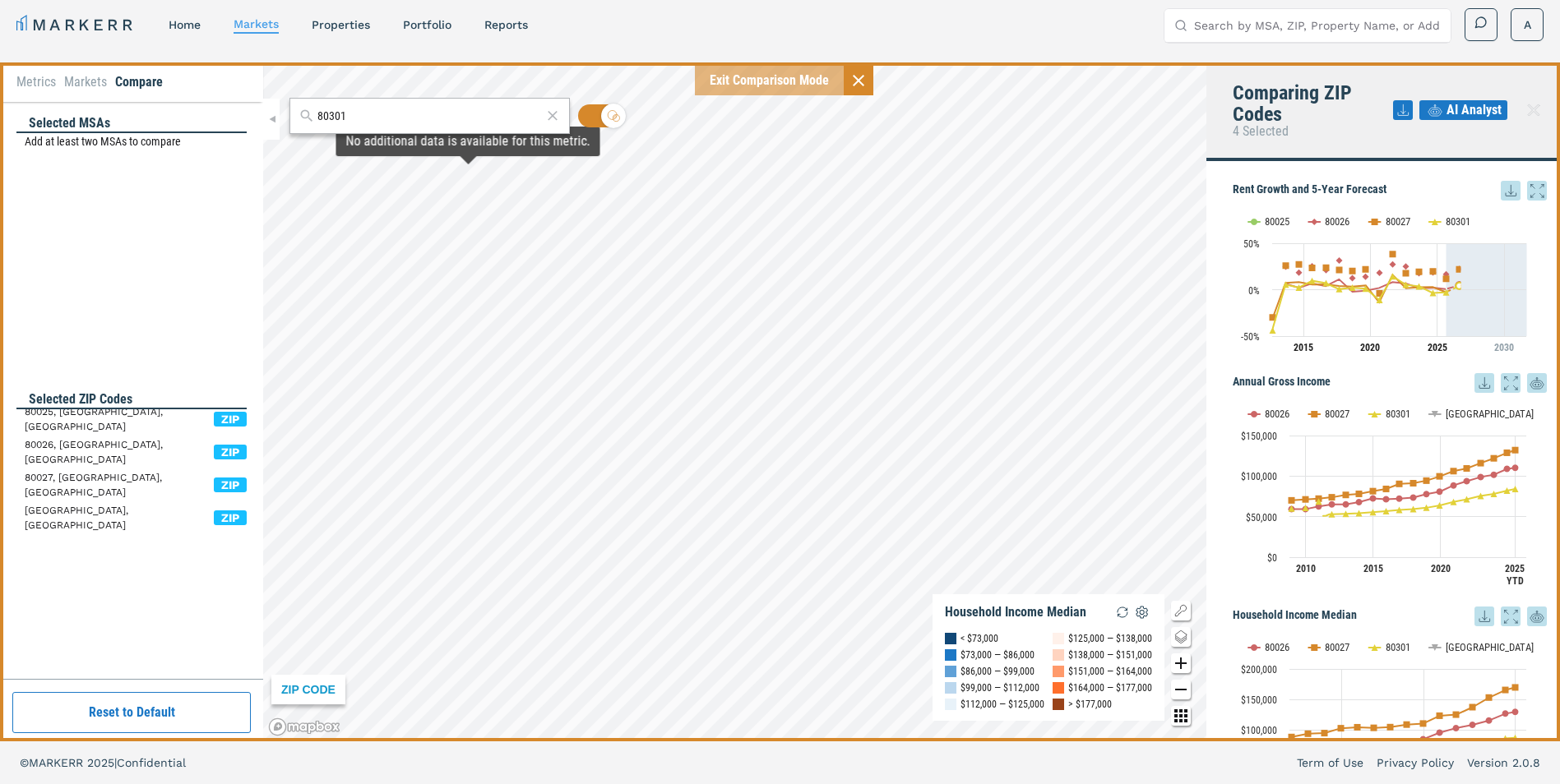
click at [398, 108] on input "80301" at bounding box center [430, 116] width 224 height 17
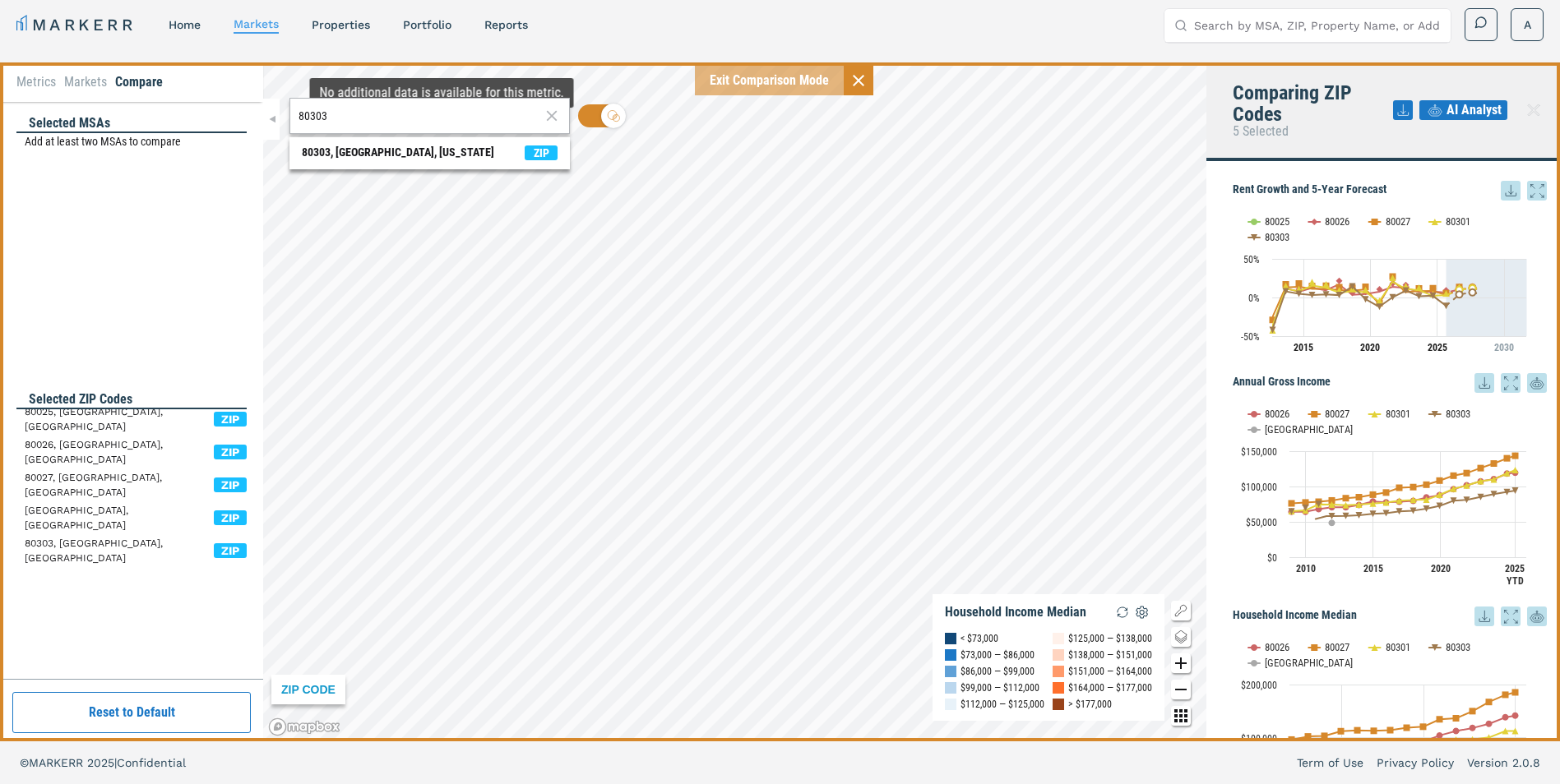
click at [408, 114] on input "80303" at bounding box center [419, 116] width 242 height 17
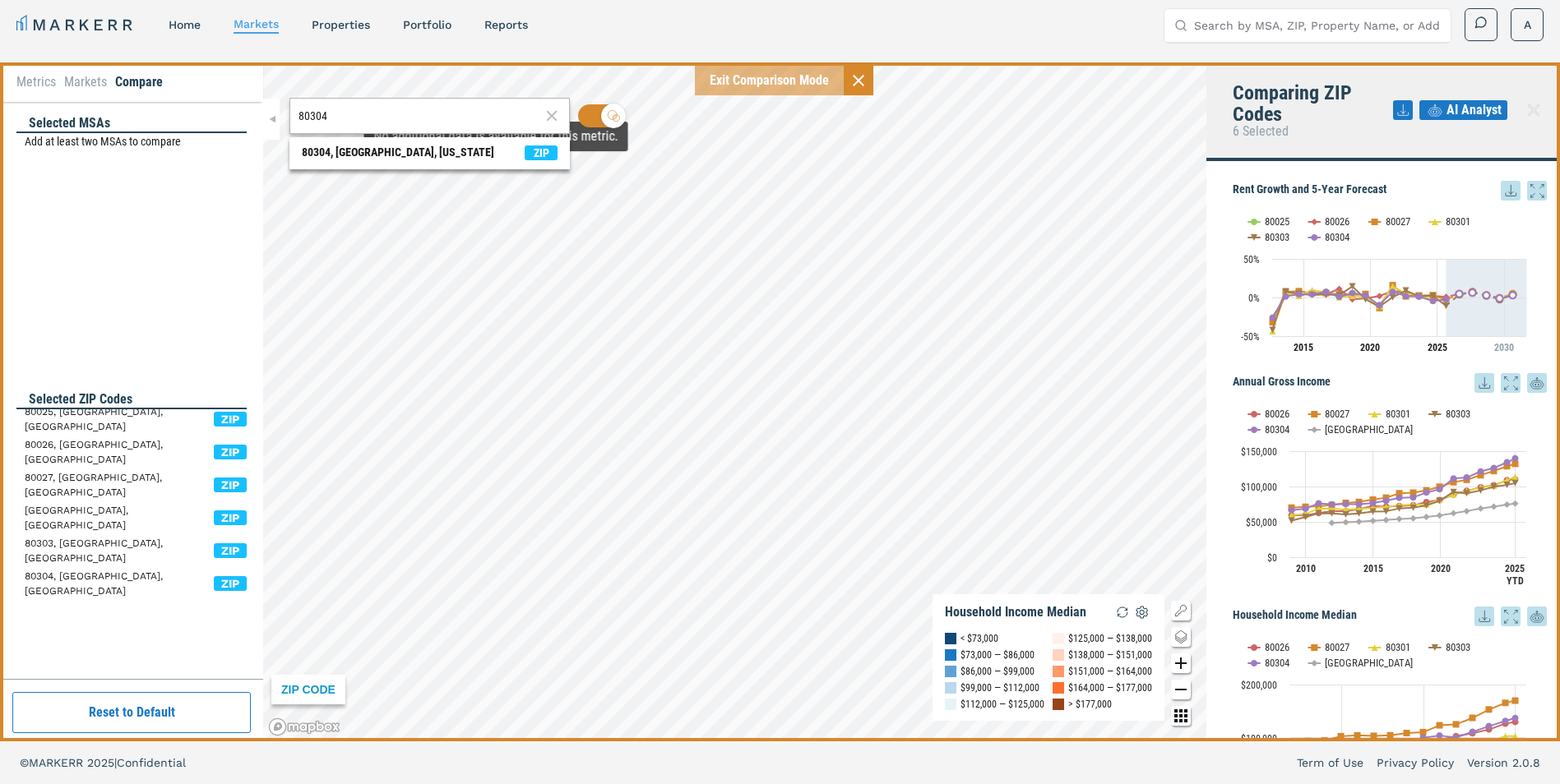
click at [415, 119] on input "80304" at bounding box center [419, 116] width 242 height 17
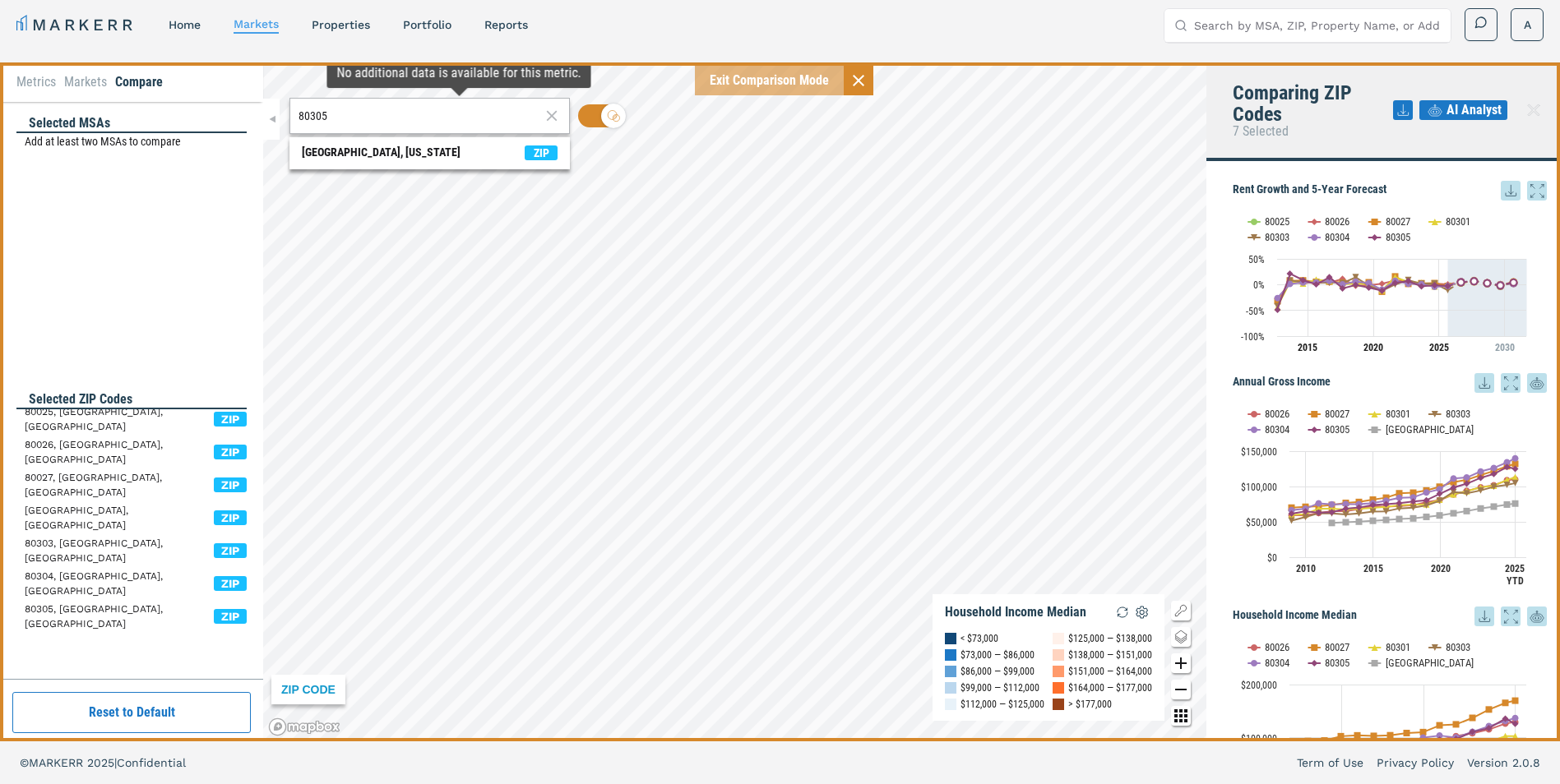
click at [415, 119] on input "80305" at bounding box center [419, 116] width 242 height 17
click at [417, 160] on div "[GEOGRAPHIC_DATA], [US_STATE]" at bounding box center [381, 152] width 159 height 17
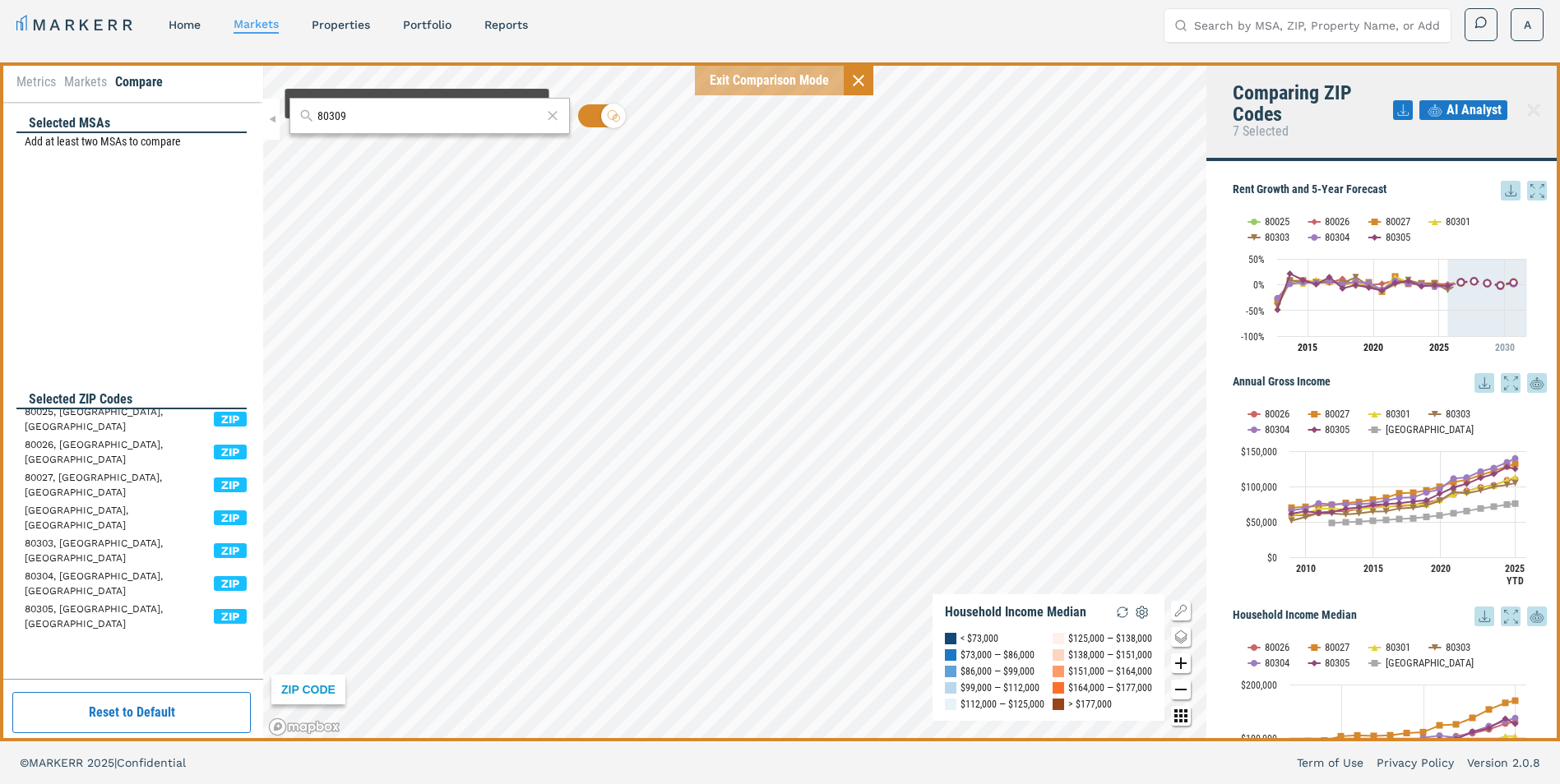
click at [414, 126] on div "80309" at bounding box center [430, 116] width 280 height 37
click at [410, 117] on input "80309" at bounding box center [430, 116] width 224 height 17
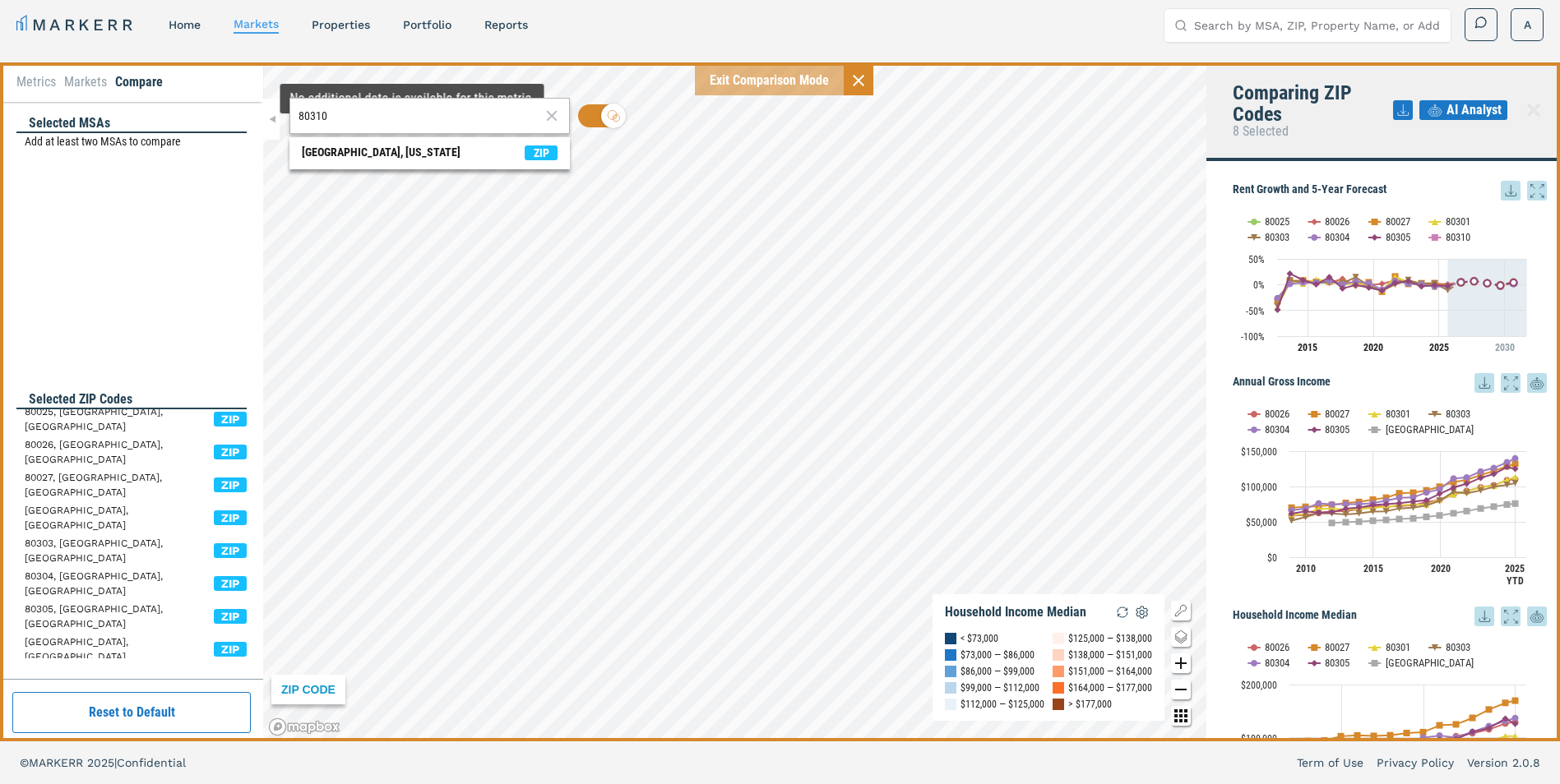
click at [404, 115] on input "80310" at bounding box center [419, 116] width 242 height 17
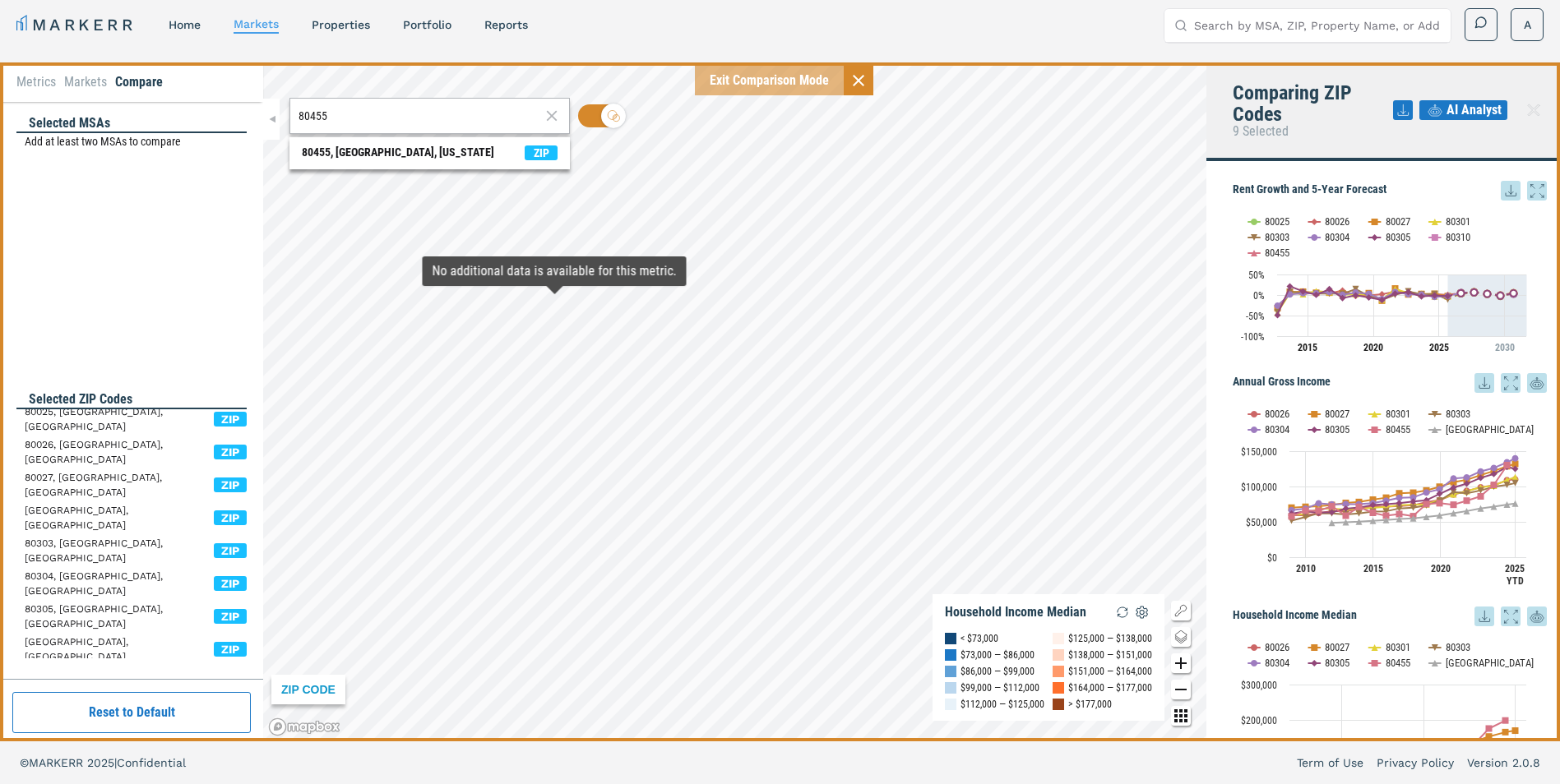
click at [404, 115] on input "80455" at bounding box center [419, 116] width 242 height 17
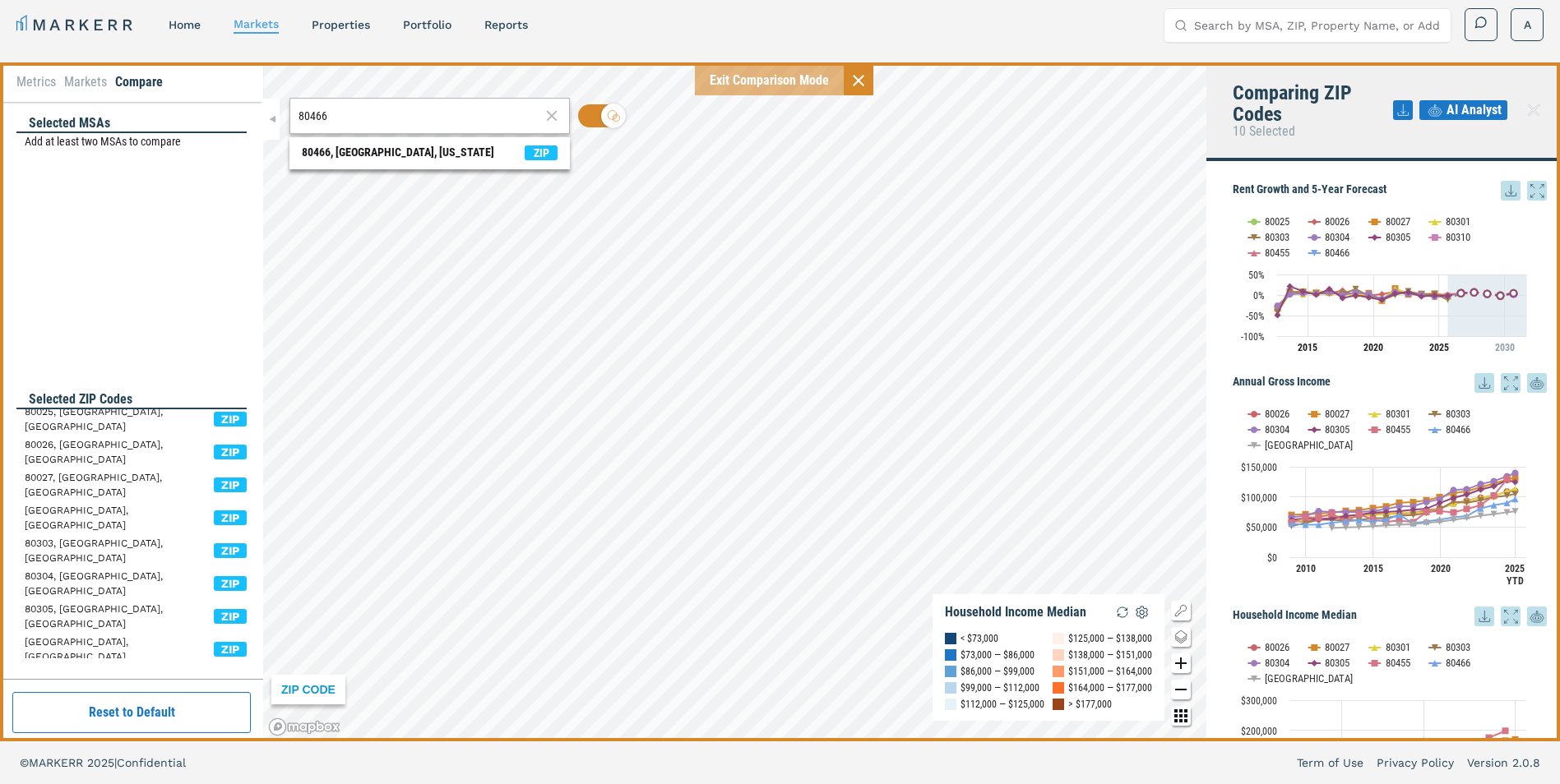
click at [404, 115] on input "80466" at bounding box center [419, 116] width 242 height 17
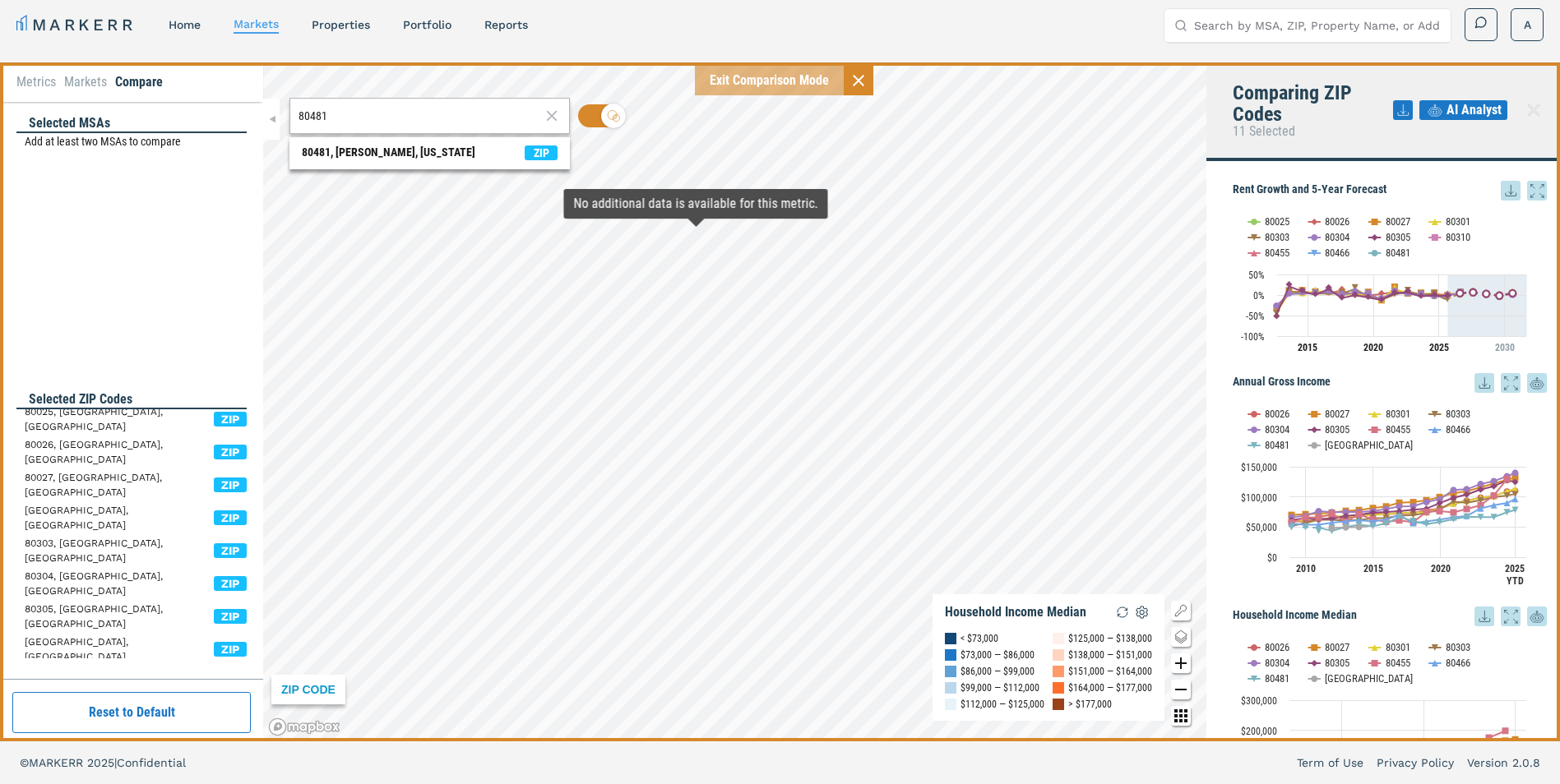
click at [404, 115] on input "80481" at bounding box center [419, 116] width 242 height 17
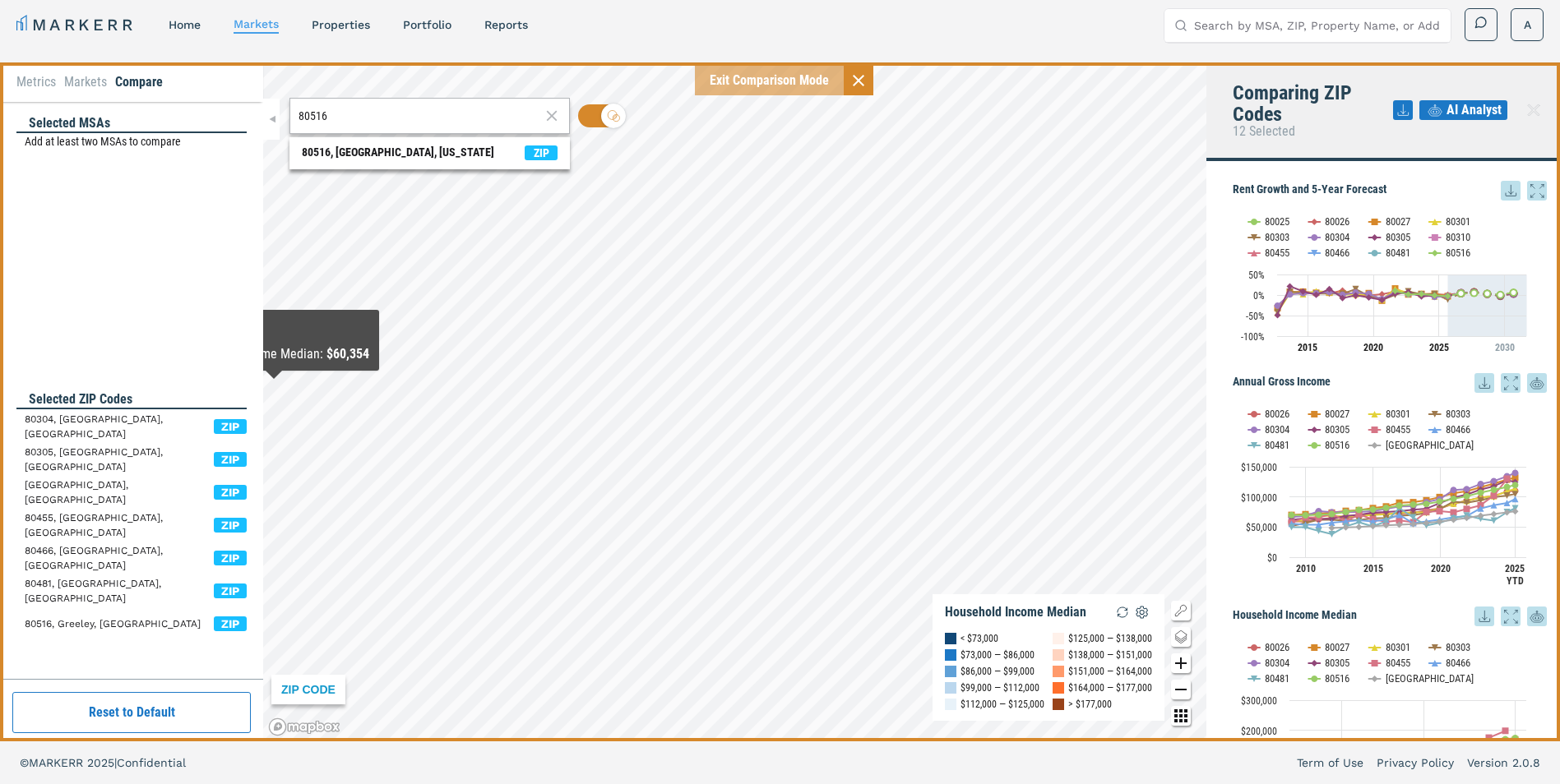
scroll to position [158, 0]
click at [412, 117] on input "80516" at bounding box center [419, 116] width 242 height 17
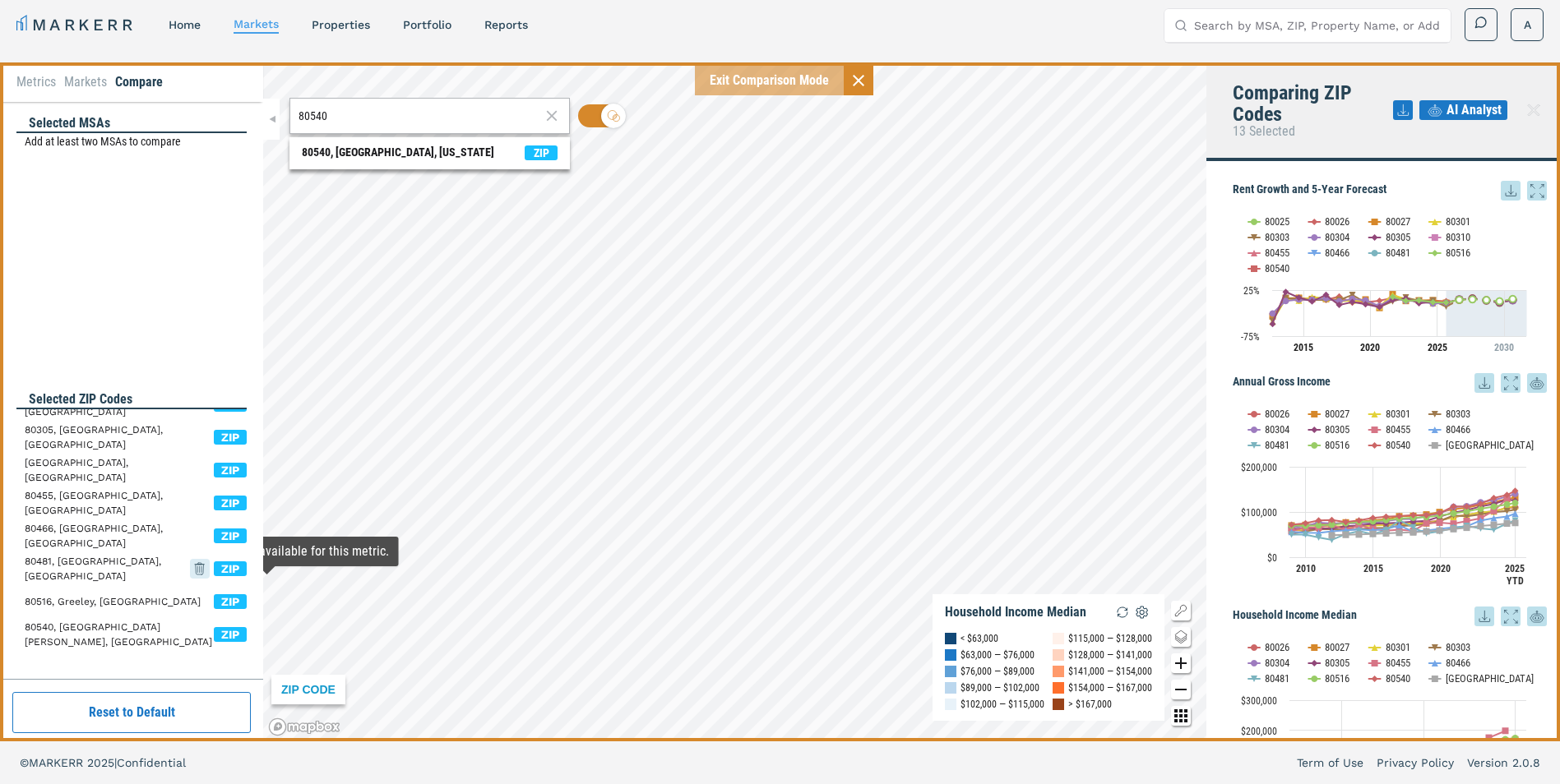
scroll to position [191, 0]
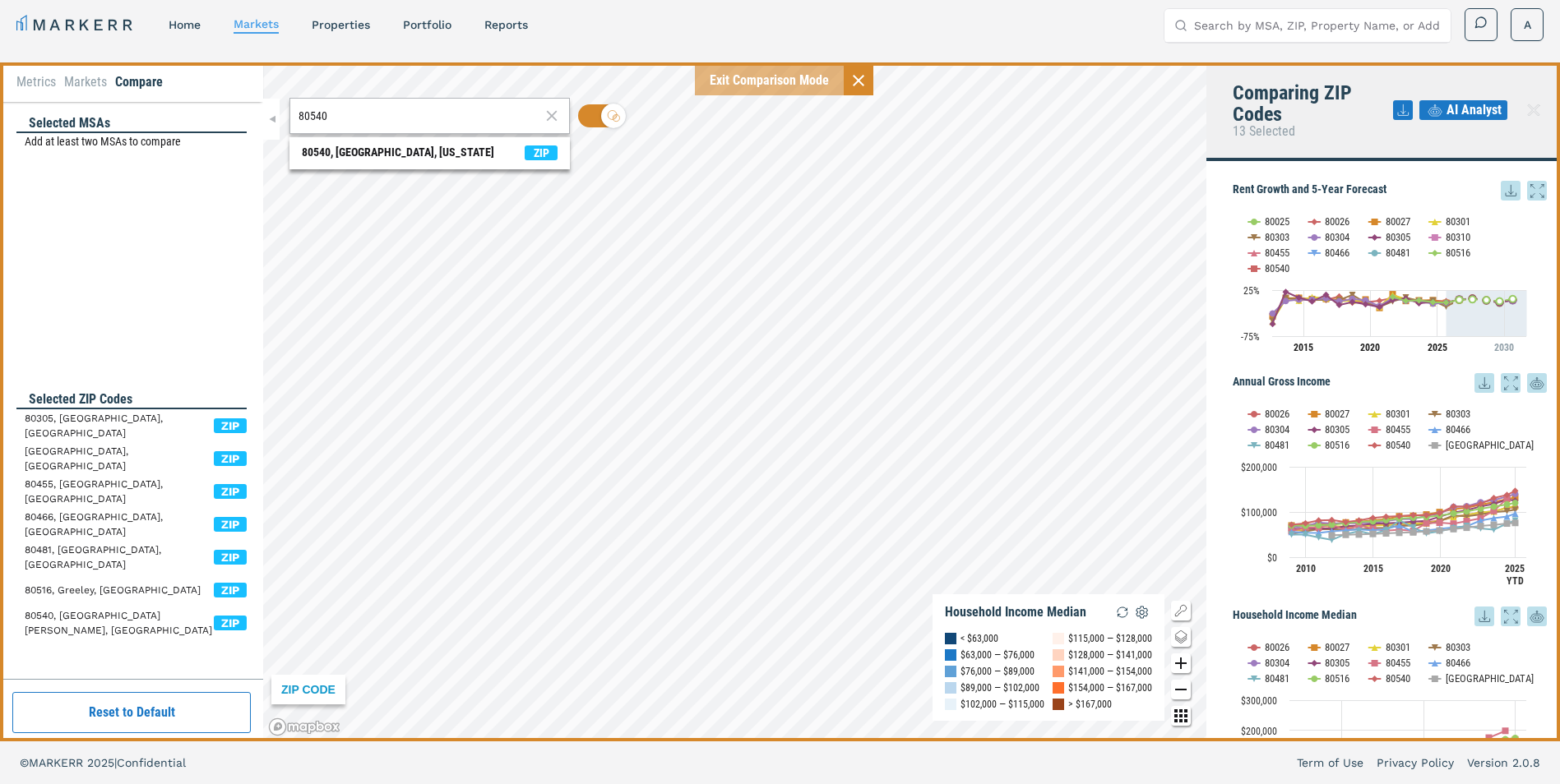
click at [1407, 109] on icon at bounding box center [1403, 110] width 20 height 20
click at [1348, 212] on div "Download as XLS" at bounding box center [1342, 215] width 94 height 16
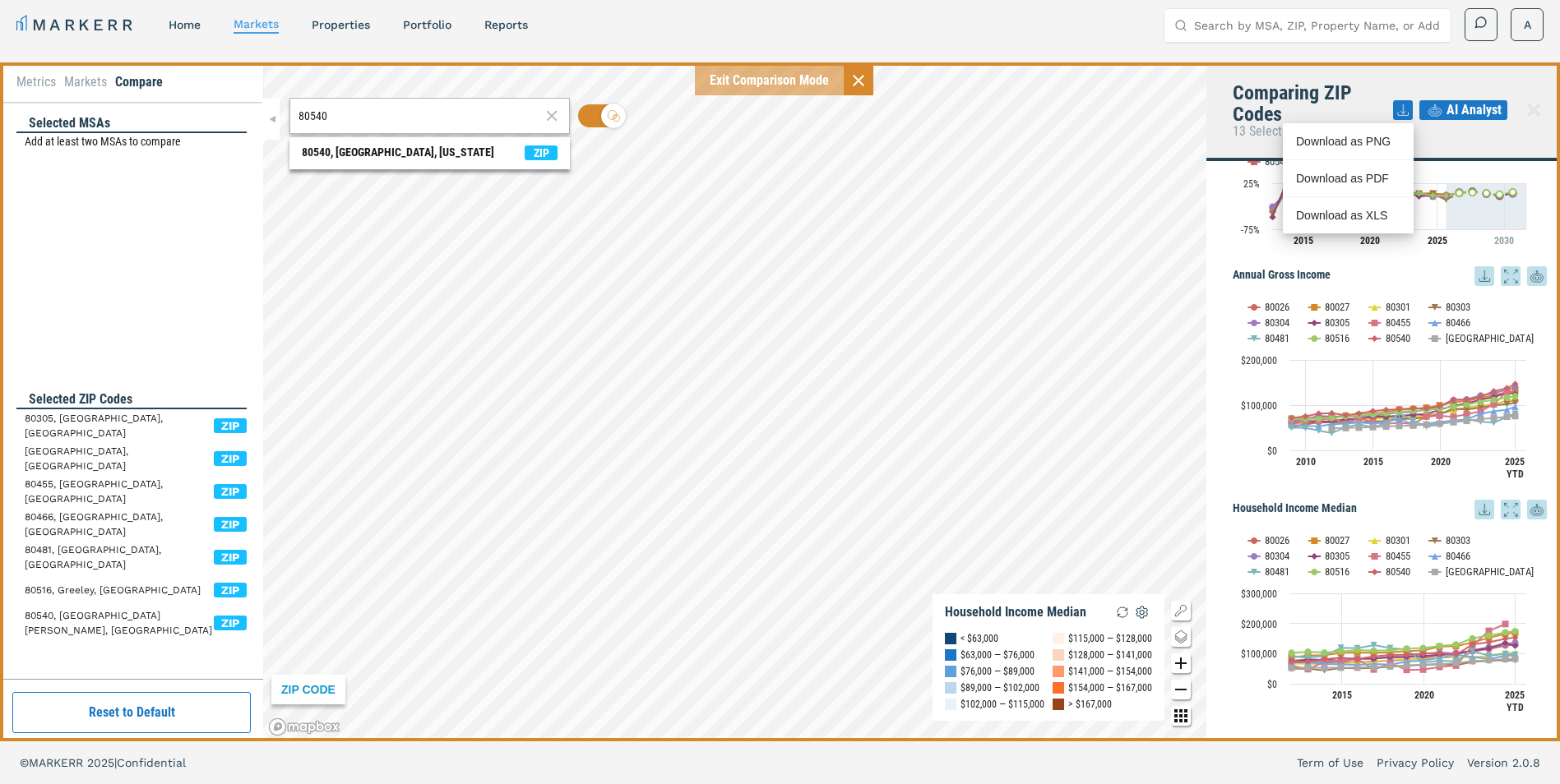
scroll to position [110, 0]
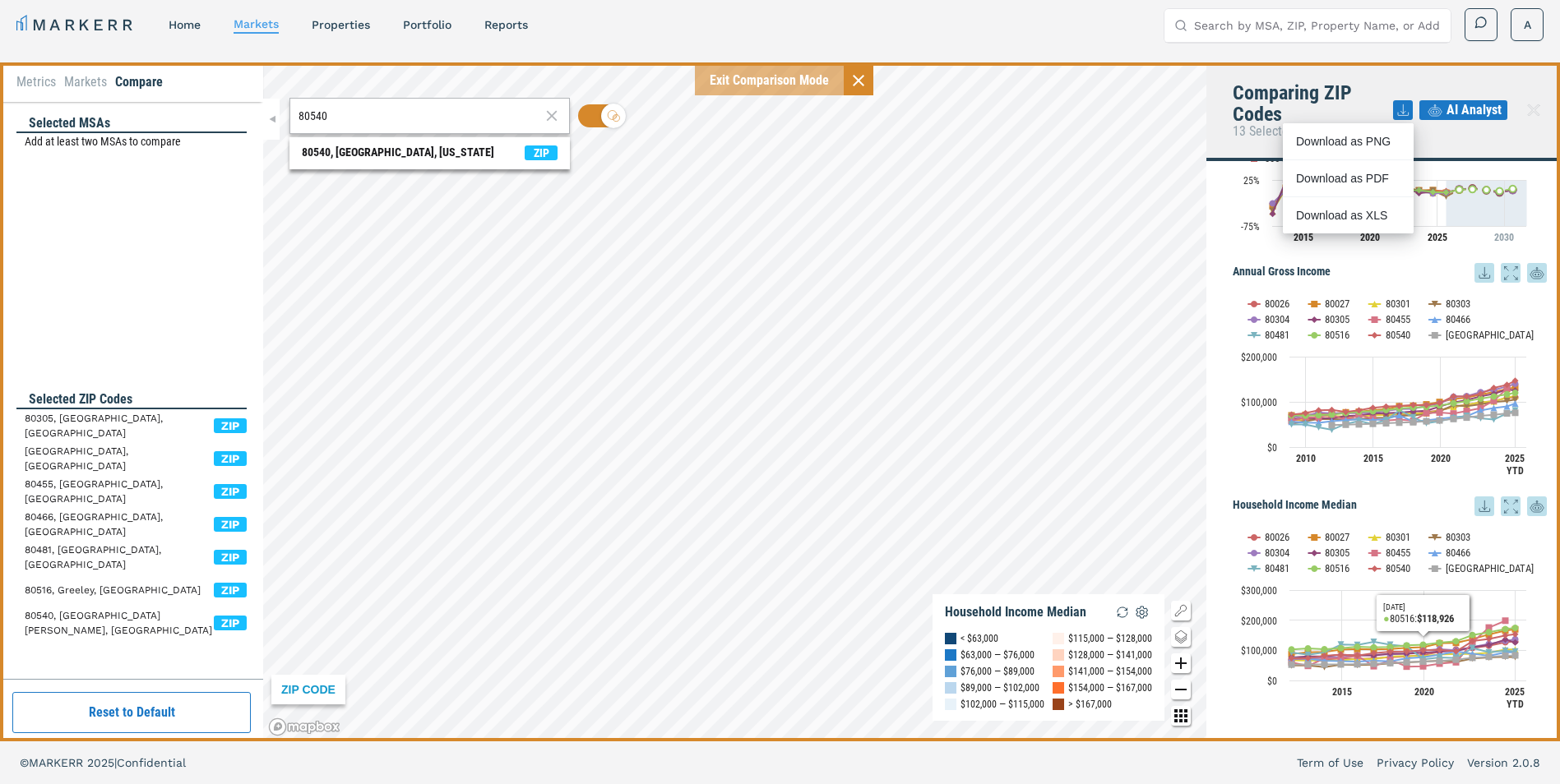
click at [1474, 505] on icon at bounding box center [1484, 506] width 20 height 20
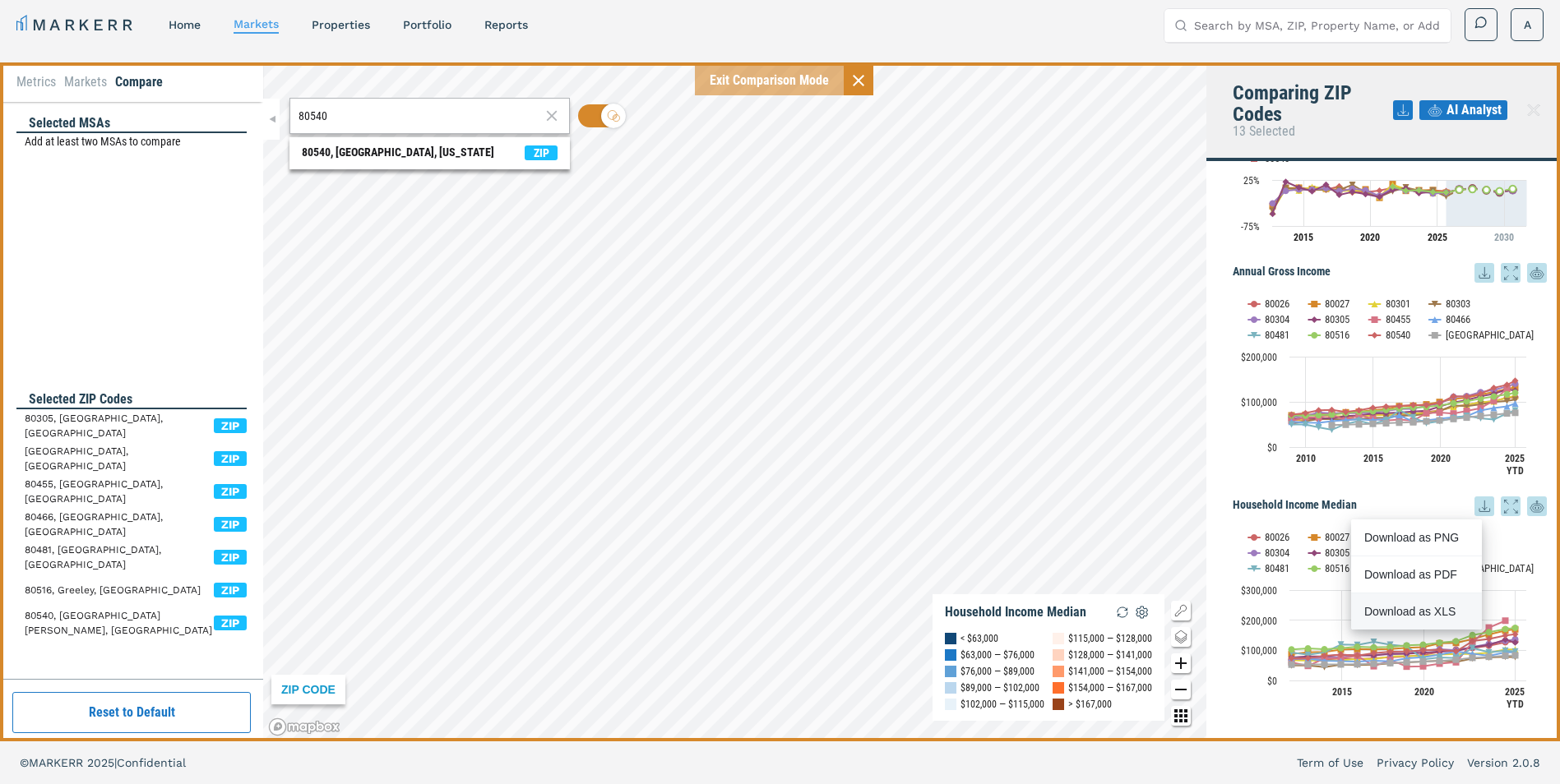
click at [1433, 611] on div "Download as XLS" at bounding box center [1411, 611] width 94 height 16
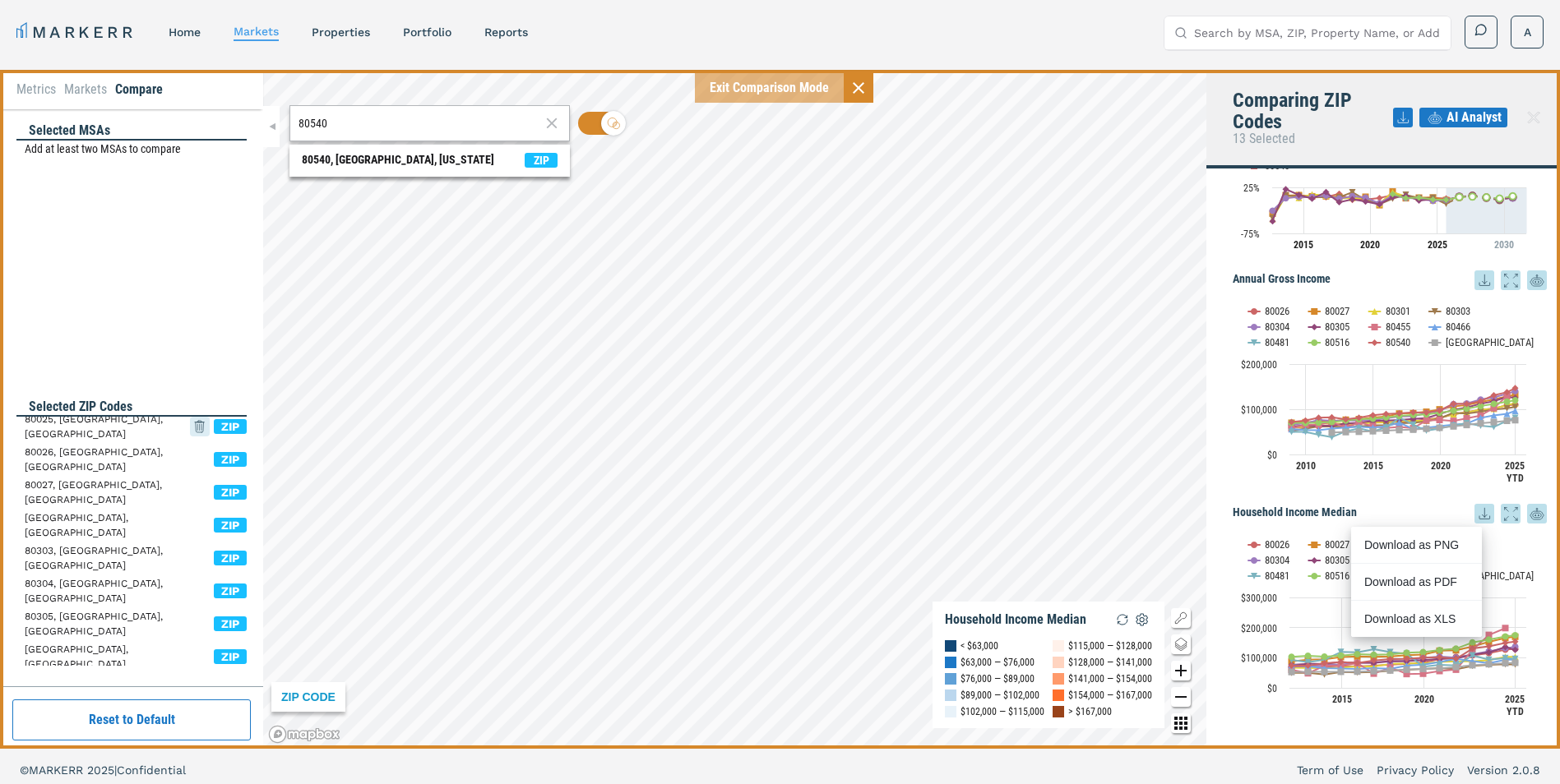
scroll to position [0, 0]
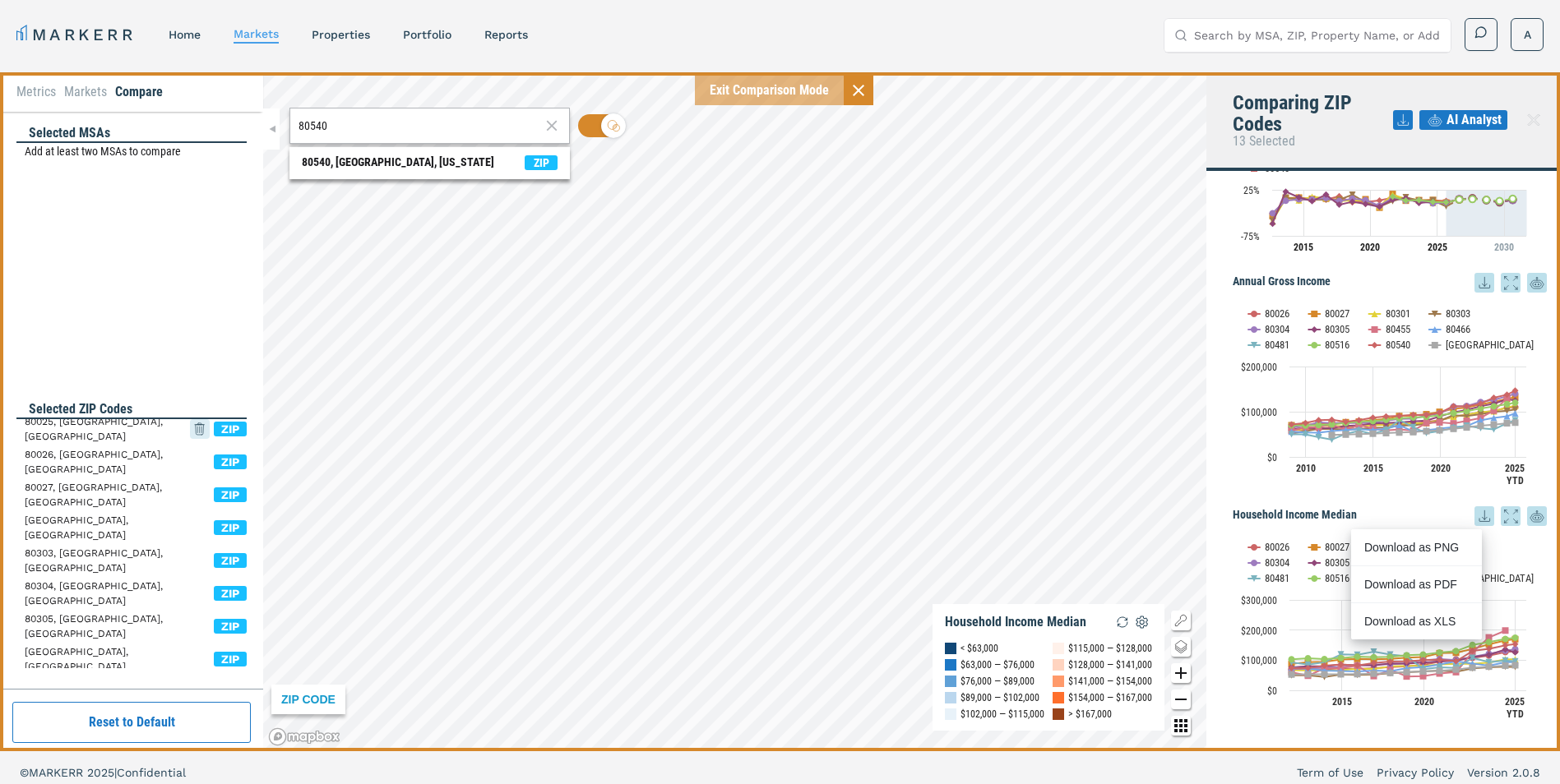
click at [190, 431] on icon at bounding box center [200, 429] width 20 height 30
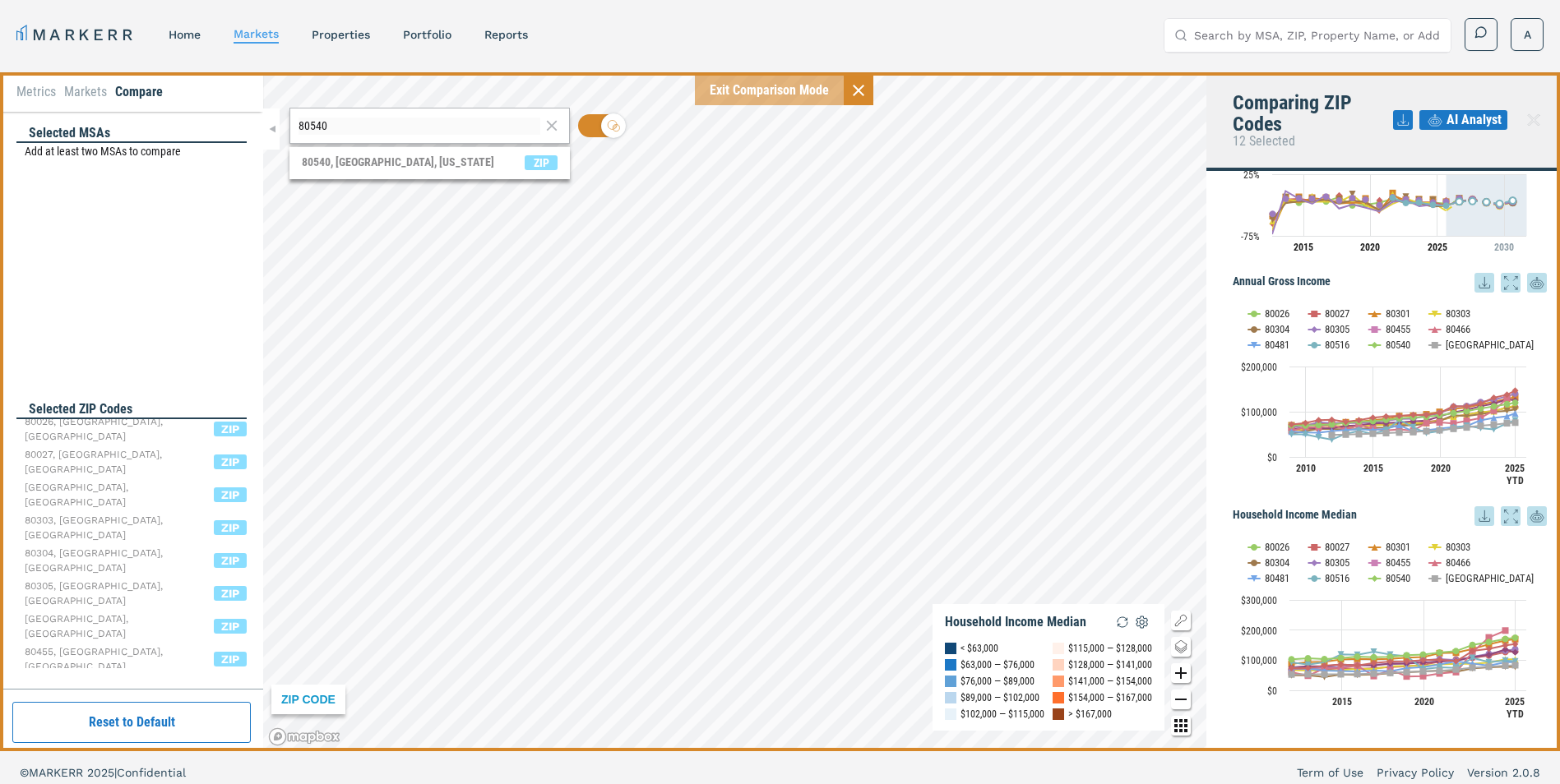
click at [186, 430] on div "[GEOGRAPHIC_DATA], [GEOGRAPHIC_DATA] ZIP 80027, [GEOGRAPHIC_DATA], [GEOGRAPHIC_…" at bounding box center [135, 617] width 222 height 395
click at [189, 430] on div "[GEOGRAPHIC_DATA], [GEOGRAPHIC_DATA] ZIP 80027, [GEOGRAPHIC_DATA], [GEOGRAPHIC_…" at bounding box center [135, 617] width 222 height 395
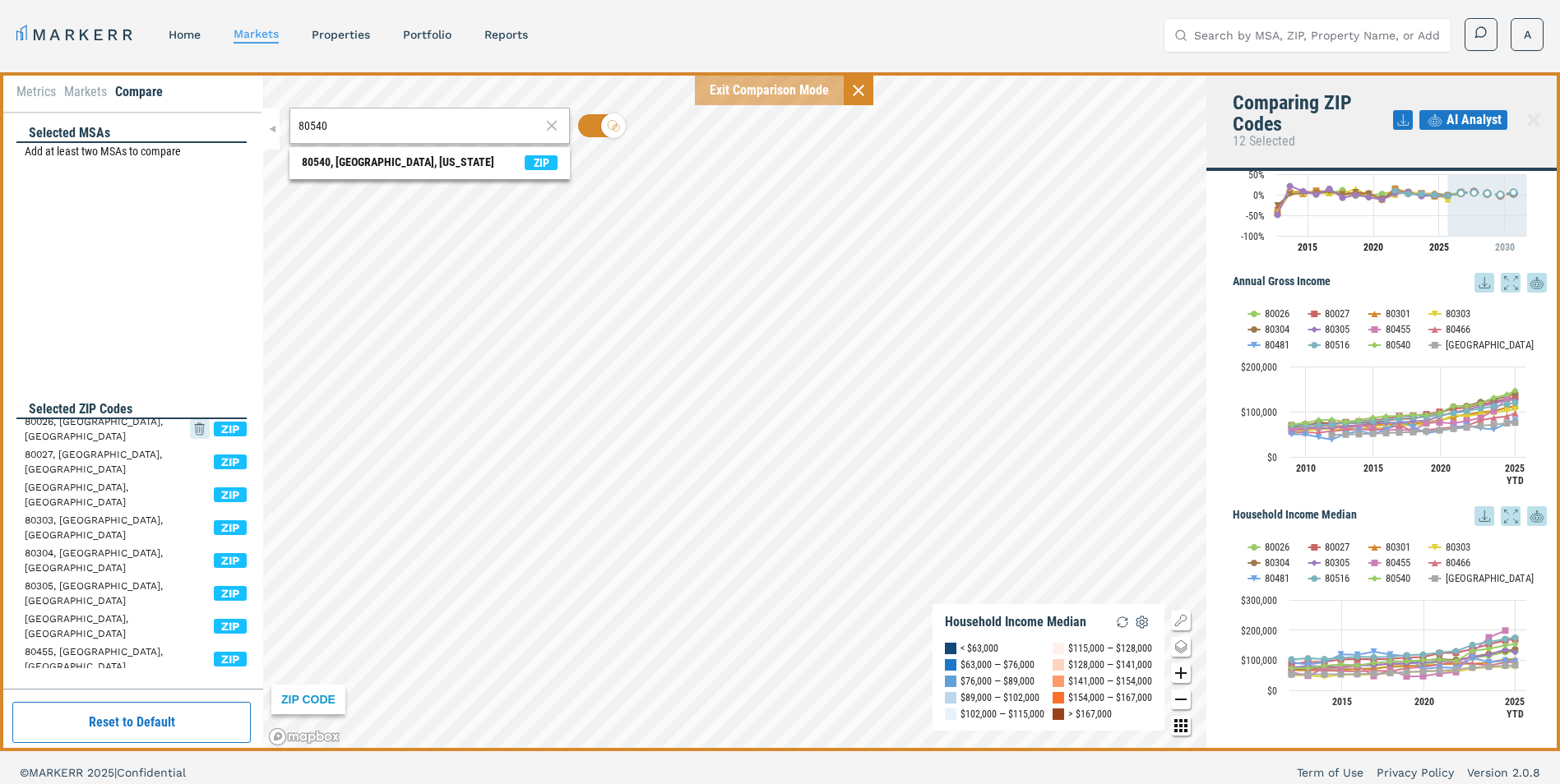
click at [192, 432] on icon at bounding box center [200, 429] width 20 height 30
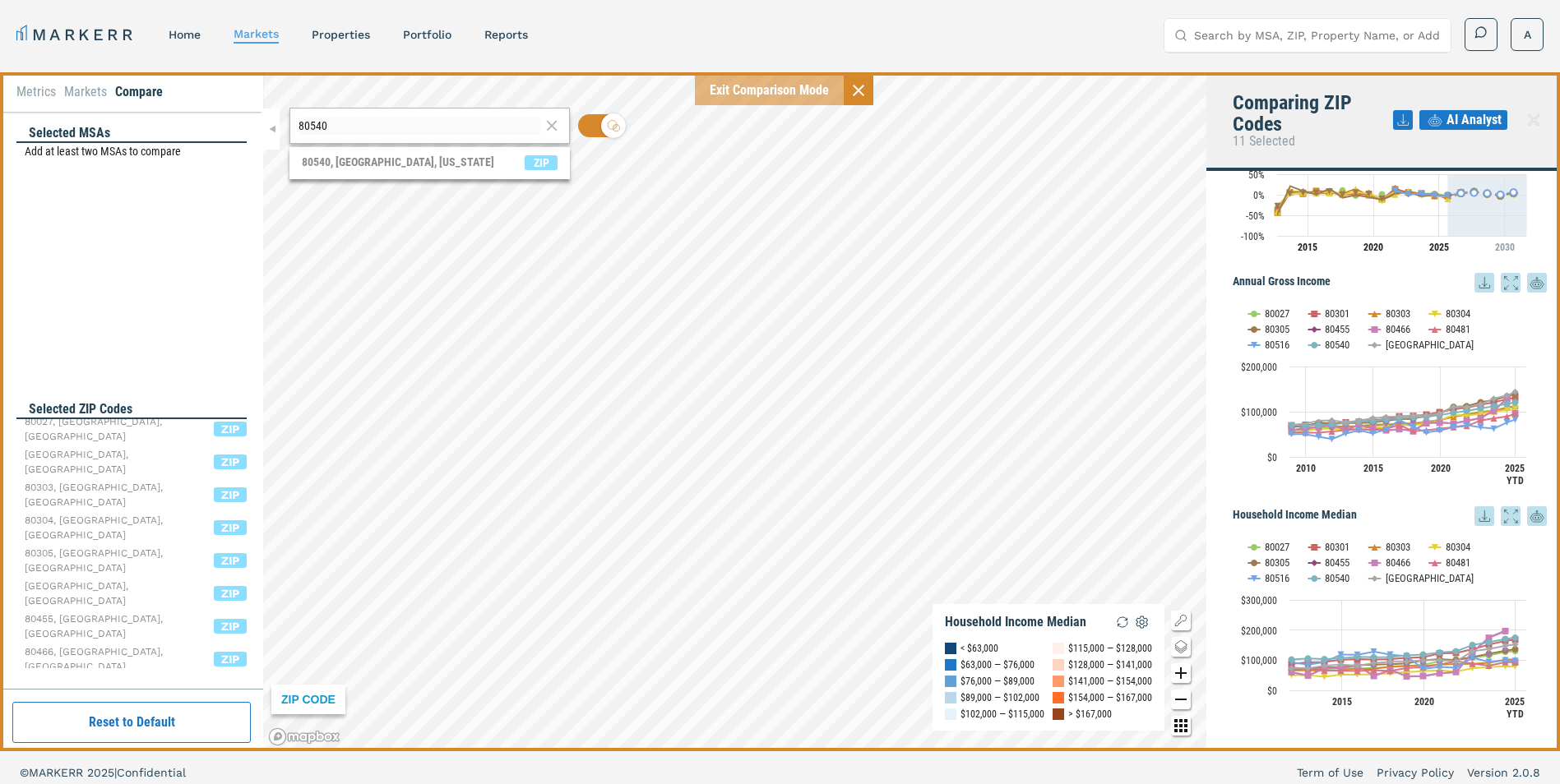
click at [191, 431] on div "[GEOGRAPHIC_DATA] 80301, [GEOGRAPHIC_DATA], [GEOGRAPHIC_DATA] ZIP 80303, [GEOGR…" at bounding box center [135, 601] width 222 height 362
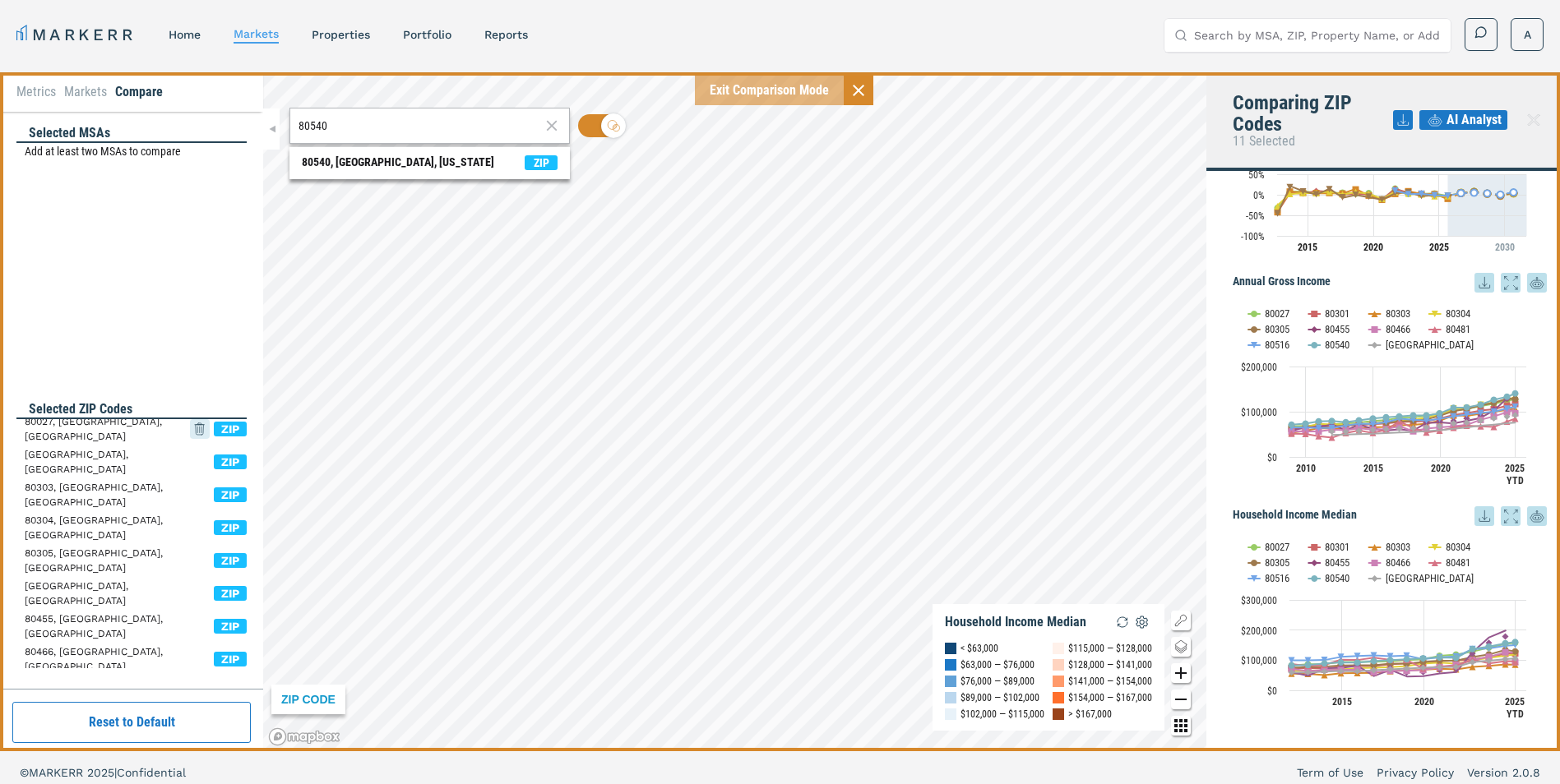
click at [190, 431] on icon at bounding box center [200, 429] width 20 height 30
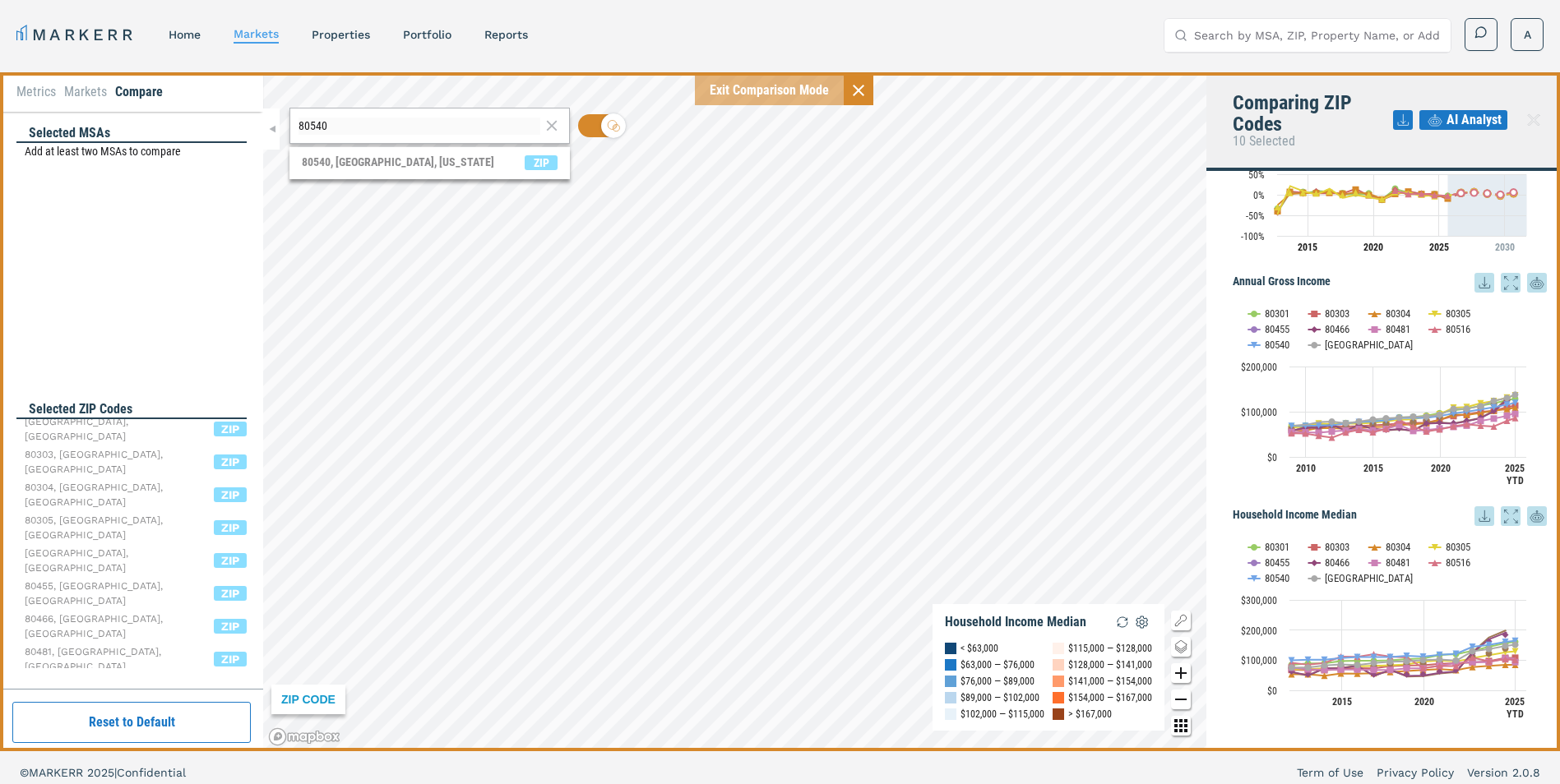
click at [184, 431] on div "[GEOGRAPHIC_DATA] ZIP 80303, [GEOGRAPHIC_DATA], [GEOGRAPHIC_DATA] ZIP [GEOGRAPH…" at bounding box center [135, 584] width 222 height 329
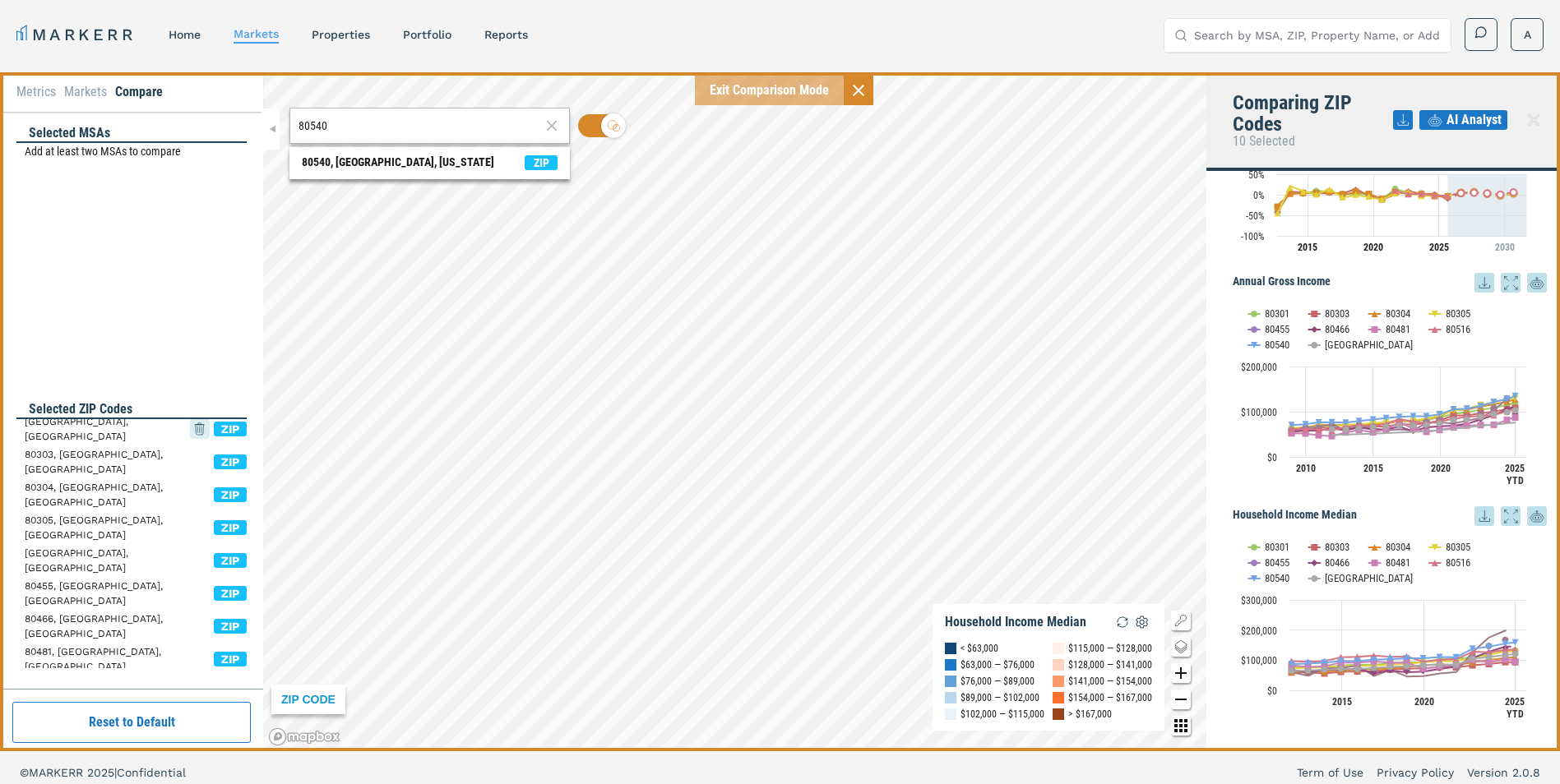
click at [181, 431] on span "80301, [GEOGRAPHIC_DATA], [GEOGRAPHIC_DATA] ZIP" at bounding box center [135, 429] width 222 height 20
click at [0, 0] on icon at bounding box center [0, 0] width 0 height 0
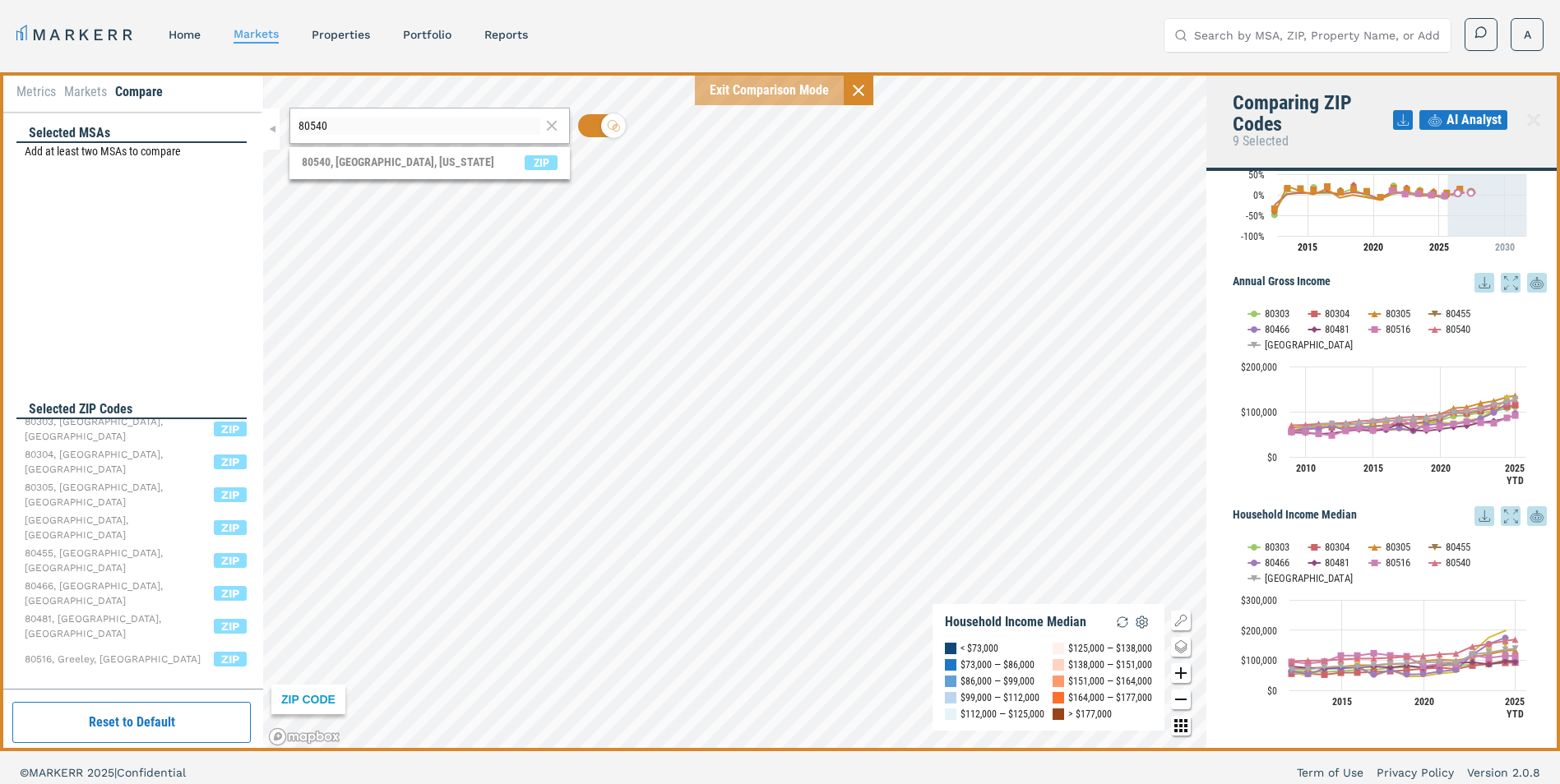
click at [184, 427] on div "80303, [GEOGRAPHIC_DATA], [GEOGRAPHIC_DATA] ZIP 80304, [GEOGRAPHIC_DATA], [GEOG…" at bounding box center [135, 567] width 222 height 296
click at [184, 431] on div "[GEOGRAPHIC_DATA] ZIP 80304, [GEOGRAPHIC_DATA], [GEOGRAPHIC_DATA] ZIP 80305, [G…" at bounding box center [135, 584] width 222 height 329
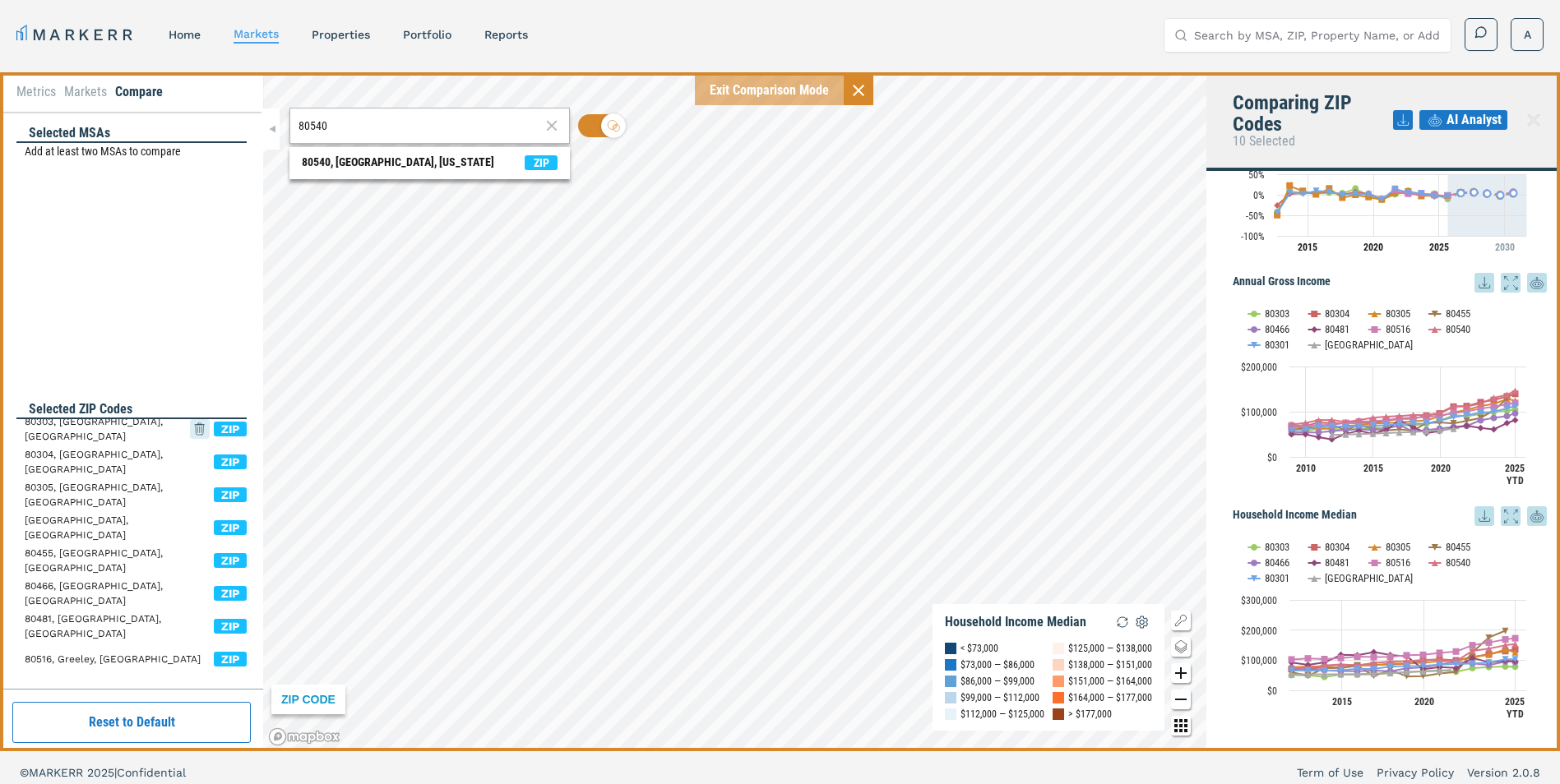
click at [190, 433] on icon at bounding box center [200, 429] width 20 height 30
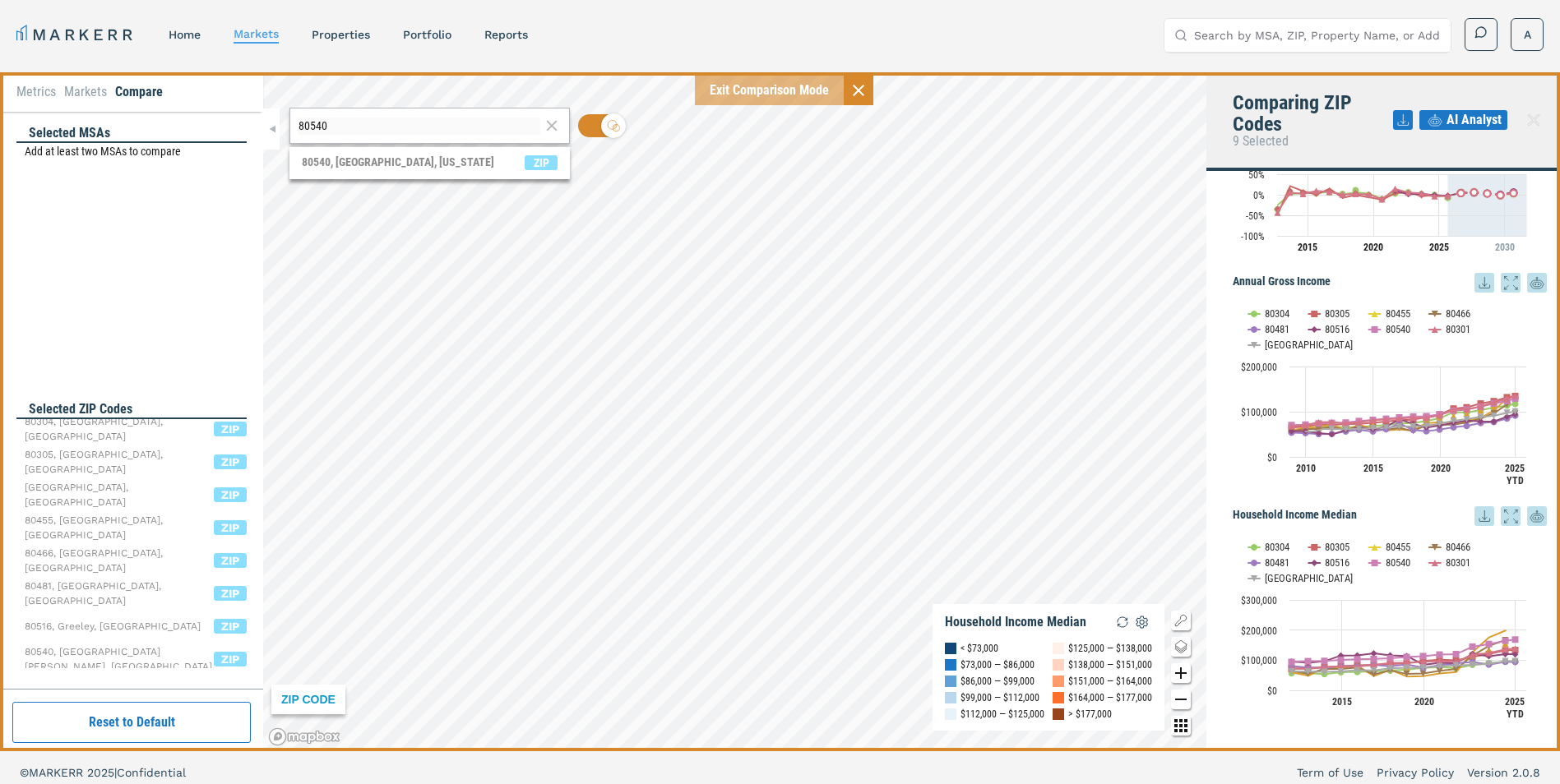
click at [189, 433] on div "[GEOGRAPHIC_DATA] ZIP 80305, [GEOGRAPHIC_DATA], [GEOGRAPHIC_DATA] ZIP 80310, [G…" at bounding box center [135, 567] width 222 height 296
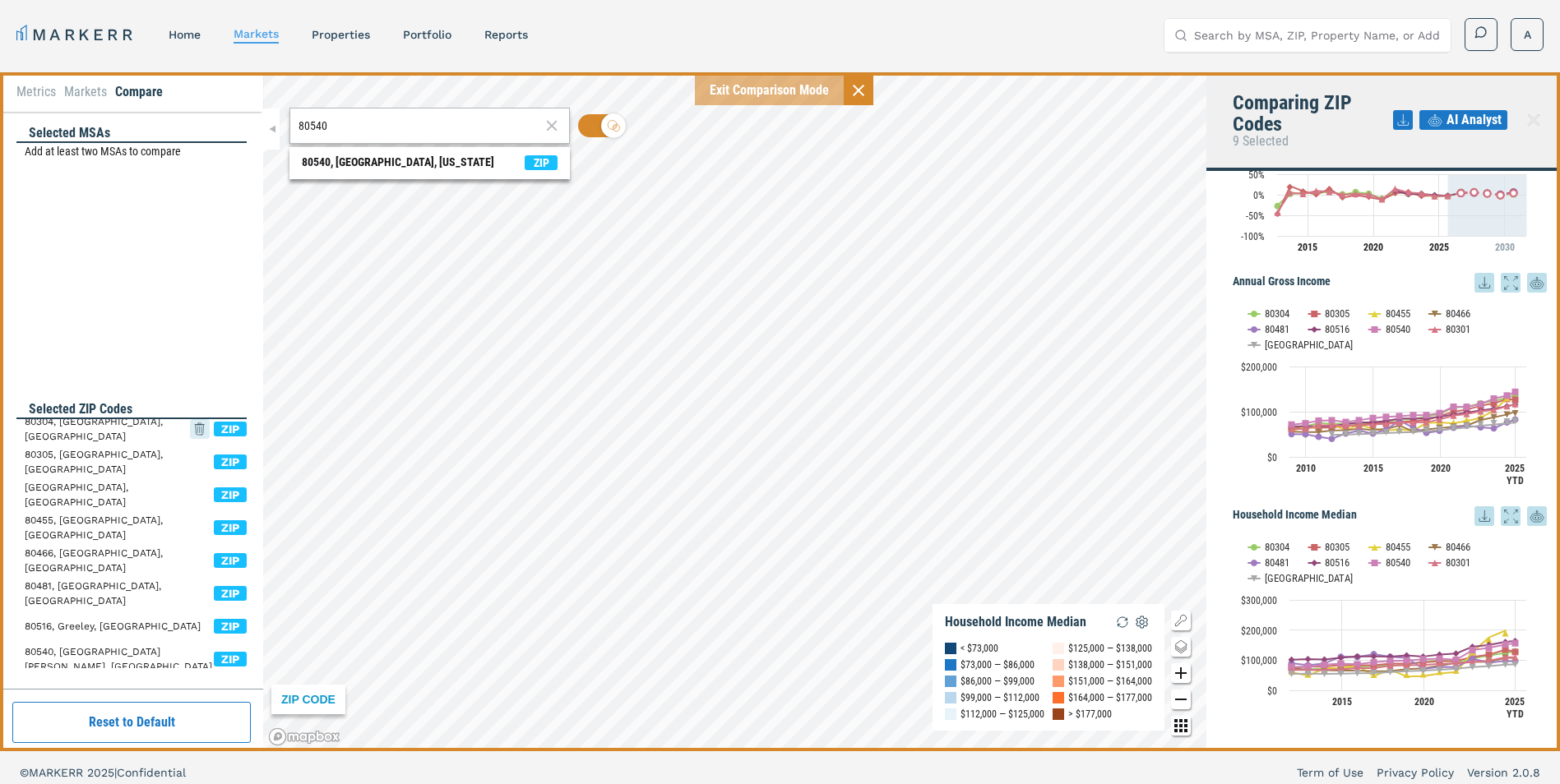
click at [190, 428] on icon at bounding box center [200, 429] width 20 height 30
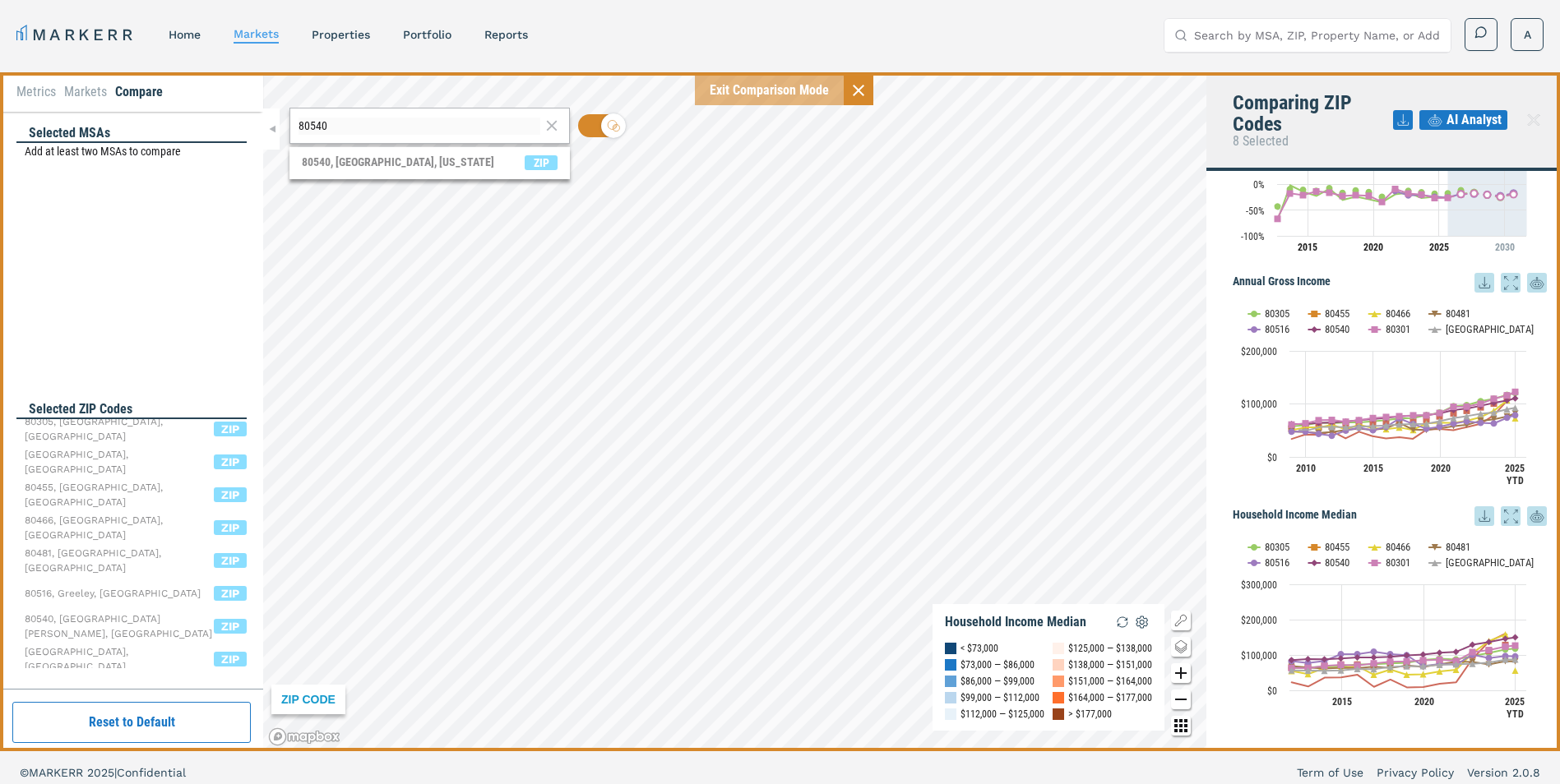
click at [189, 426] on div "[GEOGRAPHIC_DATA] ZIP 80310, [GEOGRAPHIC_DATA], [GEOGRAPHIC_DATA] ZIP 80455, [G…" at bounding box center [135, 551] width 222 height 263
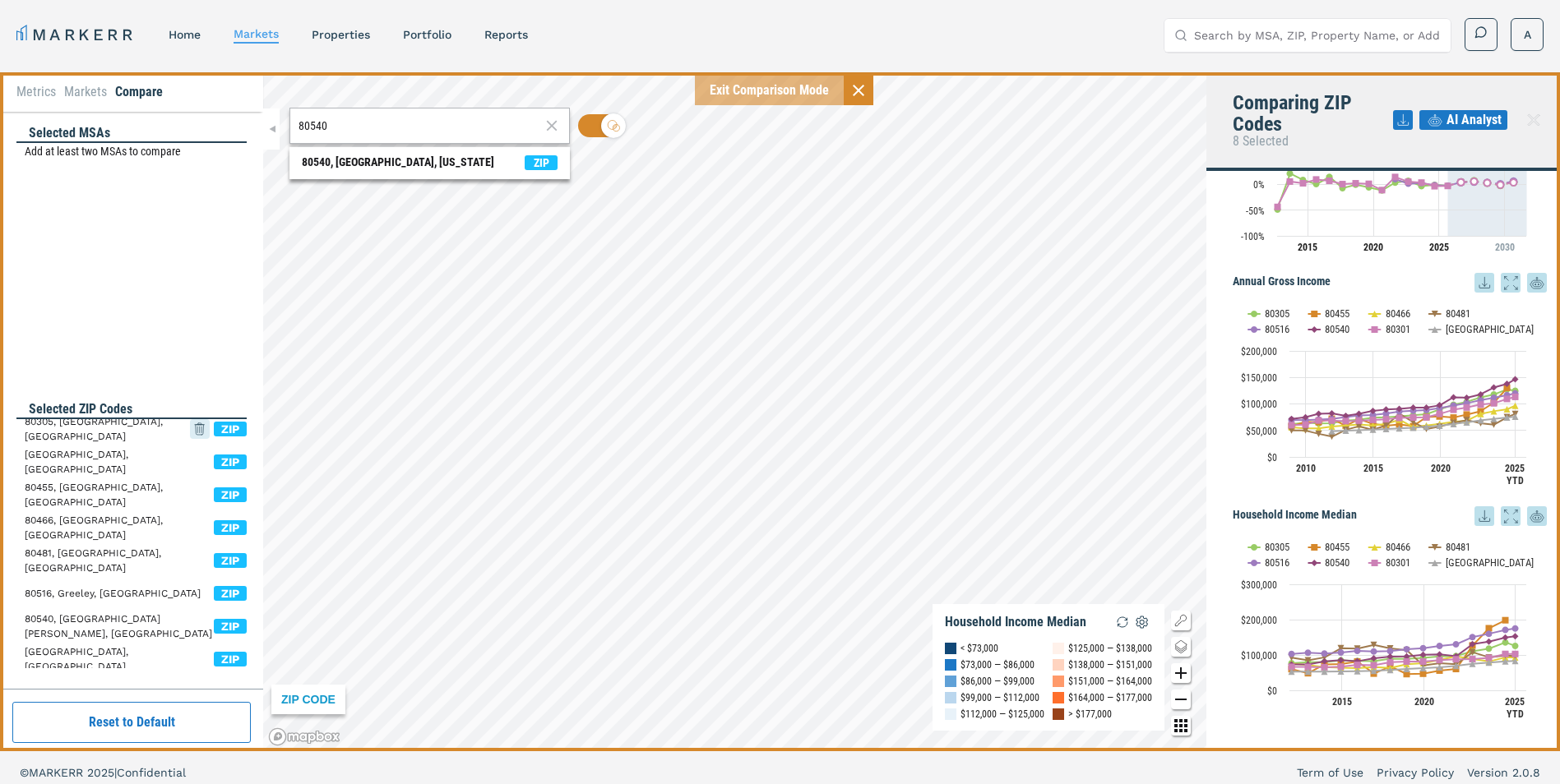
click at [195, 430] on icon at bounding box center [200, 430] width 8 height 10
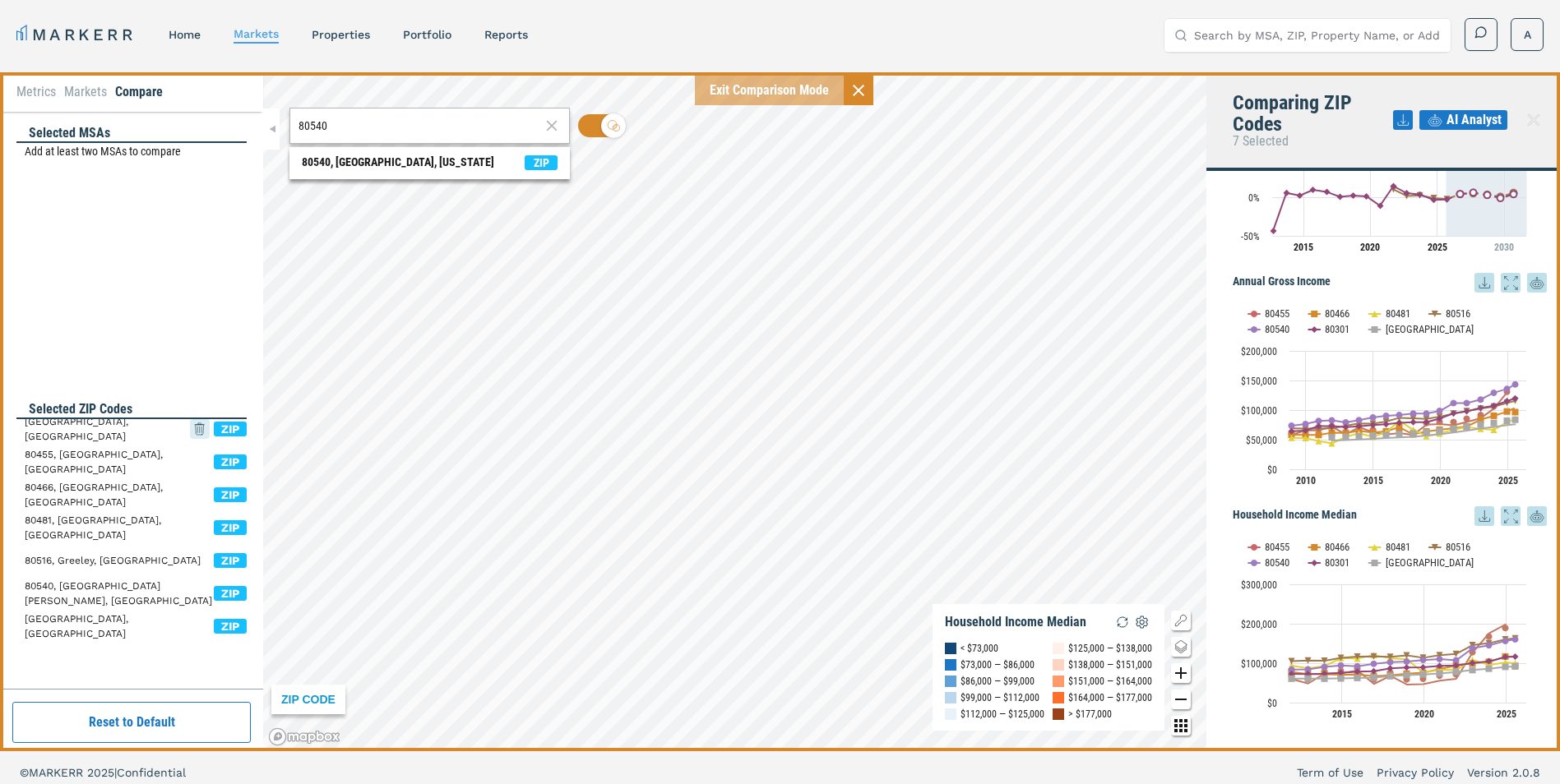
click at [196, 431] on icon at bounding box center [200, 429] width 20 height 30
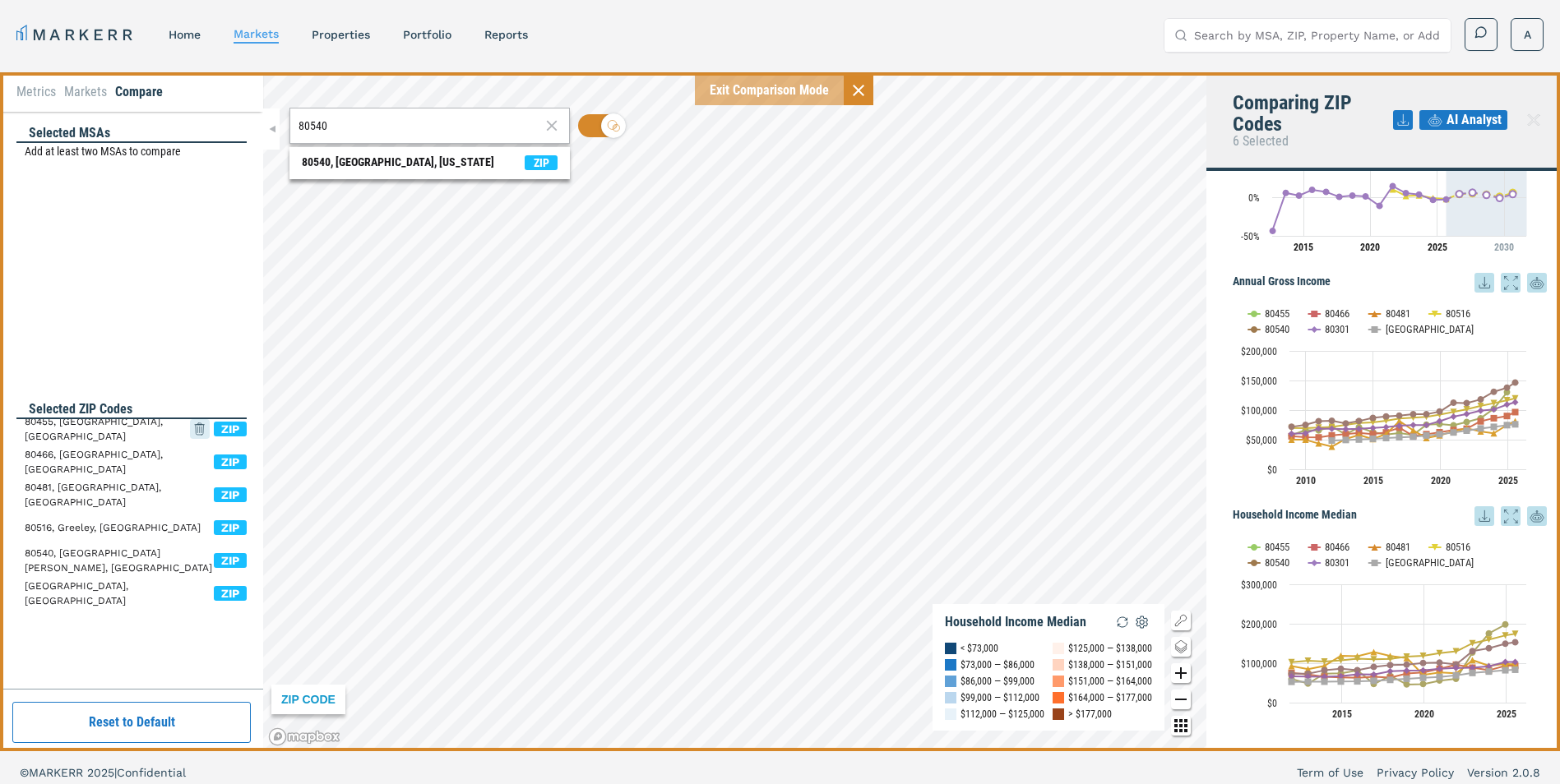
click at [199, 429] on icon at bounding box center [200, 429] width 20 height 30
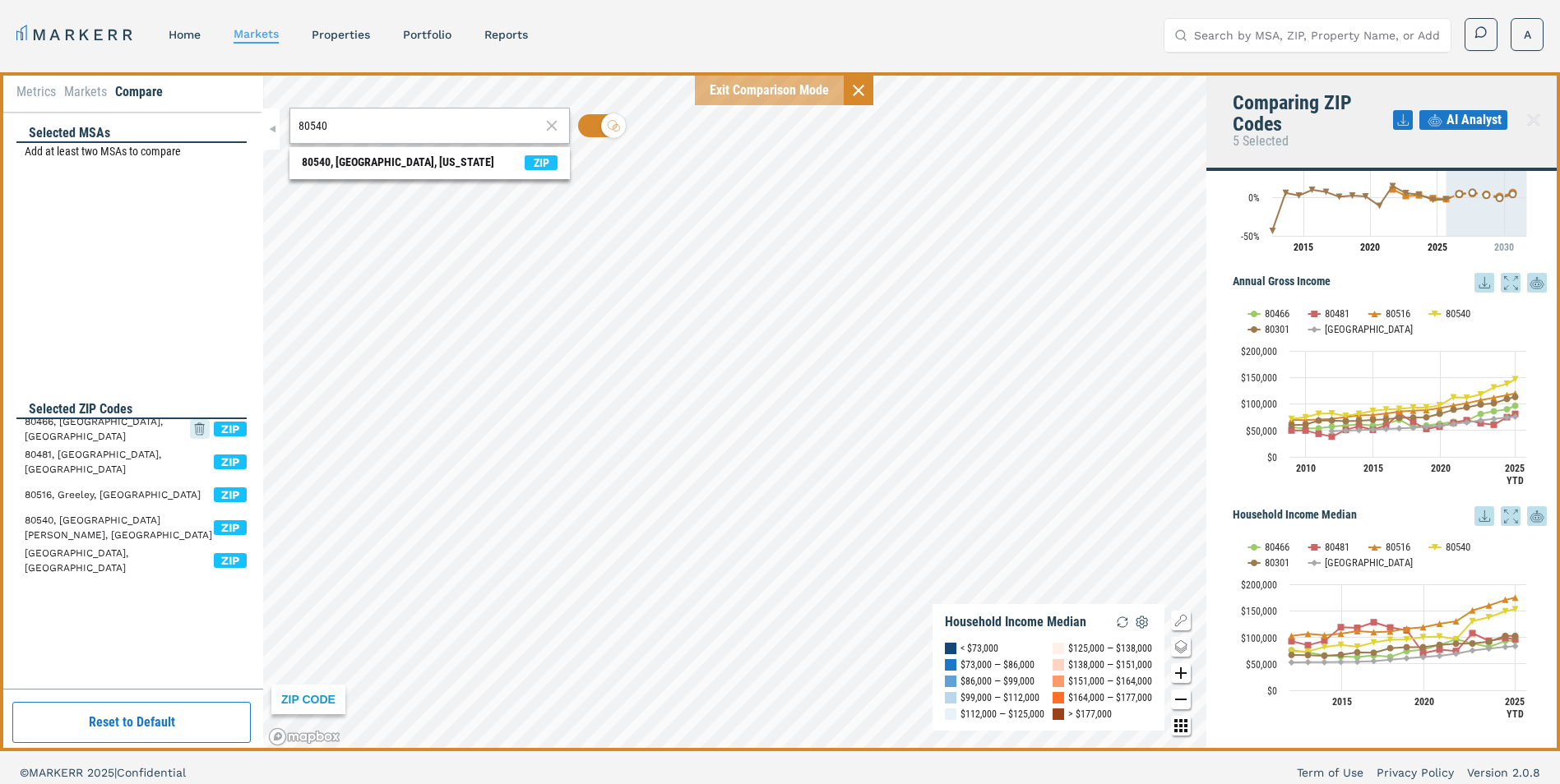
click at [201, 431] on icon at bounding box center [200, 429] width 20 height 30
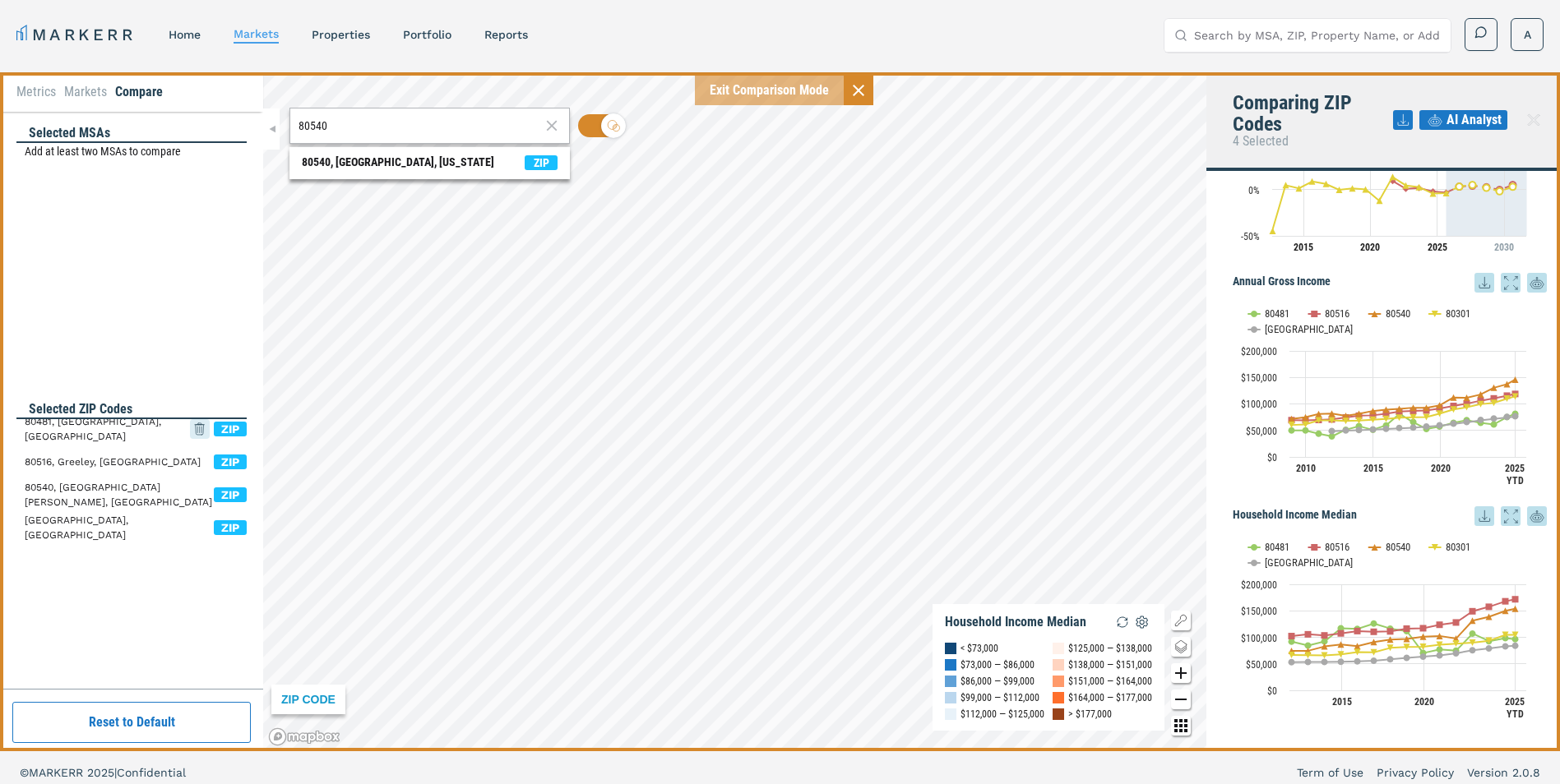
click at [201, 429] on icon at bounding box center [200, 429] width 20 height 30
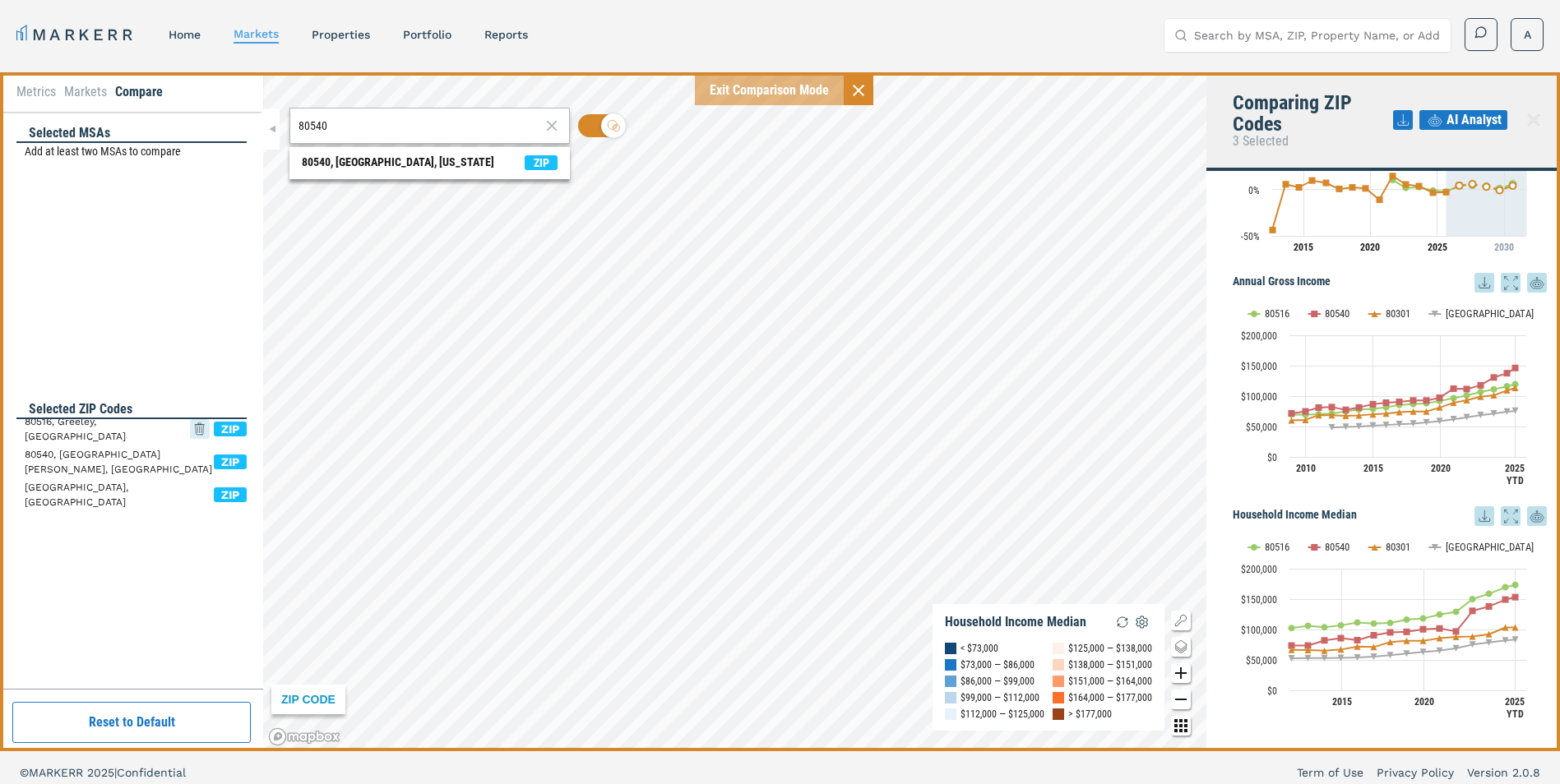
click at [201, 424] on icon at bounding box center [200, 429] width 20 height 30
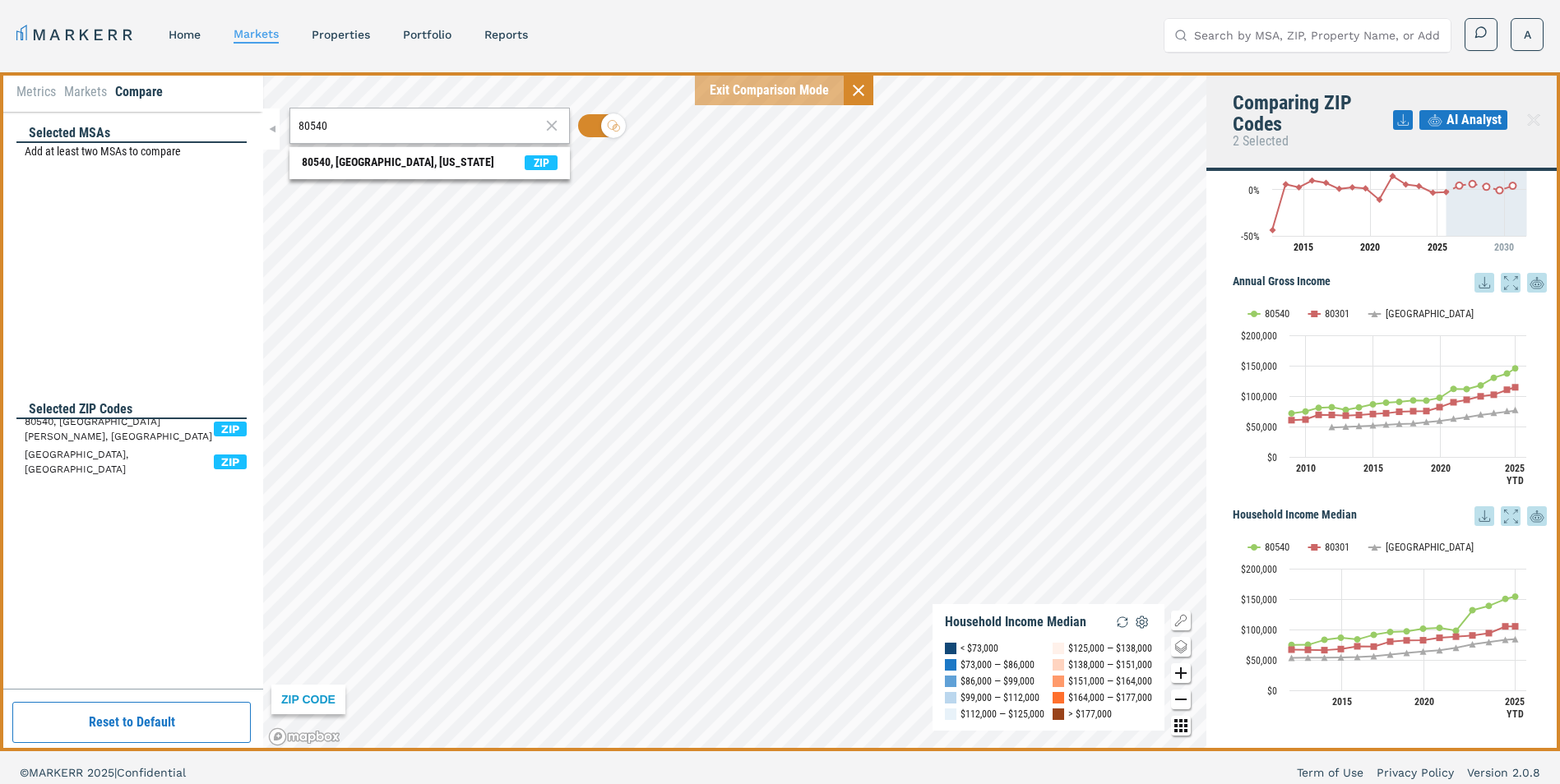
click at [0, 0] on icon at bounding box center [0, 0] width 0 height 0
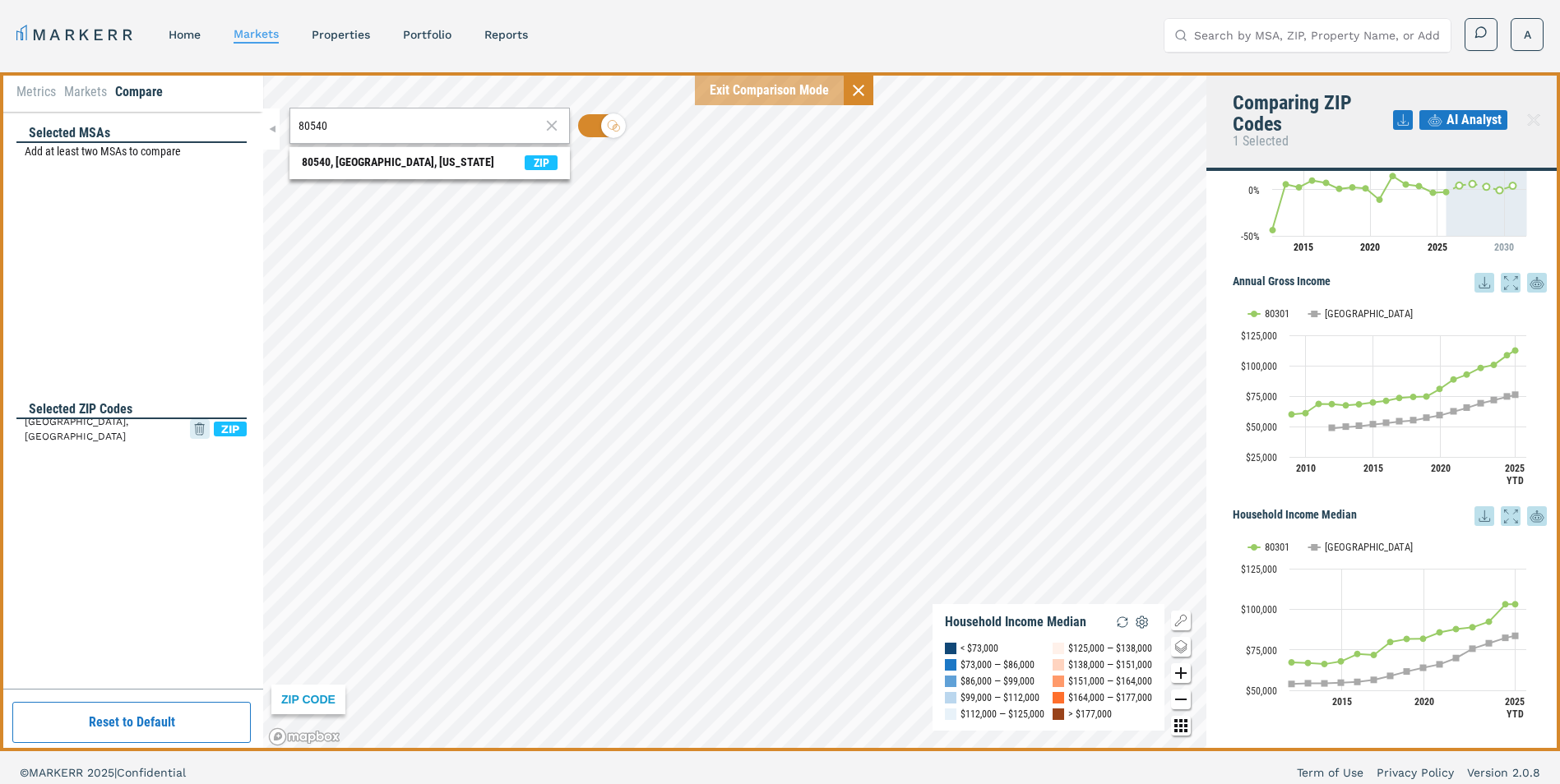
click at [201, 427] on icon at bounding box center [200, 429] width 20 height 30
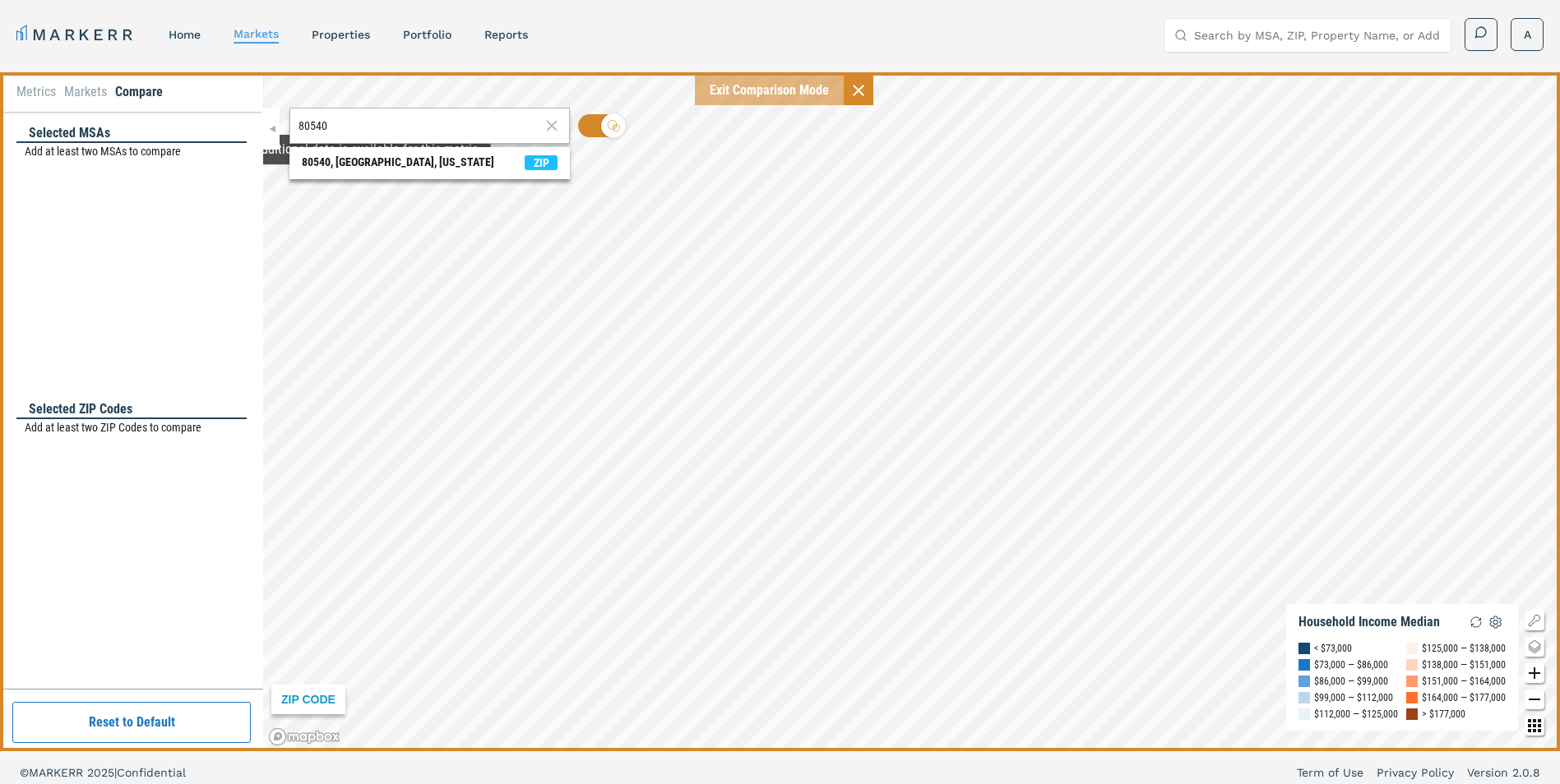
drag, startPoint x: 372, startPoint y: 145, endPoint x: 372, endPoint y: 132, distance: 13.0
click at [372, 124] on input "80540" at bounding box center [419, 126] width 242 height 17
type input "8"
click at [398, 158] on div "80501, [GEOGRAPHIC_DATA], [US_STATE]" at bounding box center [398, 162] width 192 height 17
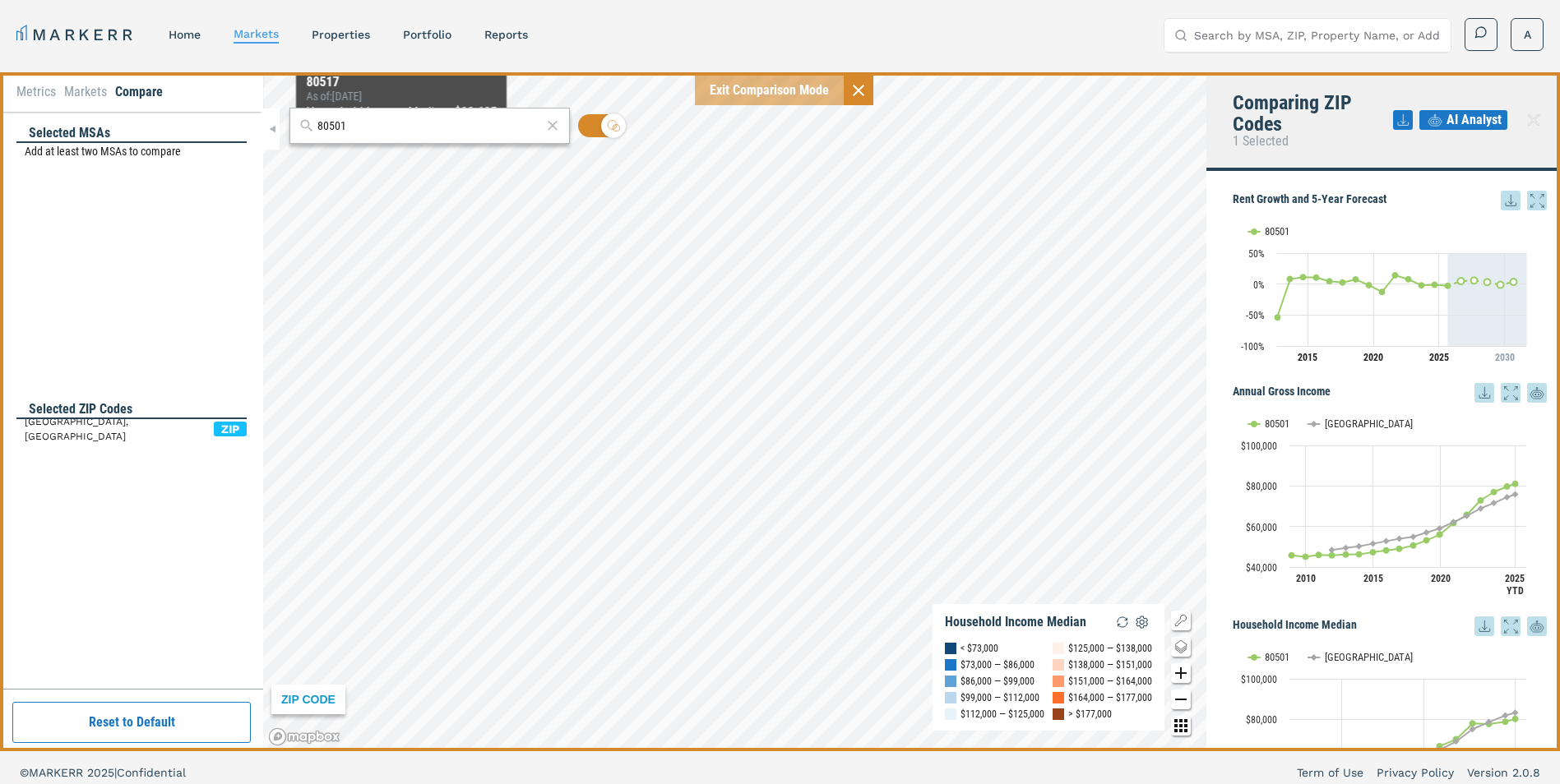
click at [398, 121] on input "80501" at bounding box center [430, 126] width 224 height 17
click at [401, 170] on div "80503, [GEOGRAPHIC_DATA], [US_STATE]" at bounding box center [398, 162] width 192 height 17
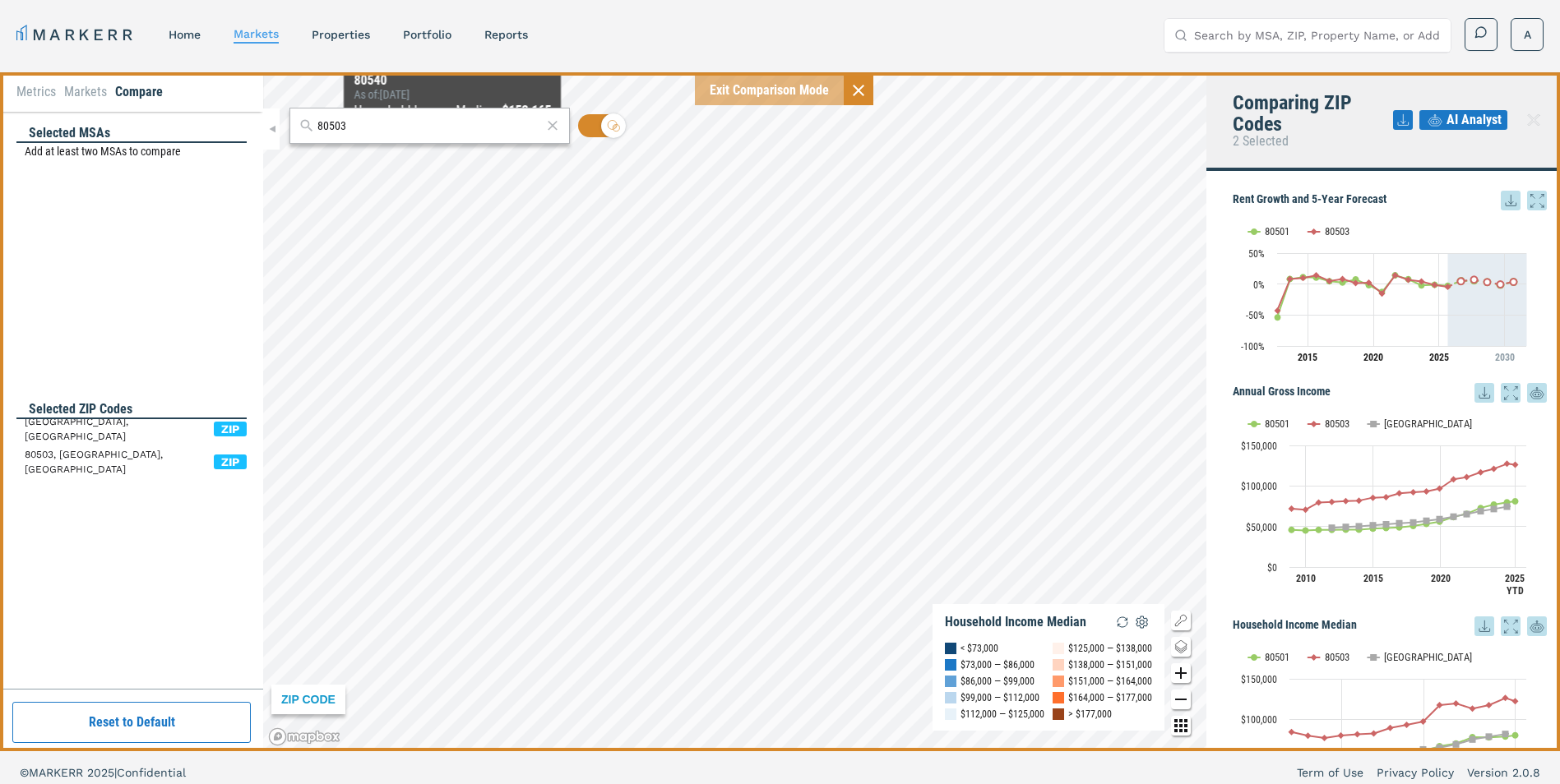
click at [444, 122] on input "80503" at bounding box center [430, 126] width 224 height 17
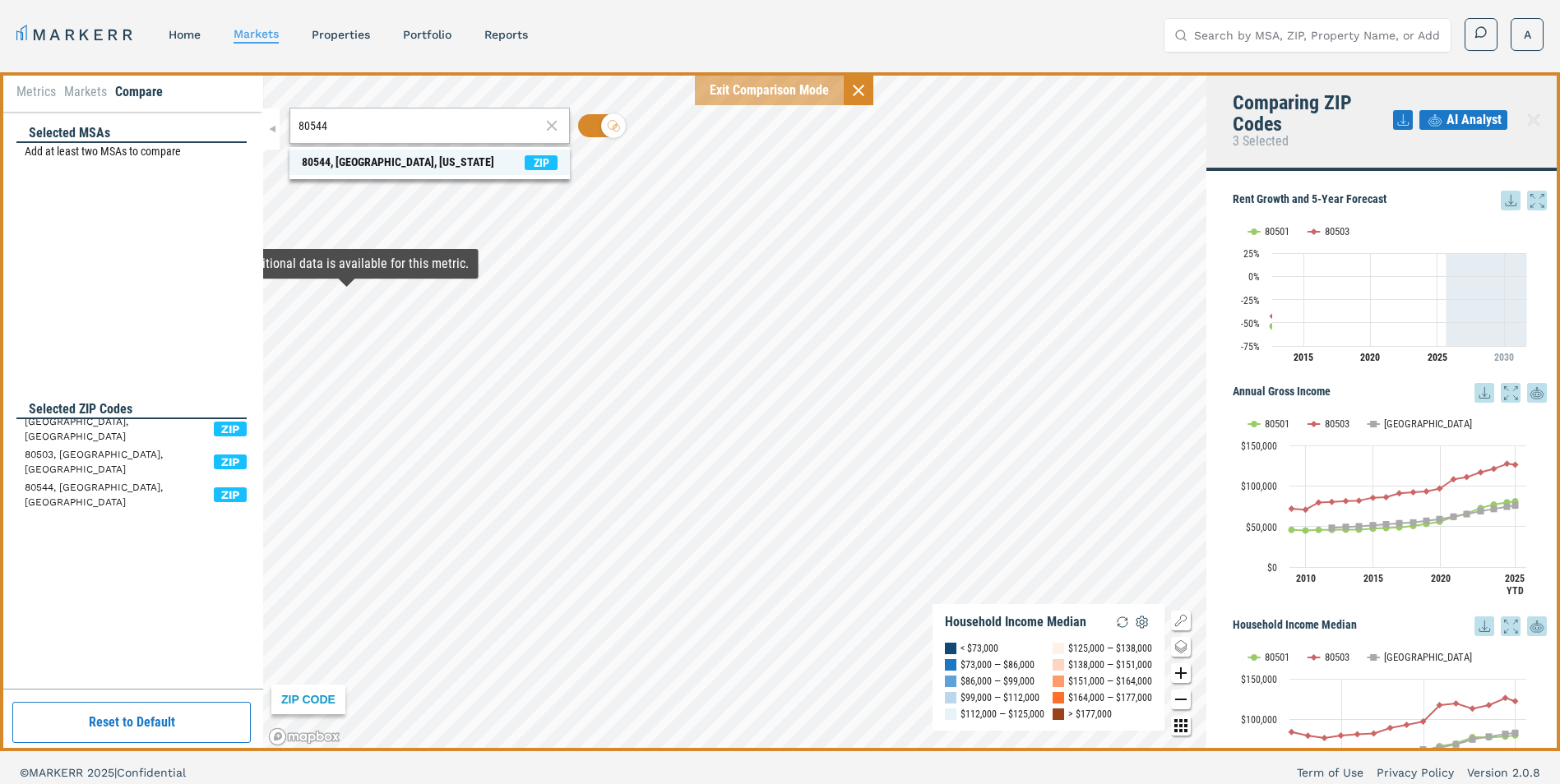
type input "80544"
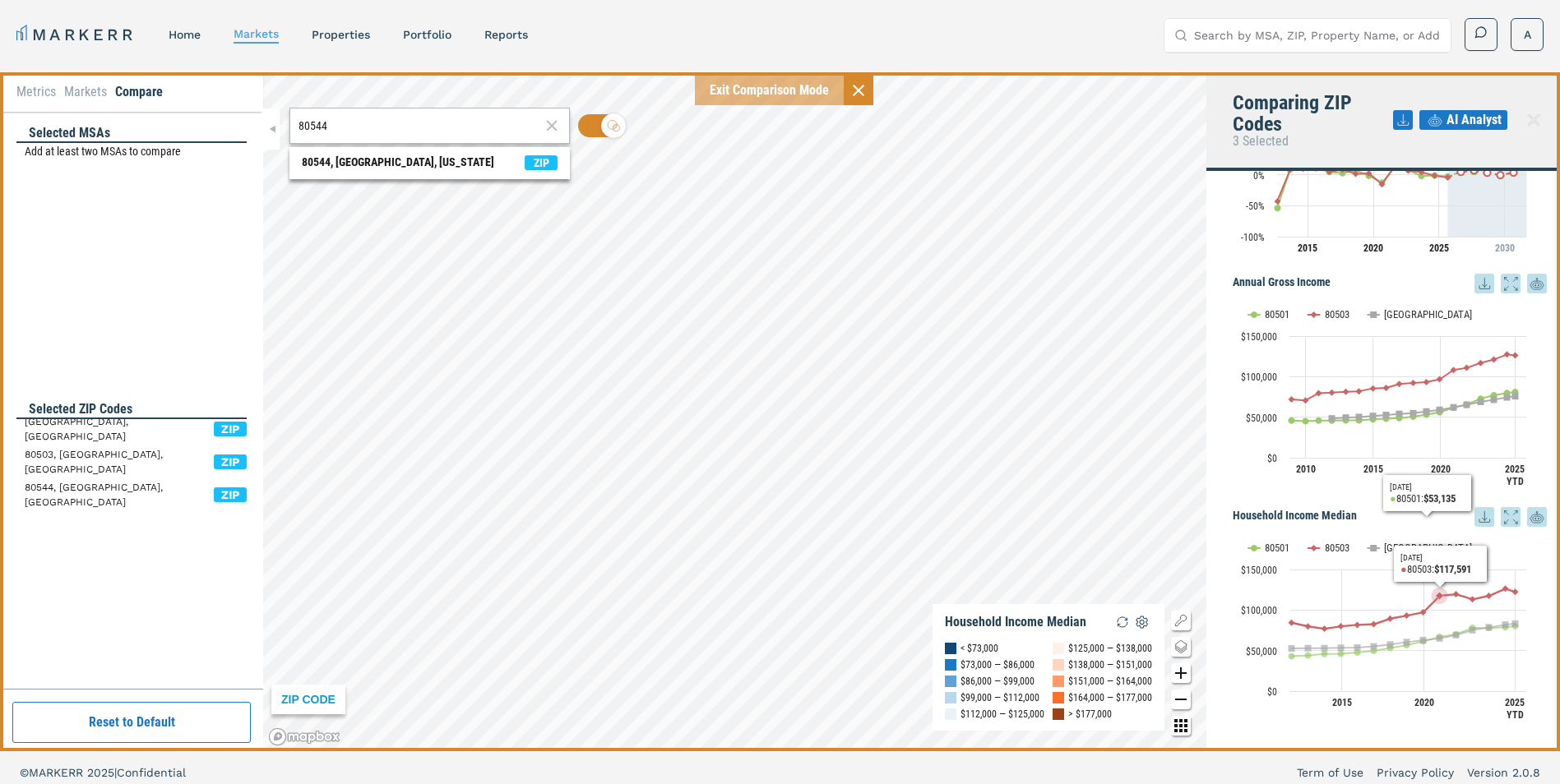
scroll to position [110, 0]
click at [1461, 518] on h5 "Household Income Median" at bounding box center [1390, 516] width 314 height 20
click at [1474, 510] on icon at bounding box center [1484, 516] width 20 height 20
click at [1423, 618] on div "Download as XLS" at bounding box center [1411, 621] width 94 height 16
